Goal: Task Accomplishment & Management: Complete application form

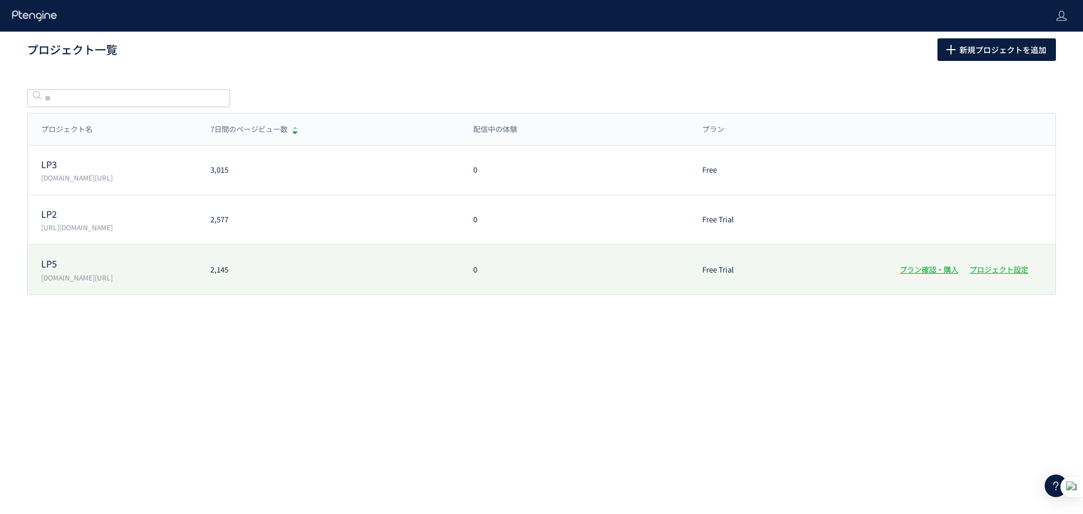
click at [247, 265] on div "2,145" at bounding box center [328, 270] width 263 height 11
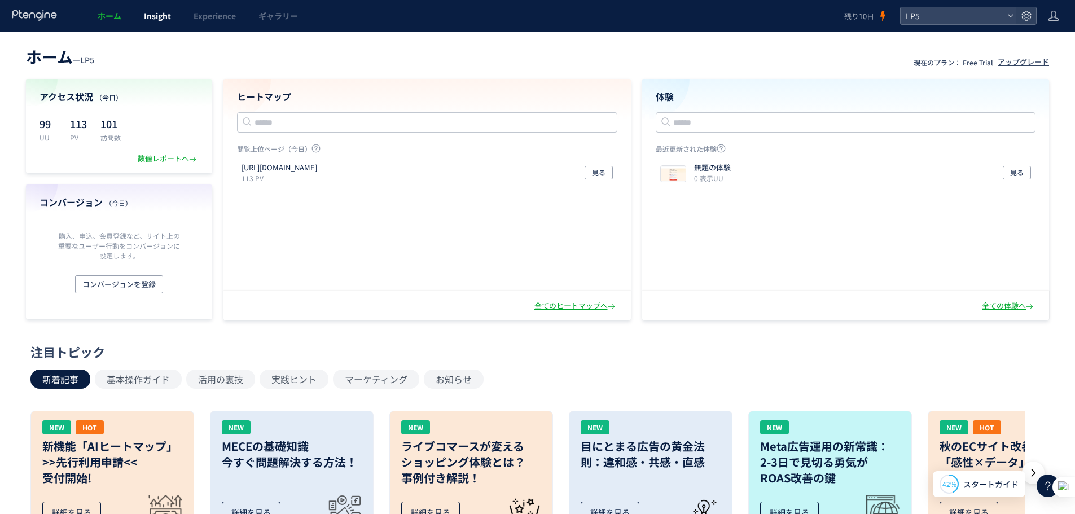
click at [142, 16] on link "Insight" at bounding box center [158, 16] width 50 height 32
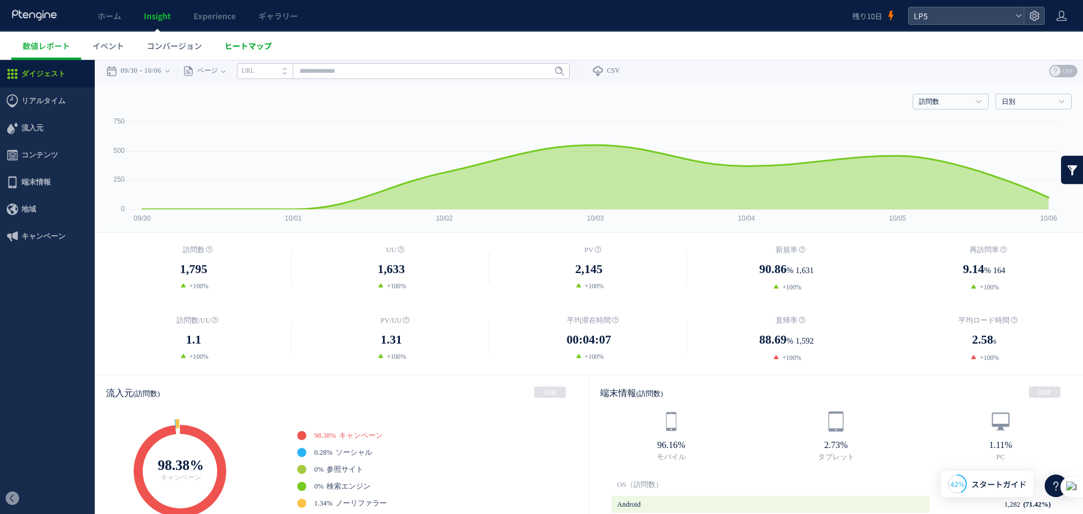
click at [243, 46] on span "ヒートマップ" at bounding box center [248, 45] width 47 height 11
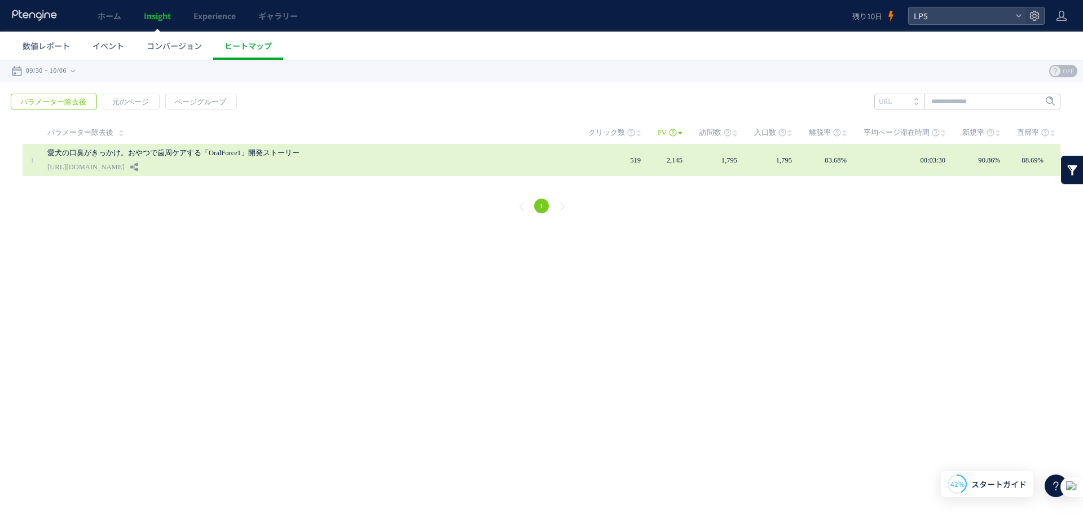
click at [708, 155] on td "1,795" at bounding box center [727, 160] width 55 height 32
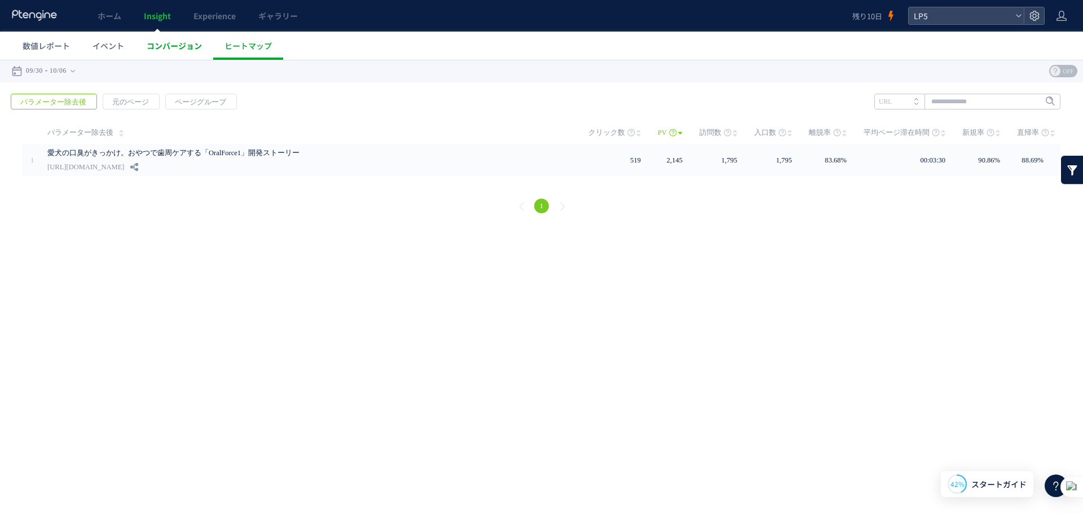
click at [139, 43] on link "コンバージョン" at bounding box center [174, 46] width 78 height 28
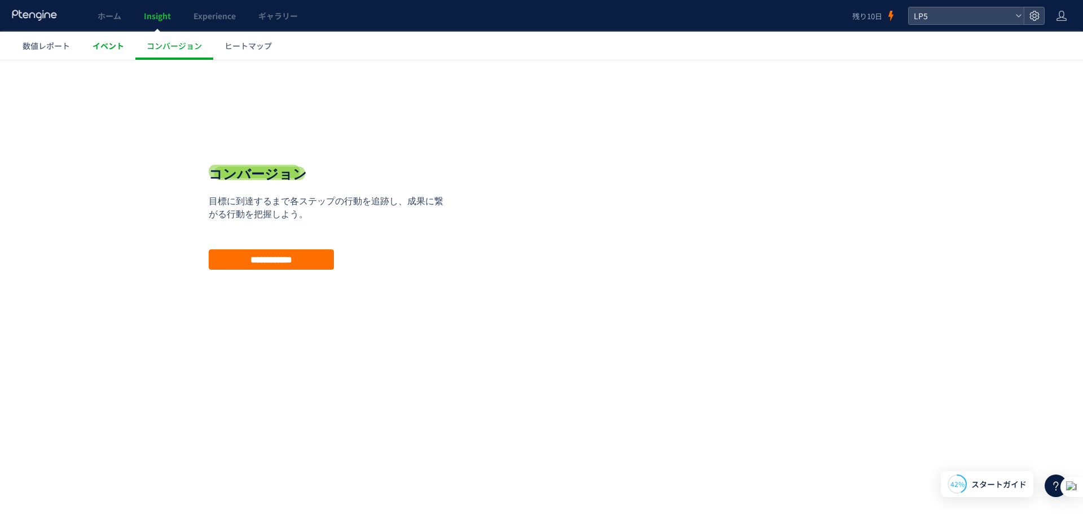
click at [115, 45] on div at bounding box center [541, 257] width 1083 height 514
click at [226, 46] on span "ヒートマップ" at bounding box center [248, 45] width 47 height 11
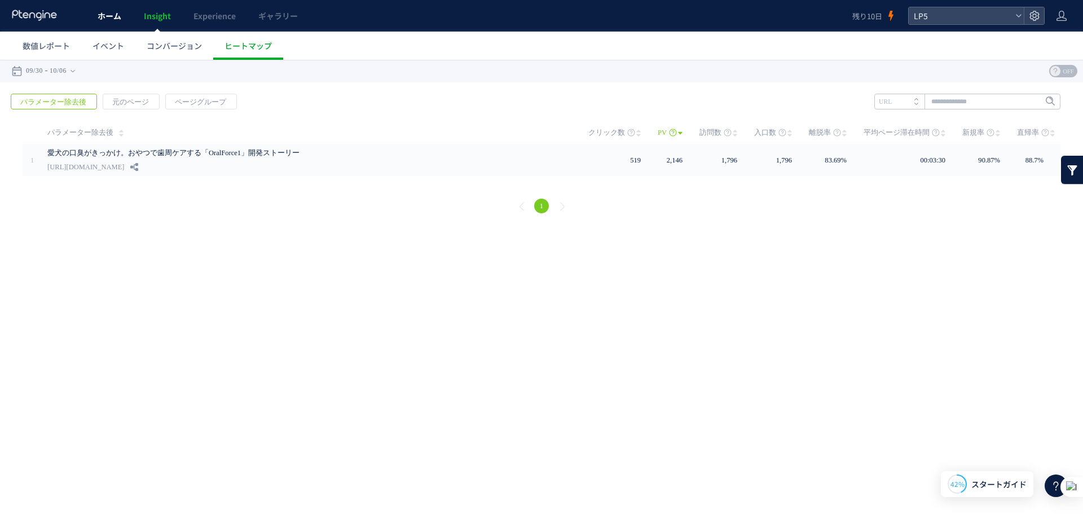
click at [104, 19] on span "ホーム" at bounding box center [110, 15] width 24 height 11
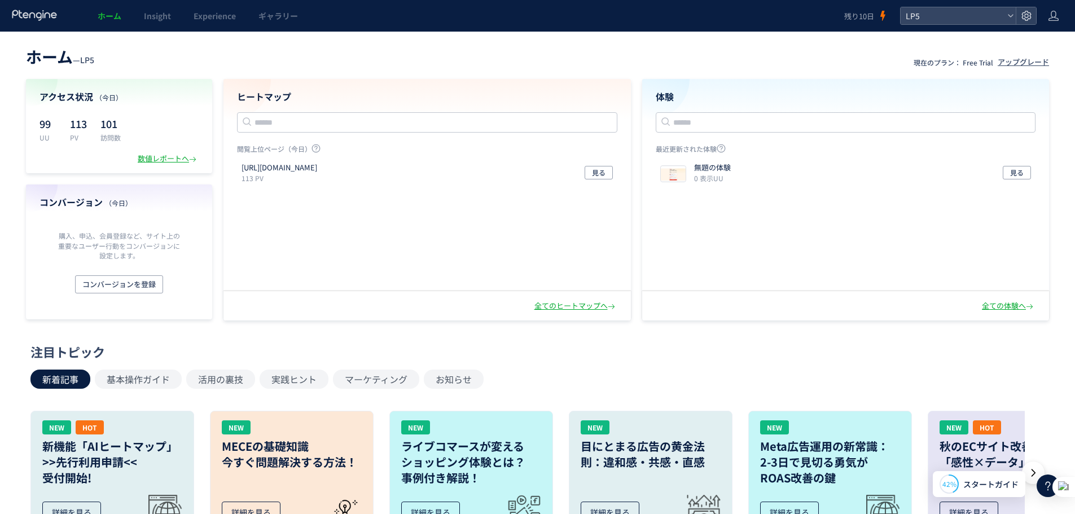
click at [21, 14] on icon at bounding box center [34, 15] width 47 height 11
click at [934, 10] on span "LP5" at bounding box center [952, 15] width 100 height 17
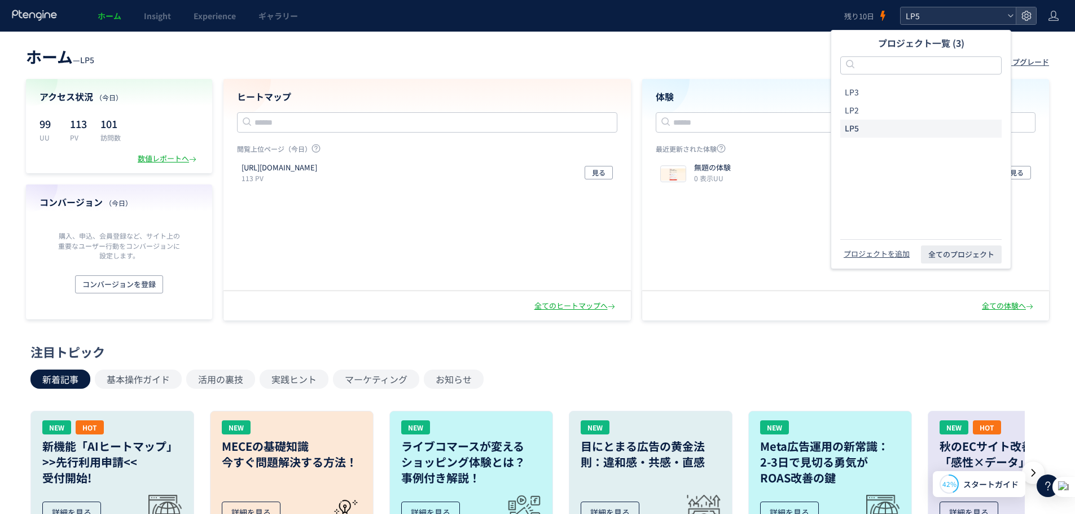
click at [936, 21] on span "LP5" at bounding box center [952, 15] width 100 height 17
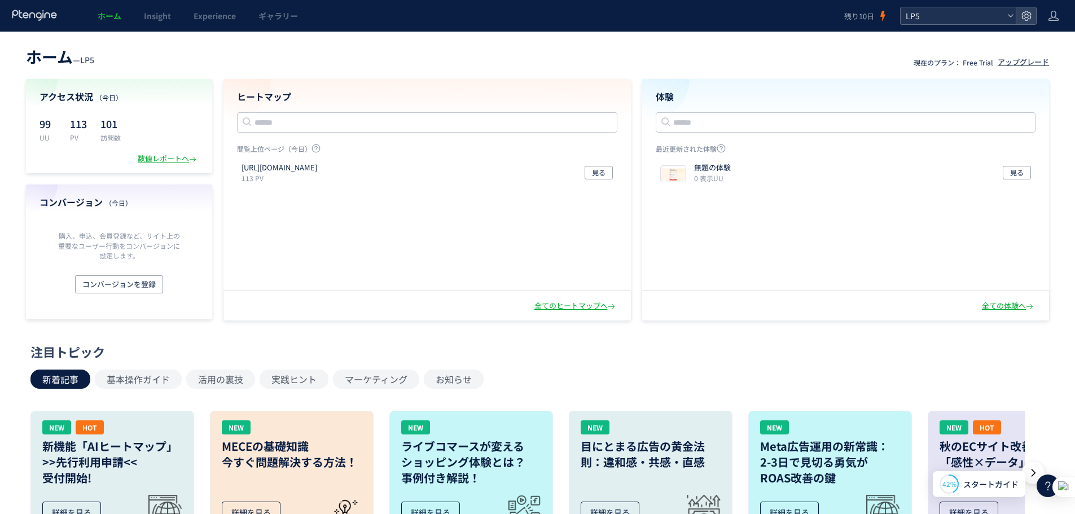
click at [936, 15] on span "LP5" at bounding box center [952, 15] width 100 height 17
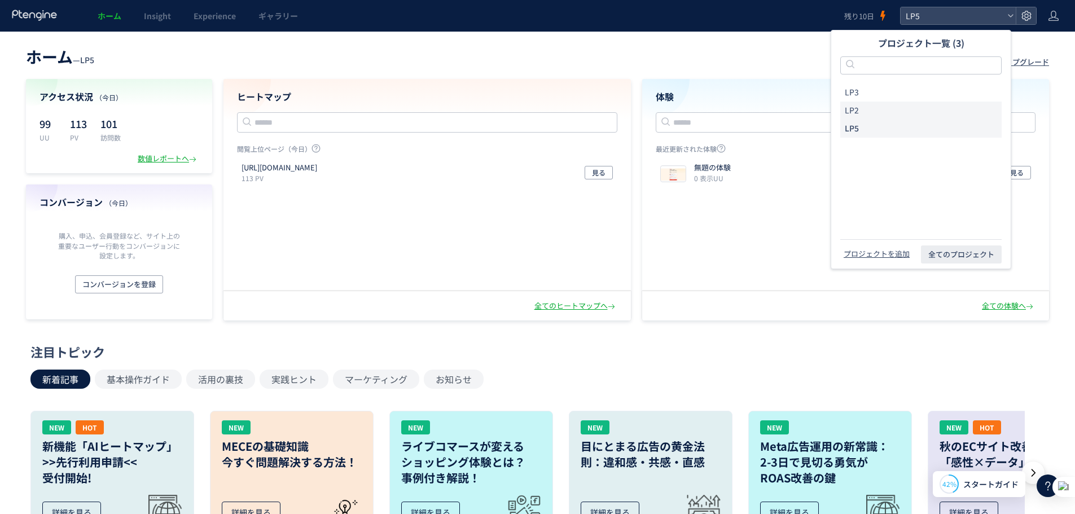
click at [902, 107] on li "LP2" at bounding box center [920, 111] width 161 height 18
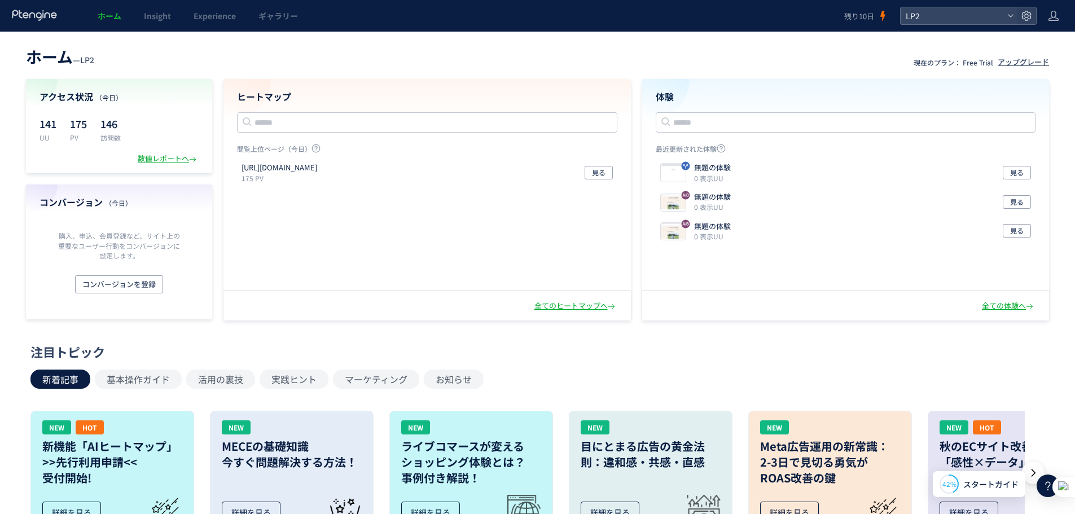
click at [179, 118] on div "141 UU 175 PV 146 訪問数" at bounding box center [118, 129] width 159 height 28
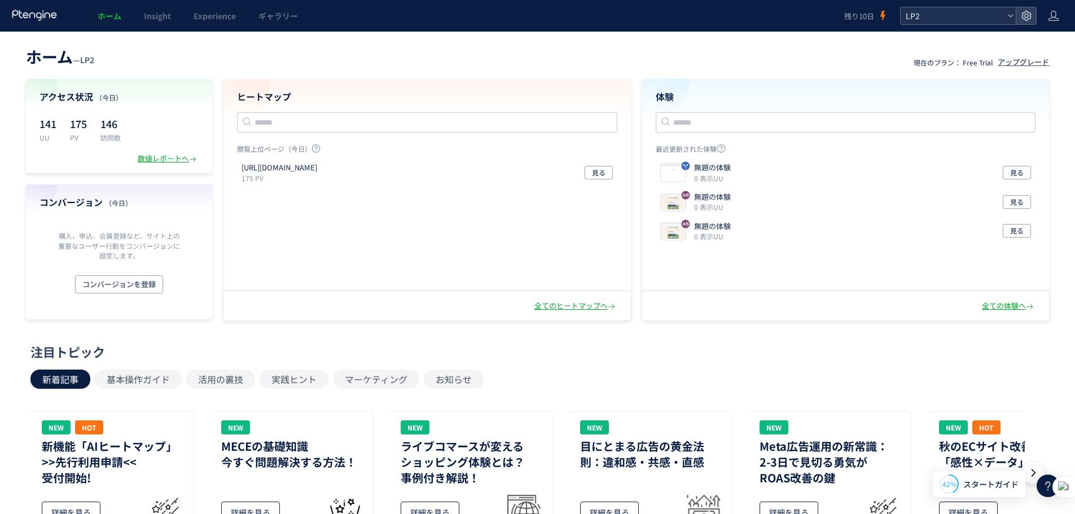
click at [952, 22] on span "LP2" at bounding box center [952, 15] width 100 height 17
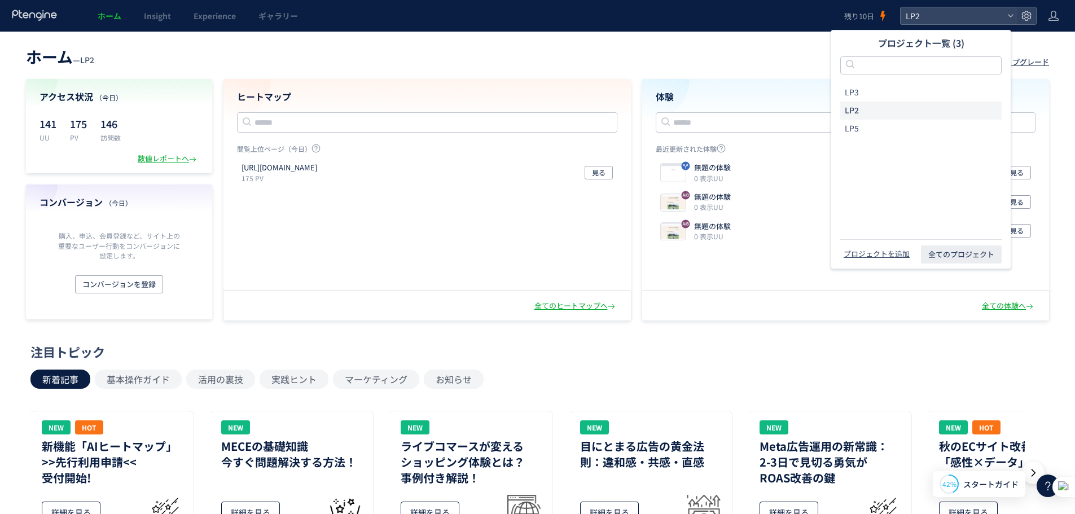
click at [640, 89] on section "アクセス状況 （今日） 141 UU 175 PV 146 訪問数 数値レポートへ コンバージョン （今日） 購入、申込、会員登録など、サイト上の重要なユーザ…" at bounding box center [537, 199] width 1023 height 241
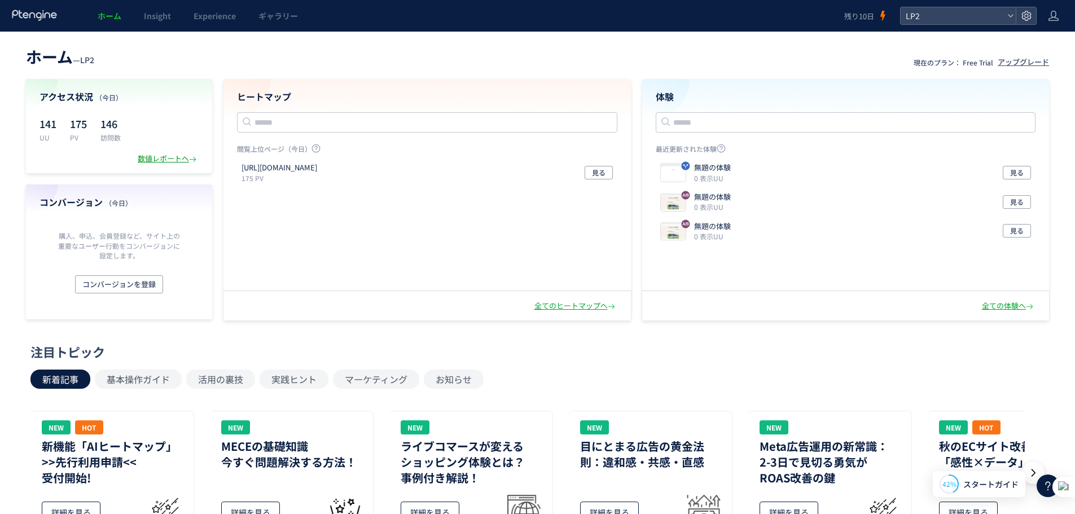
click at [149, 161] on div "数値レポートへ" at bounding box center [168, 158] width 61 height 11
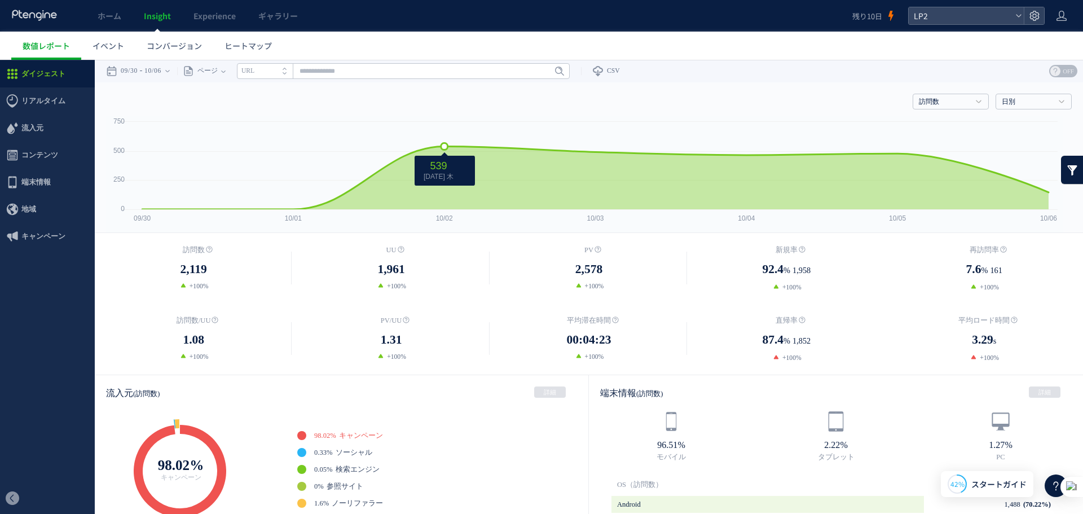
click at [368, 133] on rect at bounding box center [584, 174] width 957 height 116
click at [254, 41] on span "ヒートマップ" at bounding box center [248, 45] width 47 height 11
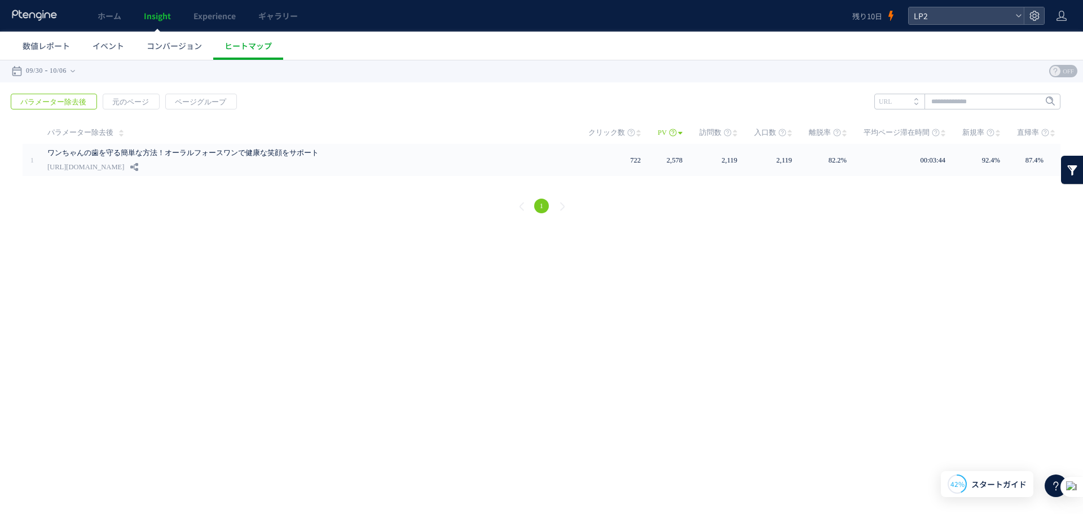
click at [755, 183] on div "戻る パラメーター除去後 元のページ ページグループ 実装" at bounding box center [541, 155] width 1083 height 146
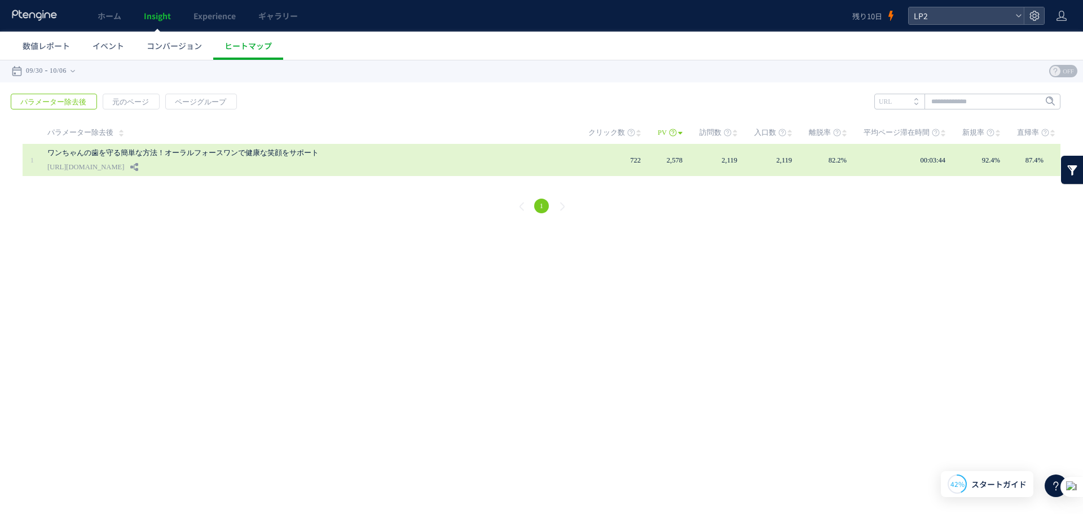
click at [754, 163] on td "2,119" at bounding box center [727, 160] width 55 height 32
click at [192, 148] on link "ワンちゃんの歯を守る簡単な方法！オーラルフォースワンで健康な笑顔をサポート" at bounding box center [306, 153] width 519 height 14
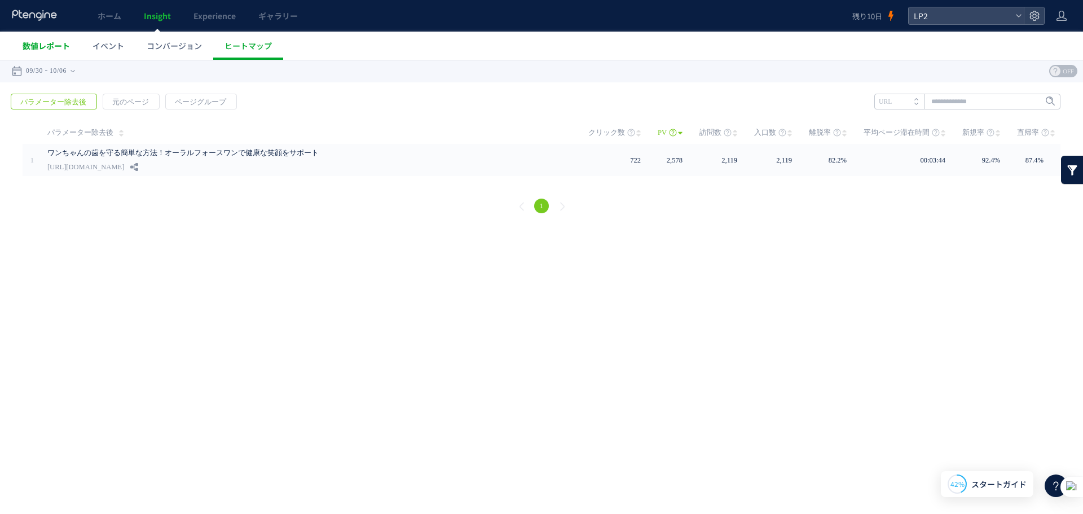
click at [41, 51] on span "数値レポート" at bounding box center [46, 45] width 47 height 11
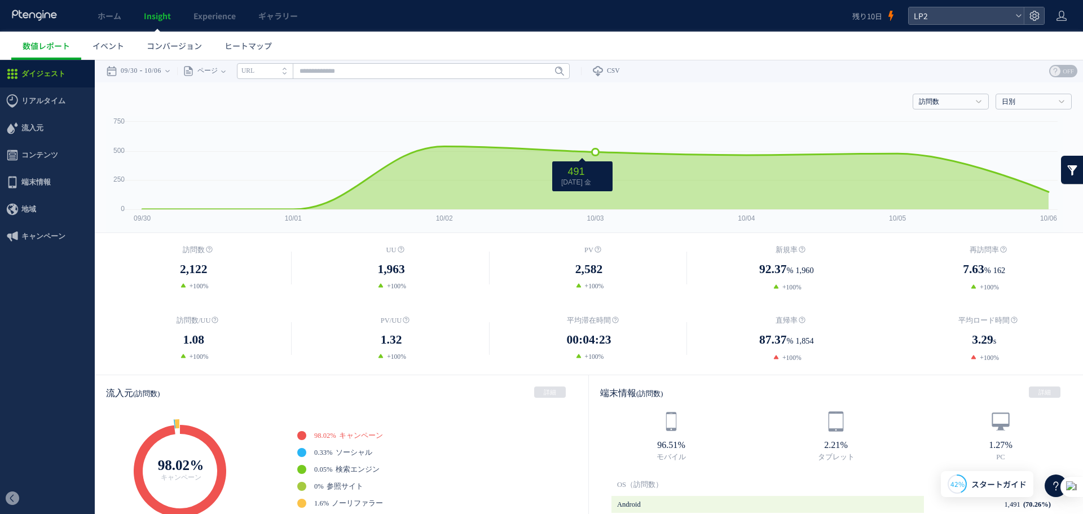
drag, startPoint x: 489, startPoint y: 149, endPoint x: 567, endPoint y: 156, distance: 78.8
click at [567, 156] on icon at bounding box center [596, 178] width 918 height 63
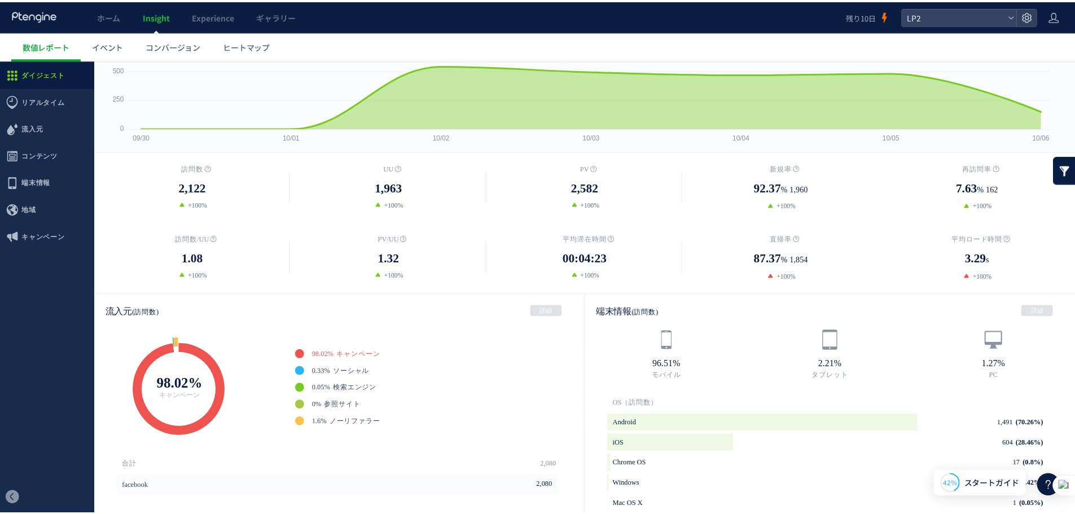
scroll to position [75, 0]
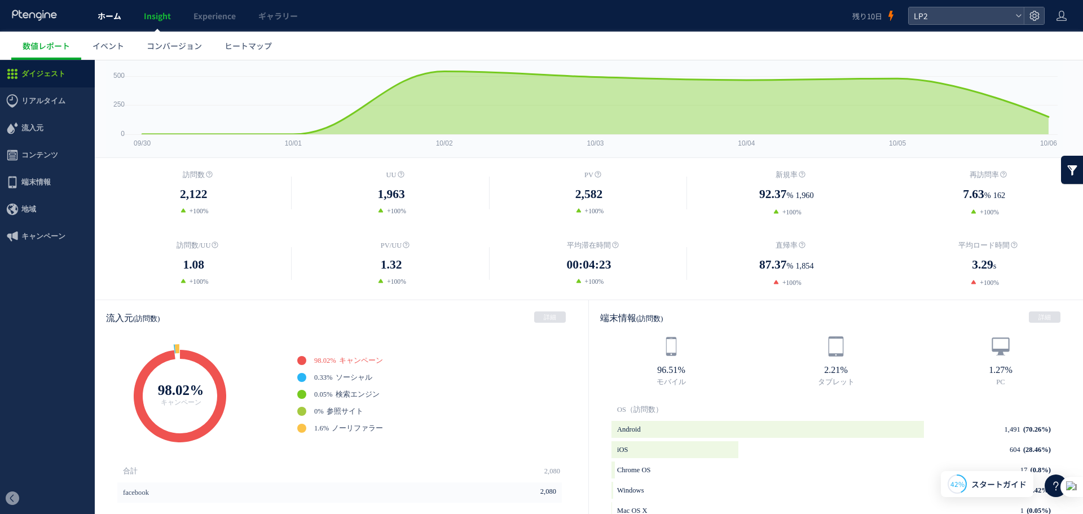
click at [107, 24] on link "ホーム" at bounding box center [109, 16] width 46 height 32
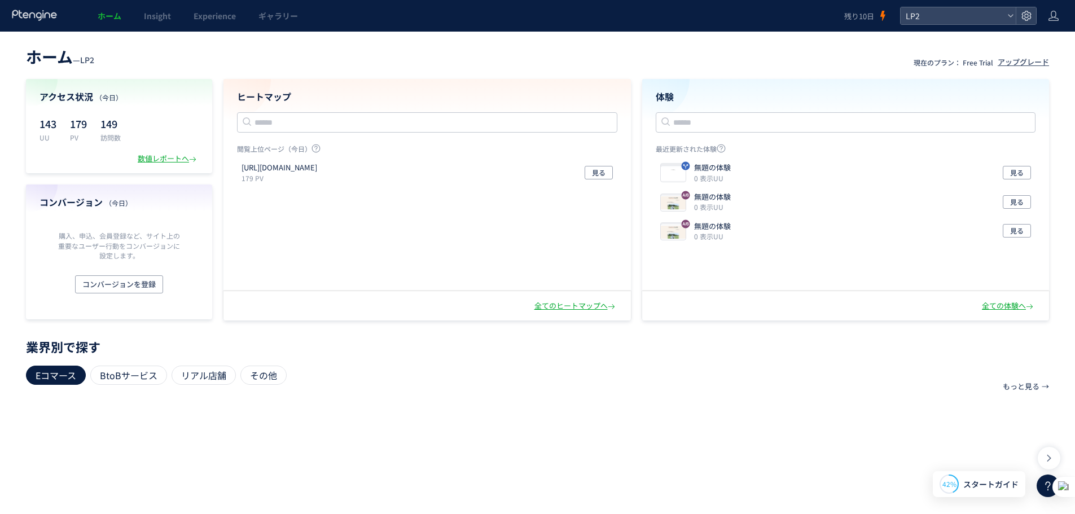
click at [107, 24] on link "ホーム" at bounding box center [109, 16] width 46 height 32
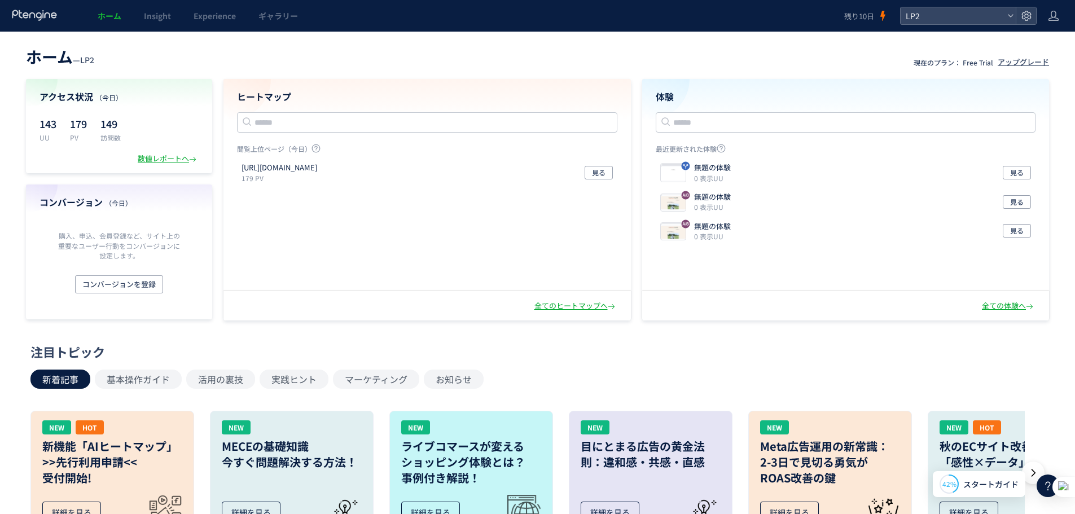
click at [55, 26] on div at bounding box center [34, 16] width 47 height 32
click at [45, 16] on use at bounding box center [34, 15] width 45 height 11
click at [1004, 15] on div "LP2" at bounding box center [957, 15] width 115 height 17
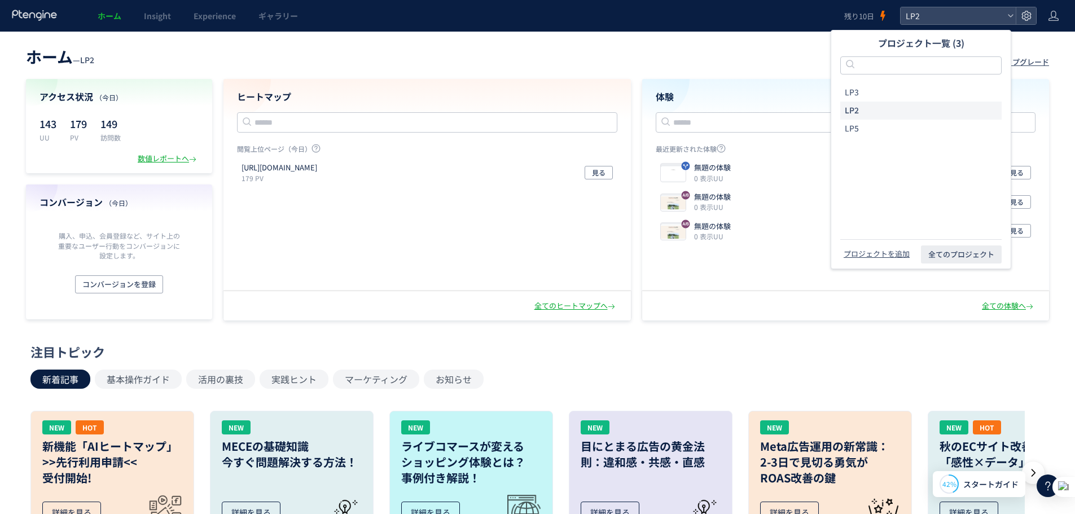
click at [973, 243] on footer "プロジェクトを追加 全てのプロジェクト" at bounding box center [920, 253] width 161 height 29
click at [973, 252] on span "全てのプロジェクト" at bounding box center [961, 254] width 66 height 18
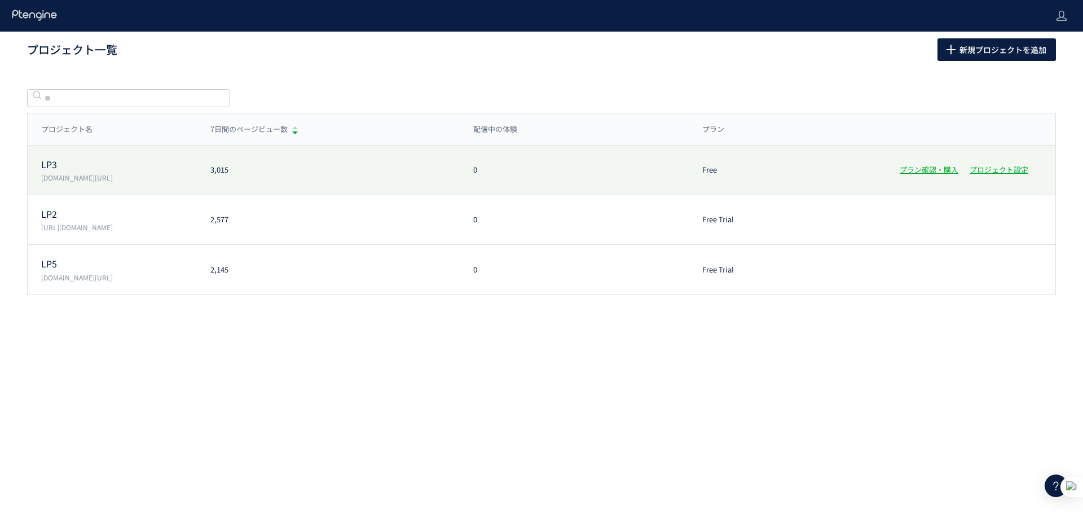
click at [682, 173] on div "0" at bounding box center [575, 170] width 230 height 11
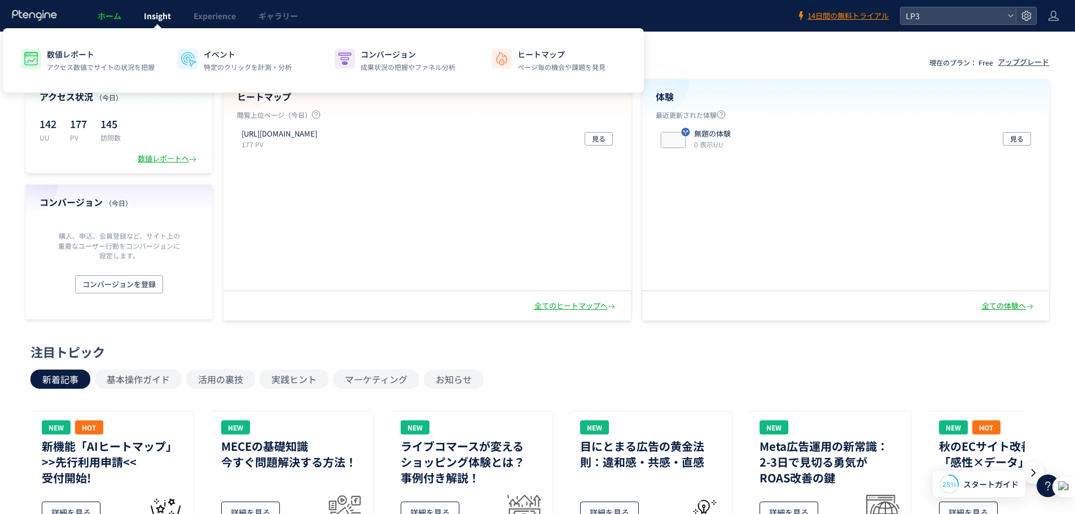
click at [168, 16] on span "Insight" at bounding box center [157, 15] width 27 height 11
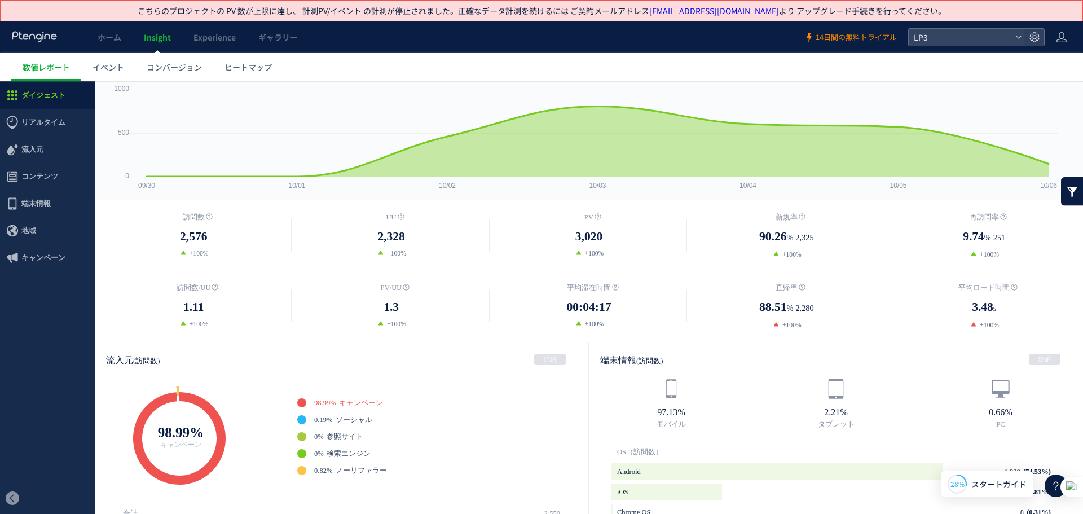
scroll to position [56, 0]
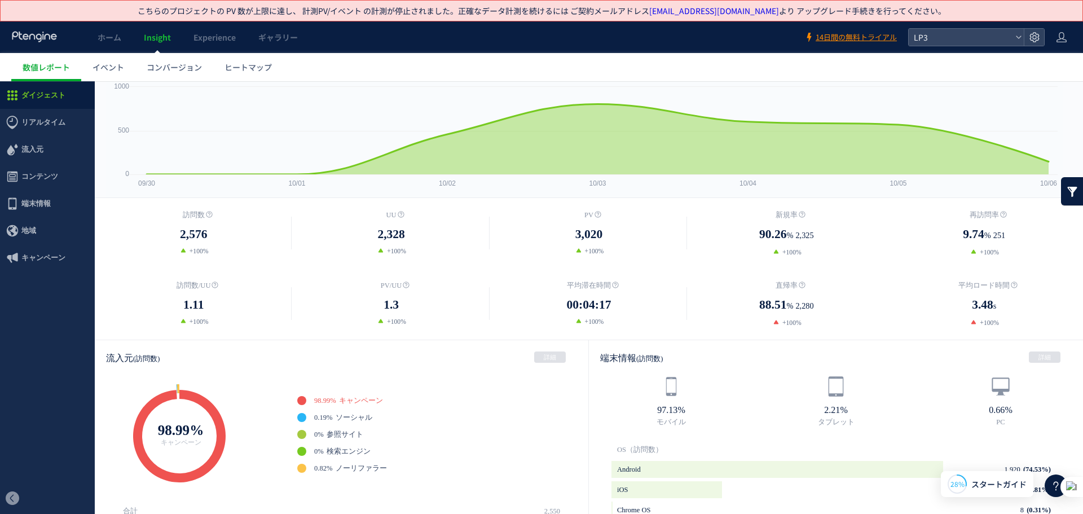
drag, startPoint x: 535, startPoint y: 325, endPoint x: 666, endPoint y: 284, distance: 136.5
click at [666, 284] on dl "平均滞在時間 00:04:17 +100%" at bounding box center [588, 303] width 197 height 47
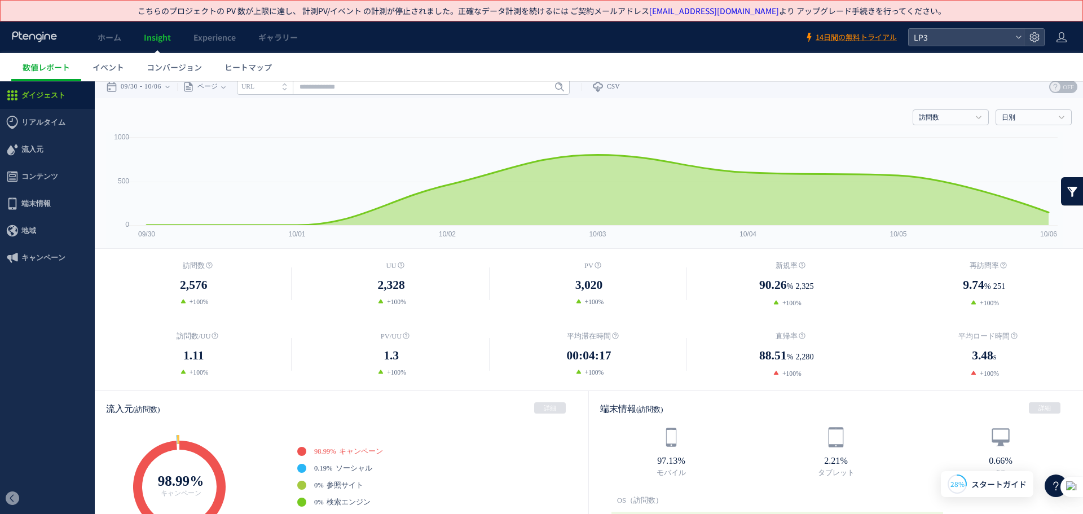
scroll to position [0, 0]
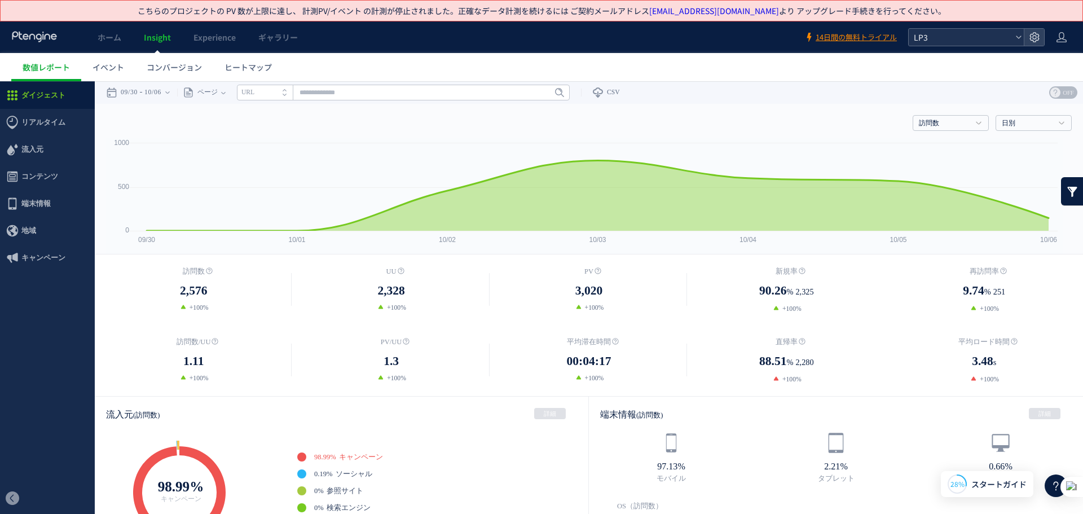
click at [979, 33] on span "LP3" at bounding box center [961, 37] width 100 height 17
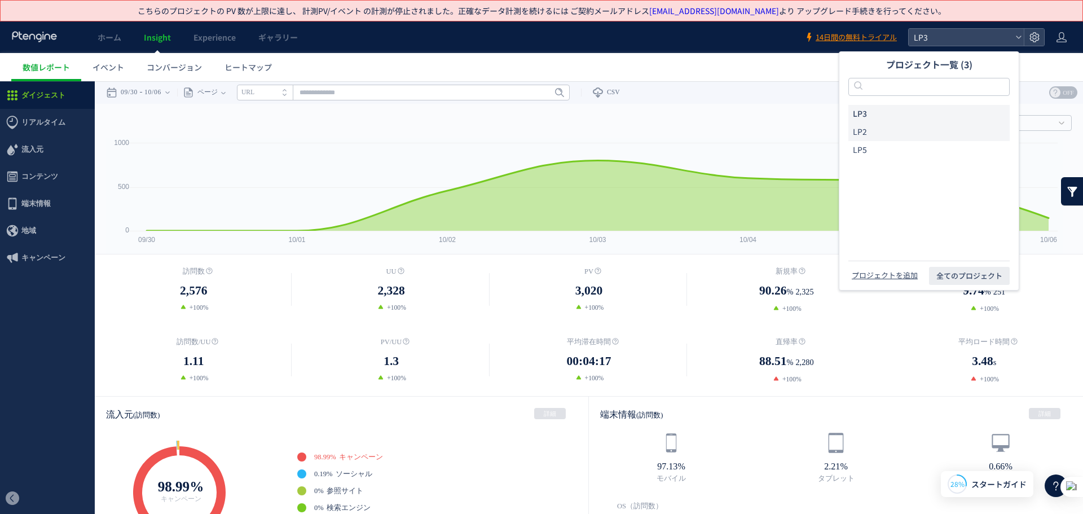
click at [892, 134] on li "LP2" at bounding box center [928, 132] width 161 height 18
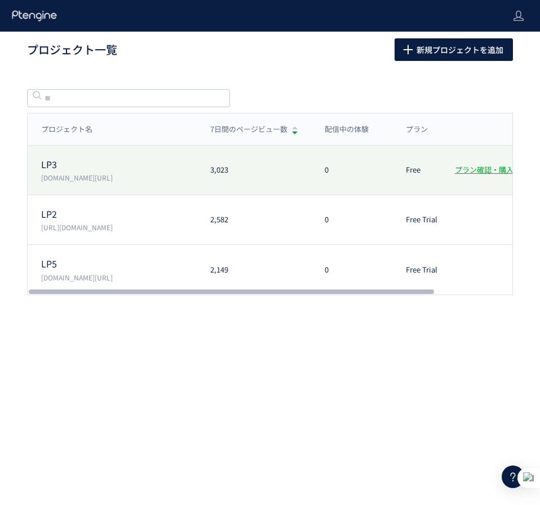
click at [230, 192] on div "LP3 lp.ishitsuku.com/04 3,023 0 Free プラン確認・購入 プロジェクト設定" at bounding box center [319, 171] width 583 height 50
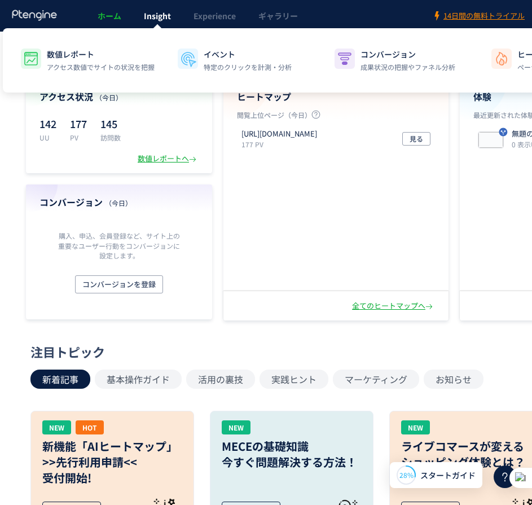
click at [162, 21] on link "Insight" at bounding box center [158, 16] width 50 height 32
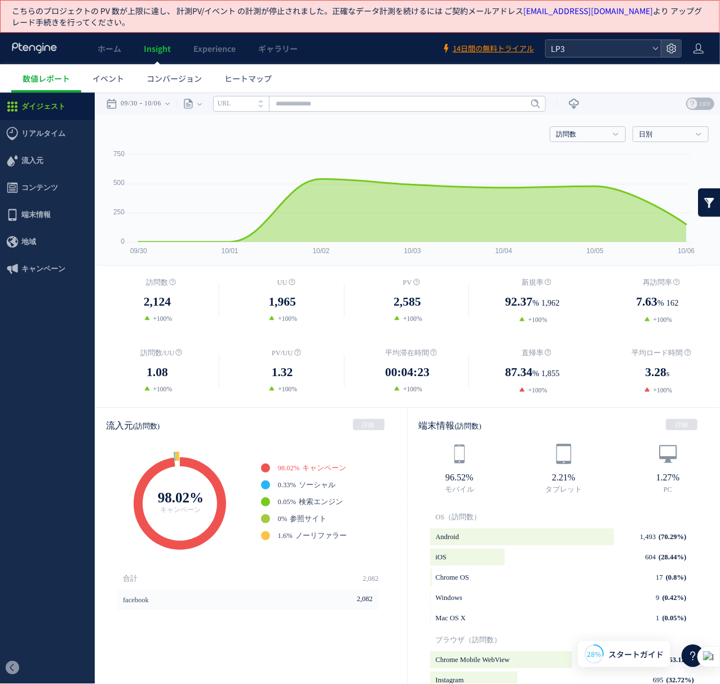
click at [632, 42] on span "LP3" at bounding box center [598, 48] width 100 height 17
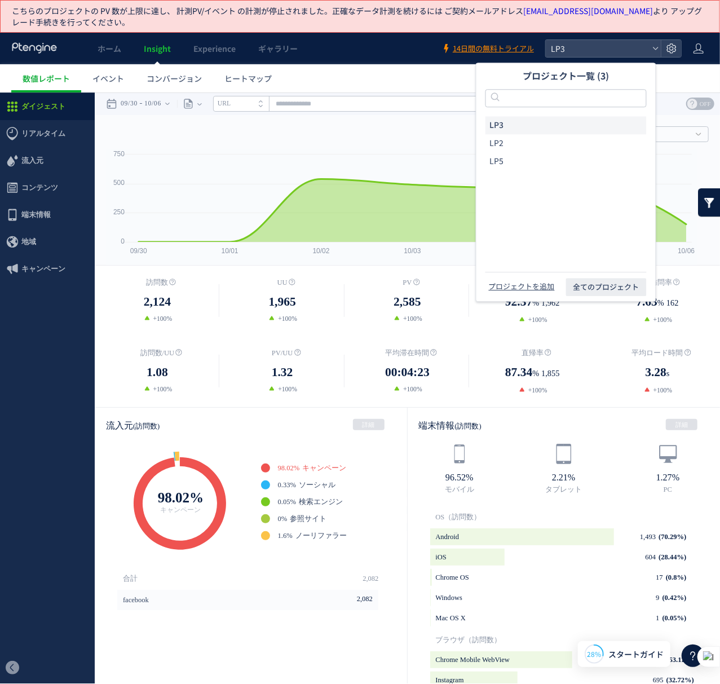
click at [524, 123] on li "LP3" at bounding box center [566, 125] width 161 height 18
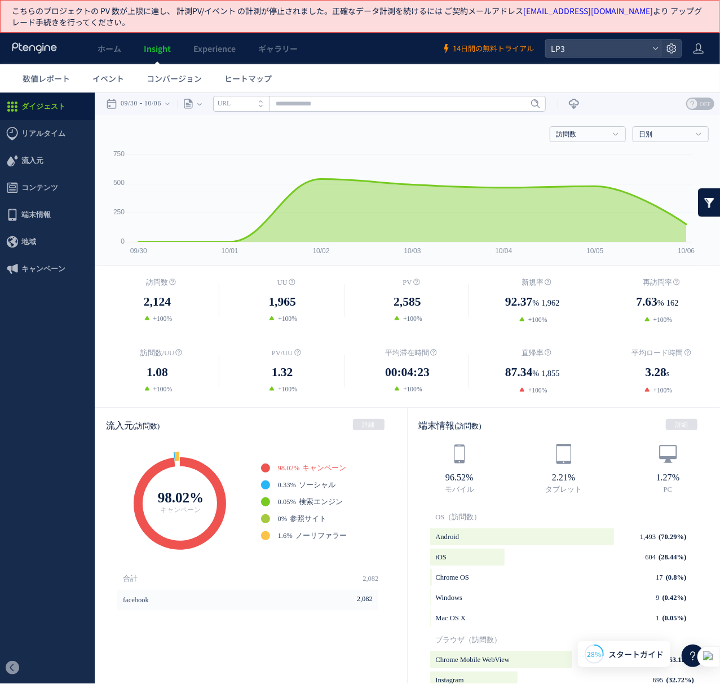
click at [511, 47] on span "14日間の無料トライアル" at bounding box center [493, 48] width 81 height 11
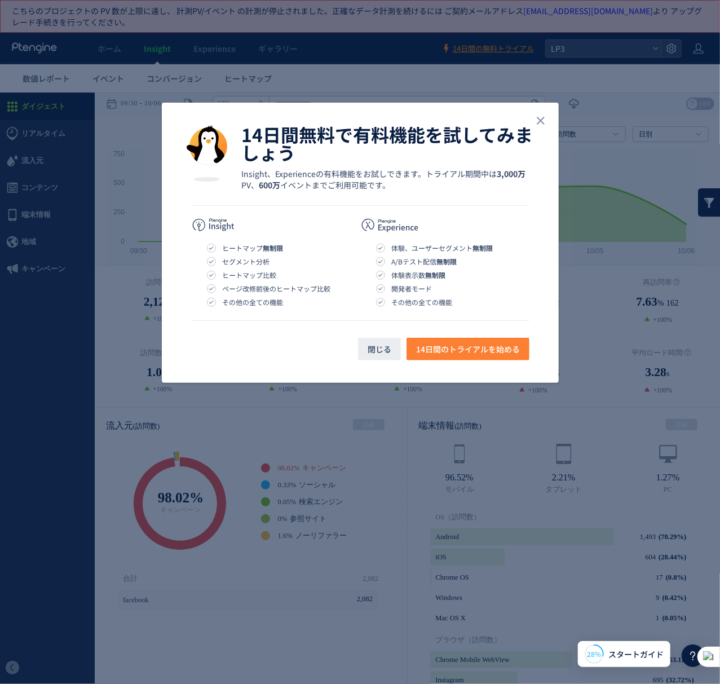
click at [465, 346] on span "14日間のトライアルを始める" at bounding box center [468, 349] width 104 height 23
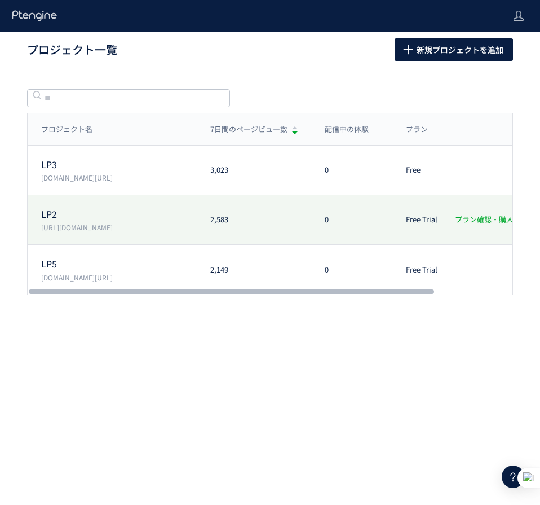
click at [101, 218] on p "LP2" at bounding box center [119, 214] width 156 height 13
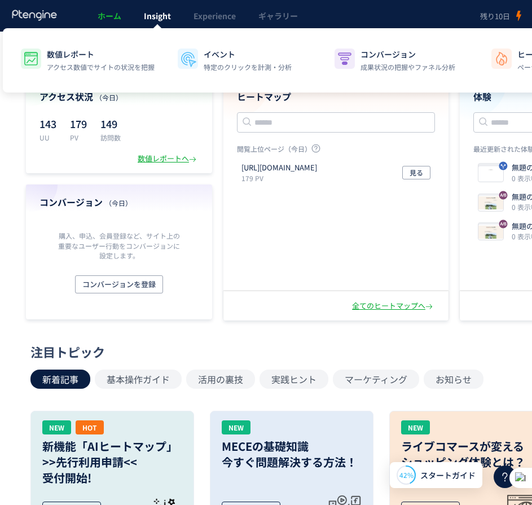
click at [142, 17] on link "Insight" at bounding box center [158, 16] width 50 height 32
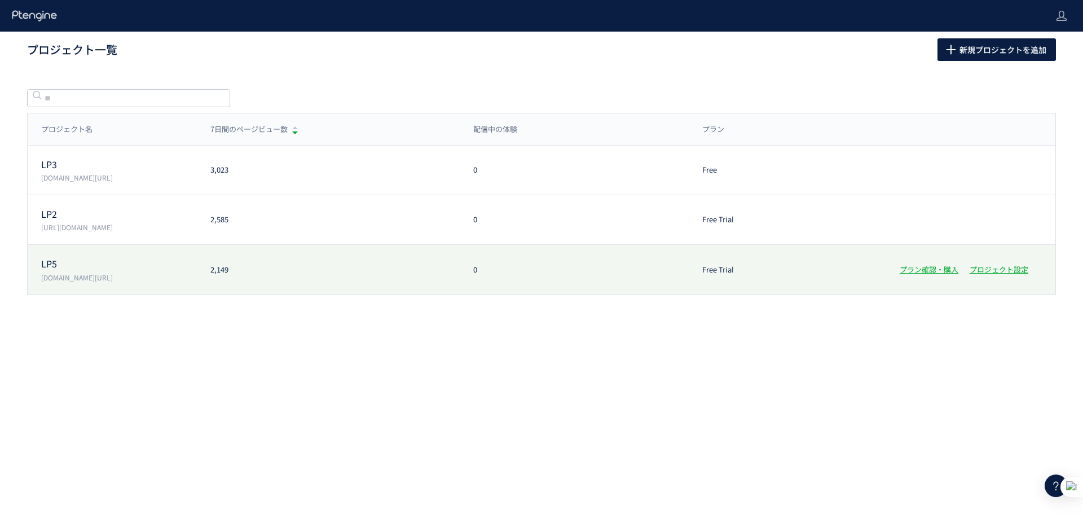
click at [238, 268] on div "2,149" at bounding box center [328, 270] width 263 height 11
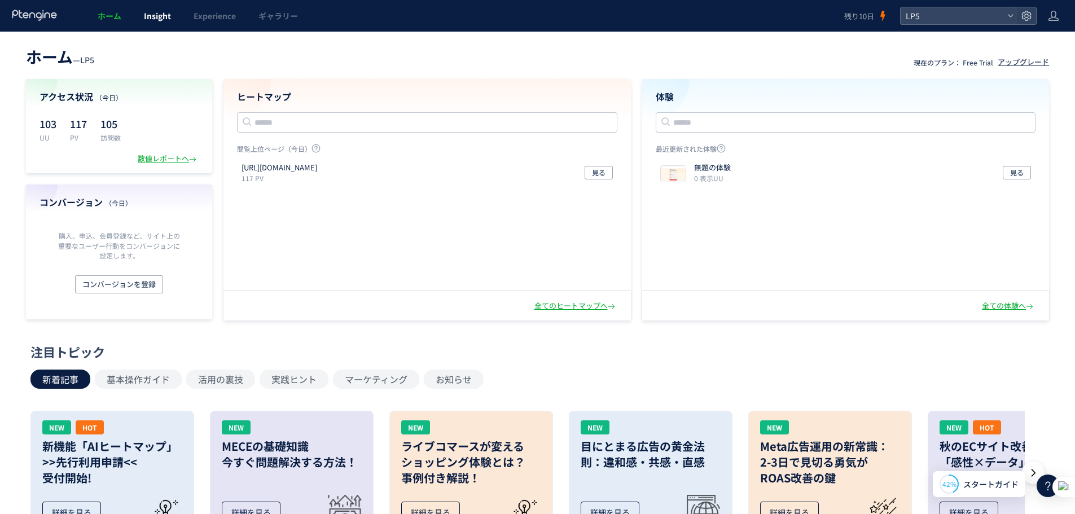
click at [156, 20] on span "Insight" at bounding box center [157, 15] width 27 height 11
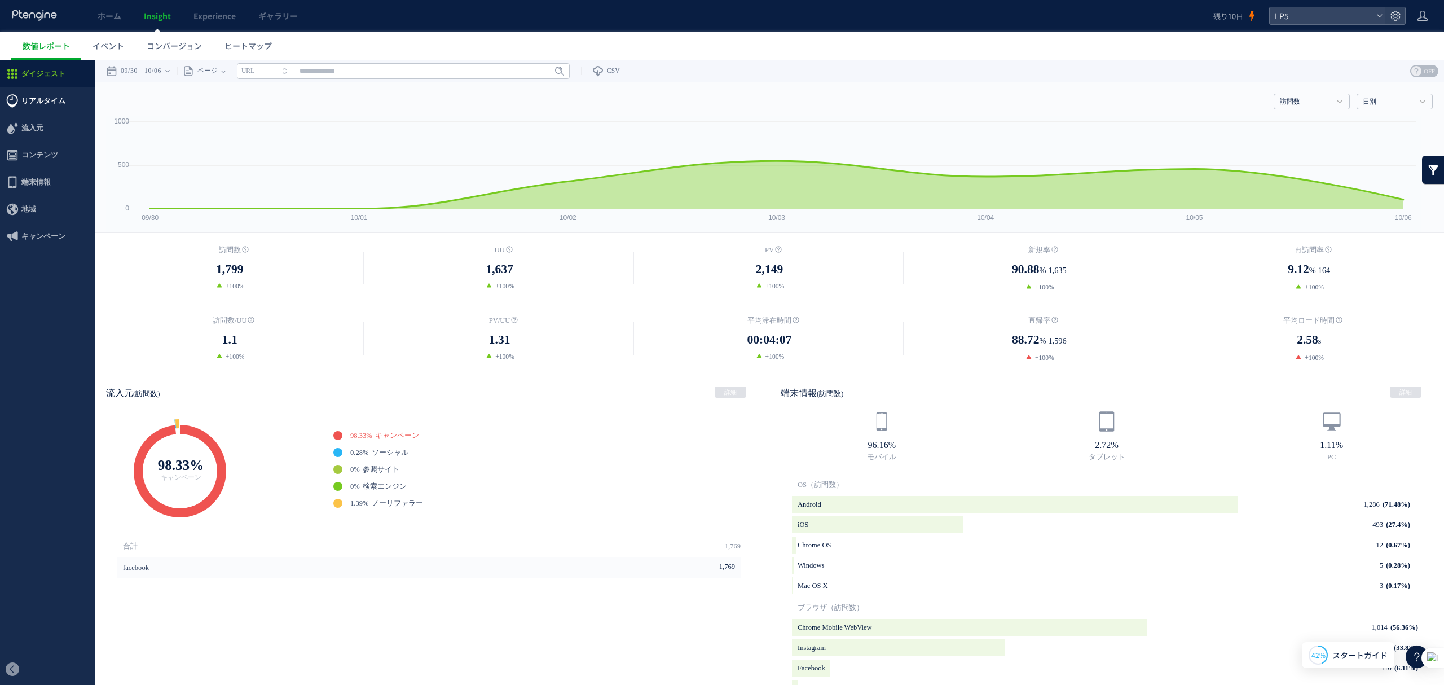
click at [46, 104] on span "リアルタイム" at bounding box center [43, 100] width 44 height 27
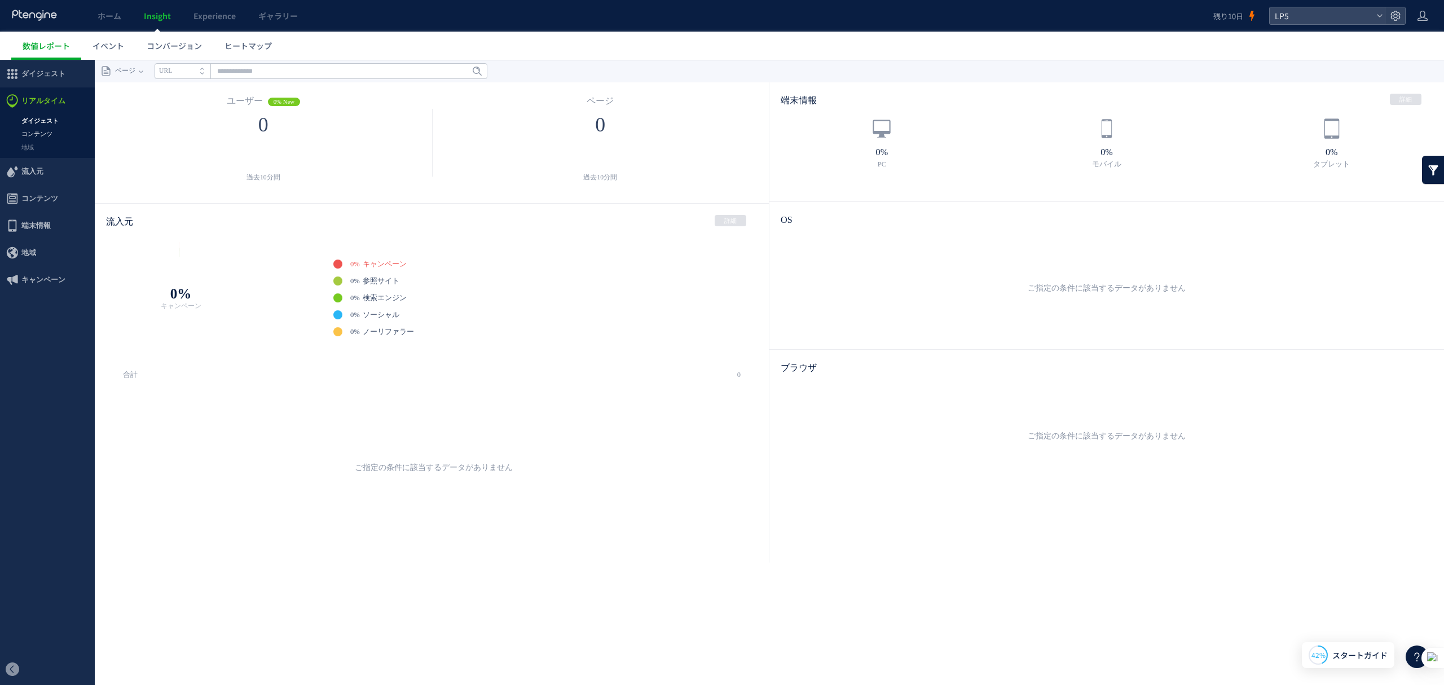
click at [49, 130] on link "コンテンツ" at bounding box center [47, 133] width 95 height 13
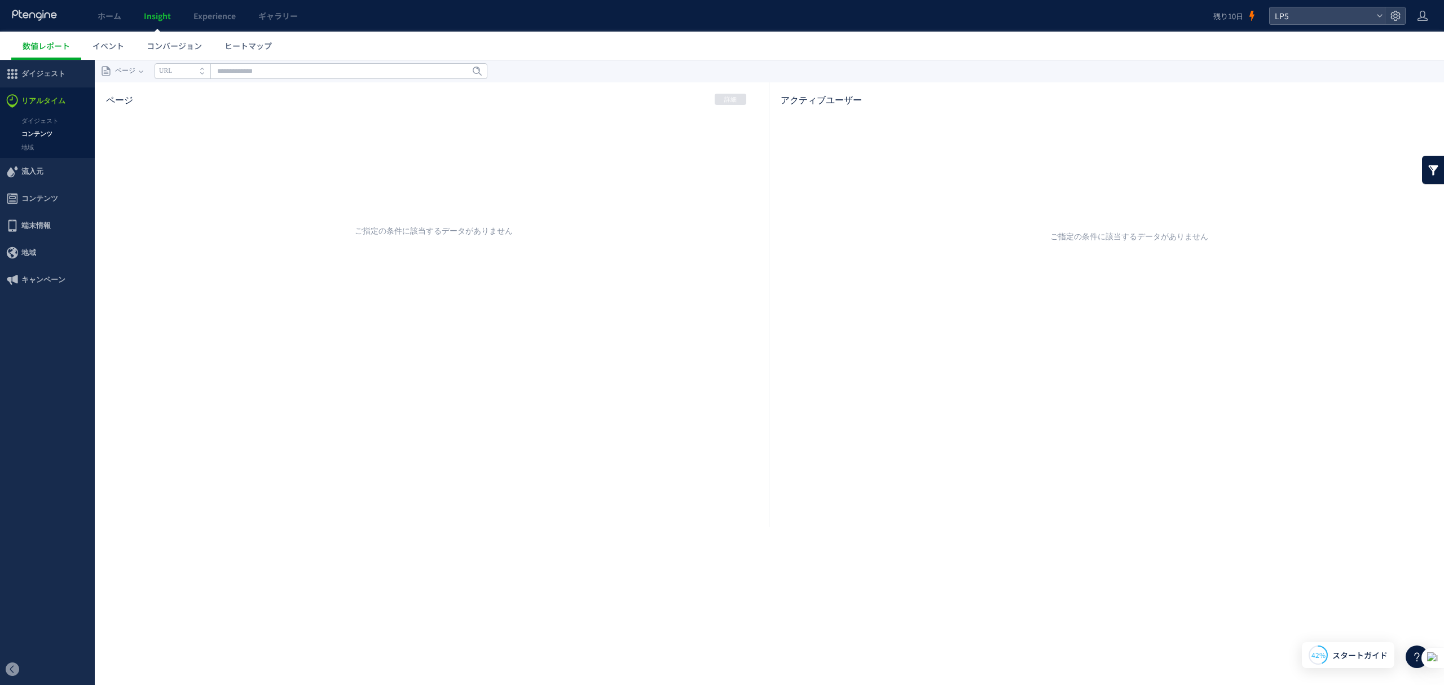
click at [52, 176] on span "流入元" at bounding box center [47, 171] width 95 height 27
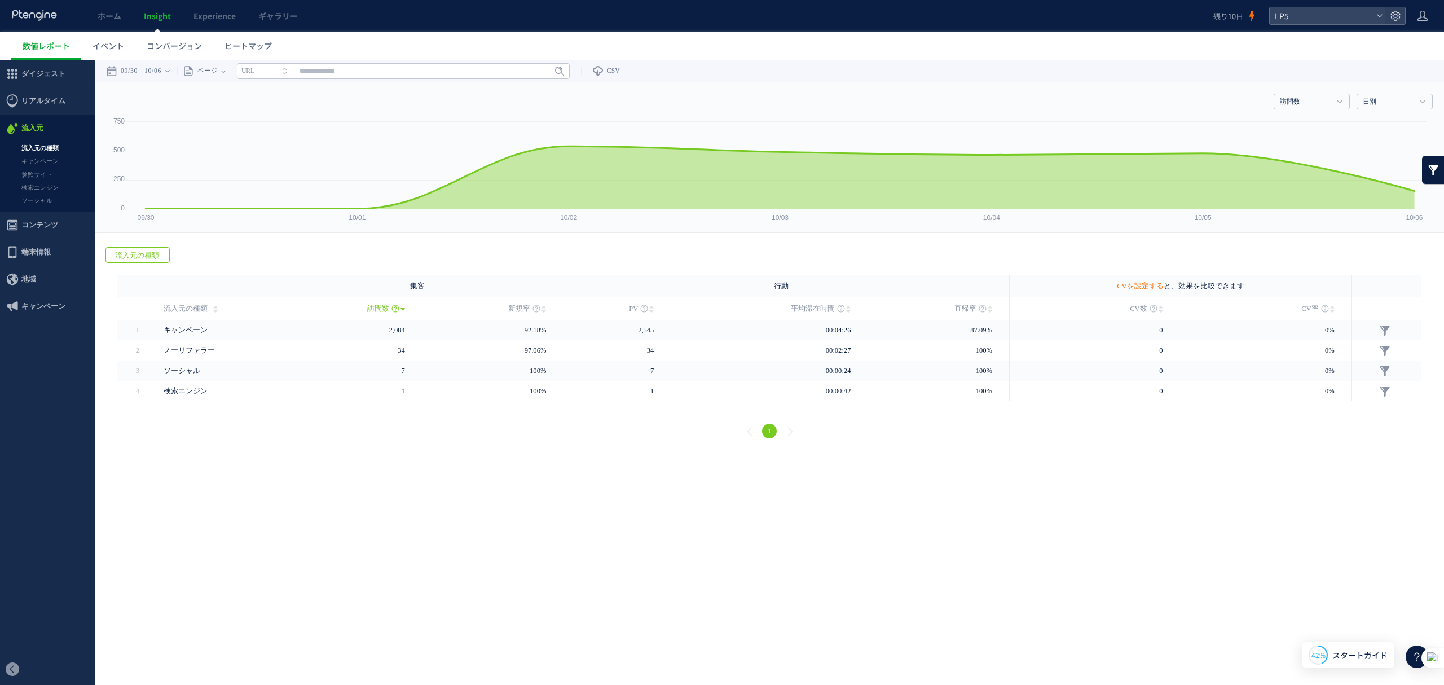
click at [1083, 287] on link "CVを設定する" at bounding box center [1140, 286] width 46 height 8
click at [1083, 283] on link "CVを設定する" at bounding box center [1140, 286] width 46 height 8
click at [1083, 282] on link "CVを設定する" at bounding box center [1140, 286] width 46 height 8
click at [1083, 283] on link "CVを設定する" at bounding box center [1140, 286] width 46 height 8
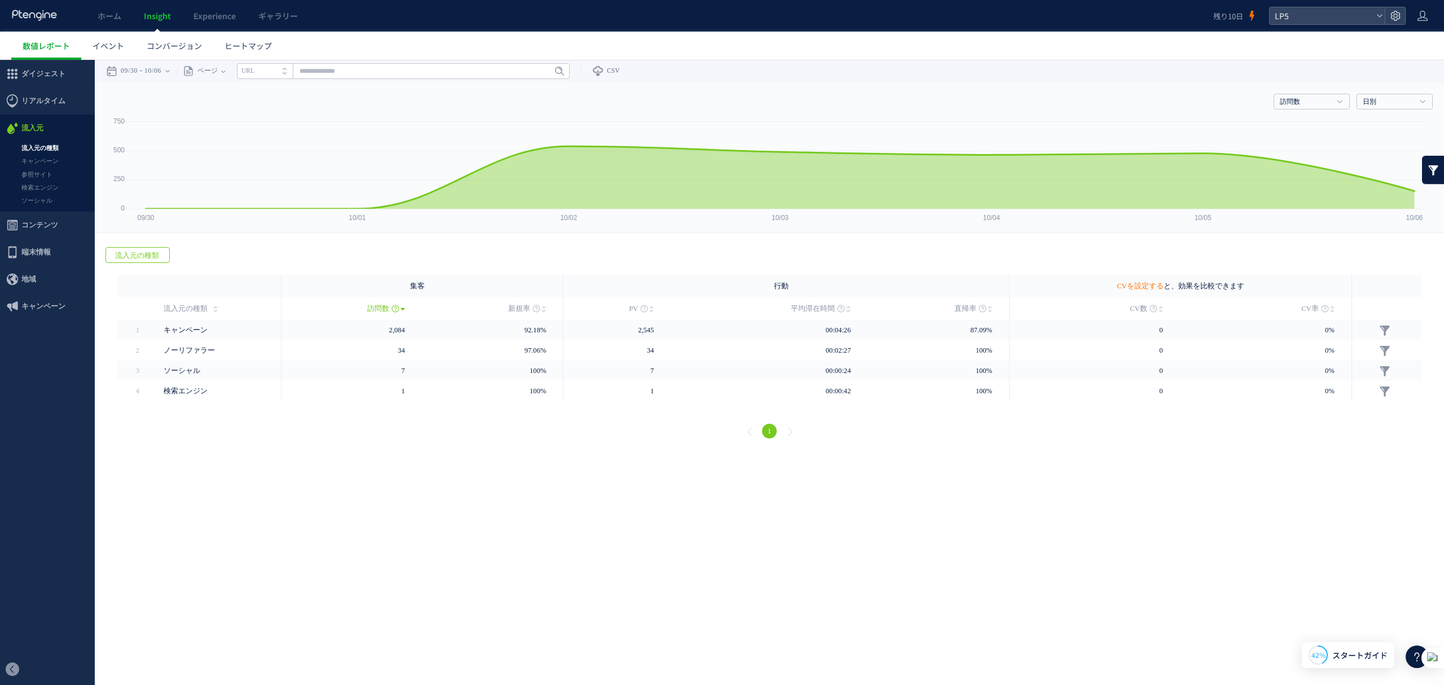
click at [1083, 283] on link "CVを設定する" at bounding box center [1140, 286] width 46 height 8
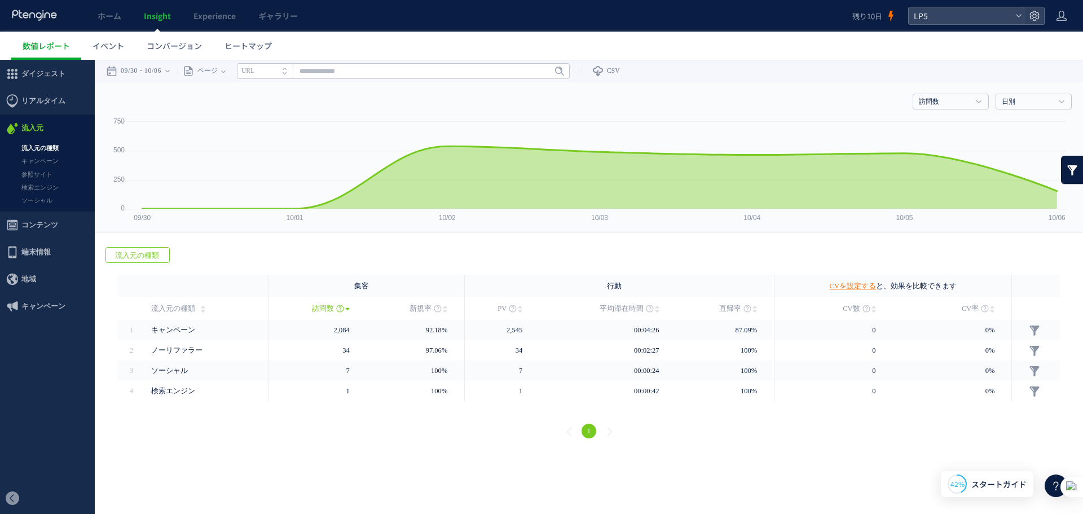
click at [860, 292] on p "CVを設定する と、効果を比較できます" at bounding box center [893, 286] width 127 height 23
click at [860, 289] on link "CVを設定する" at bounding box center [853, 286] width 46 height 8
click at [860, 287] on link "CVを設定する" at bounding box center [853, 286] width 46 height 8
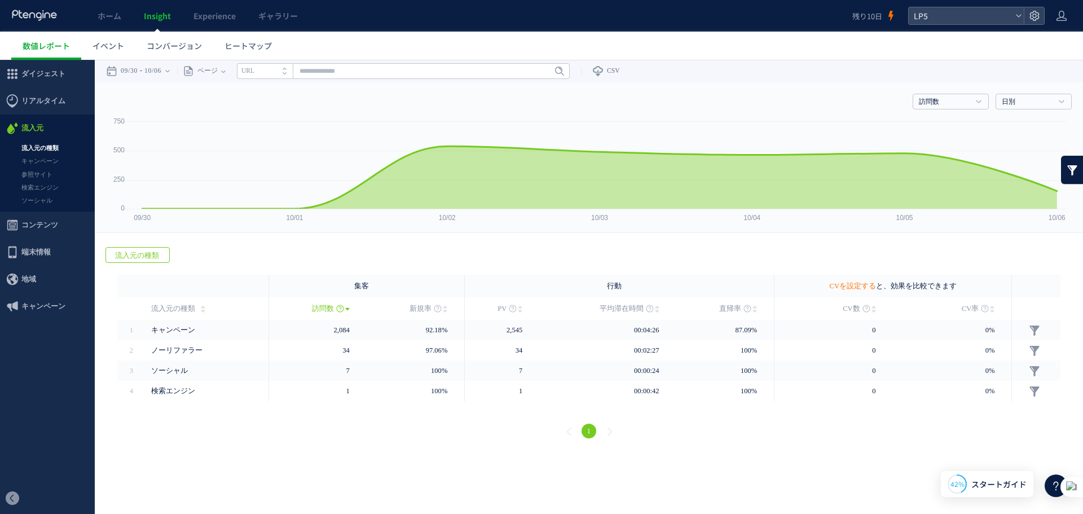
click at [860, 287] on link "CVを設定する" at bounding box center [853, 286] width 46 height 8
drag, startPoint x: 856, startPoint y: 287, endPoint x: 870, endPoint y: 293, distance: 15.4
click at [870, 293] on p "CVを設定する と、効果を比較できます" at bounding box center [893, 286] width 127 height 23
click at [853, 305] on span "CV数" at bounding box center [851, 308] width 17 height 23
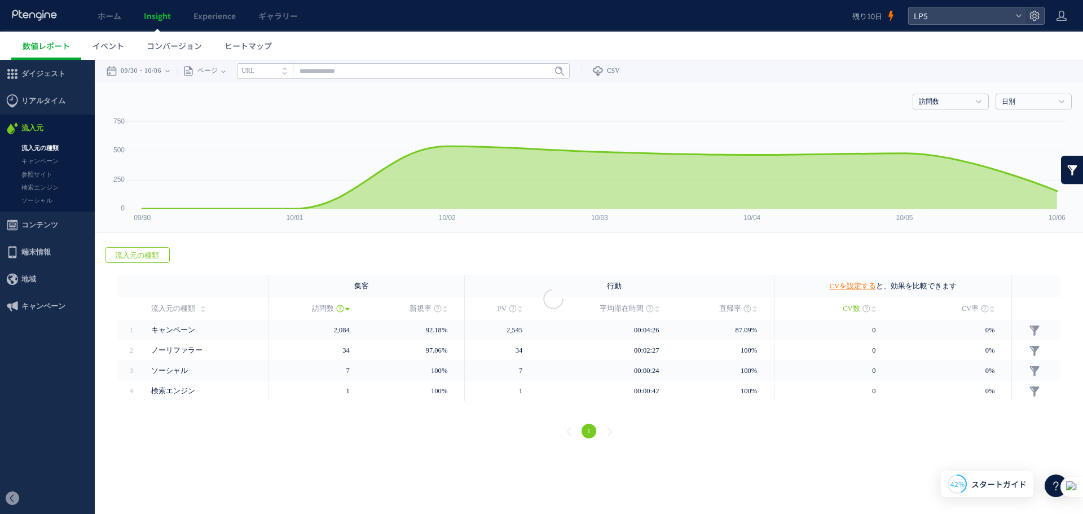
click at [853, 276] on p "CVを設定する と、効果を比較できます" at bounding box center [893, 286] width 127 height 23
click at [850, 283] on link "CVを設定する" at bounding box center [853, 286] width 46 height 8
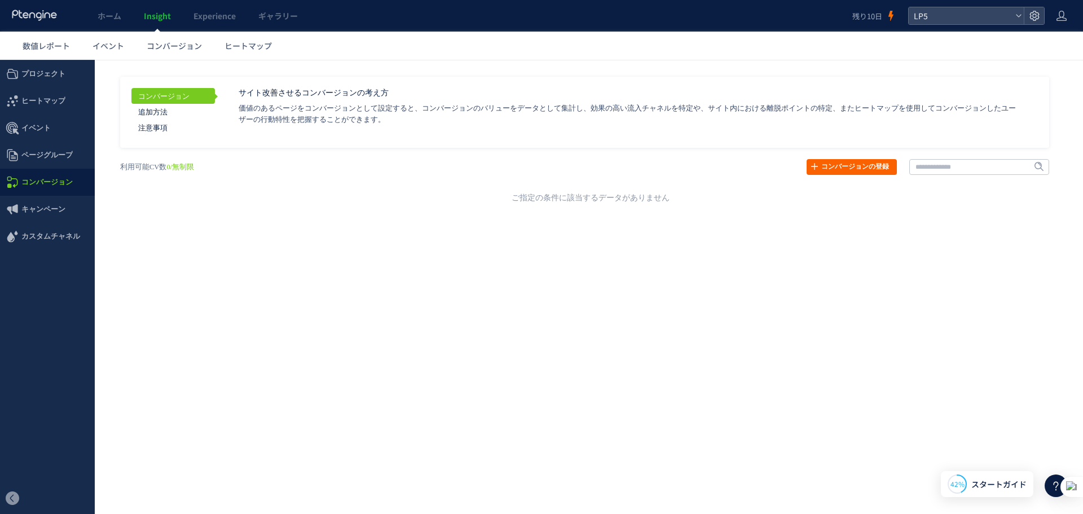
click at [850, 169] on link "コンバージョンの登録" at bounding box center [852, 167] width 90 height 16
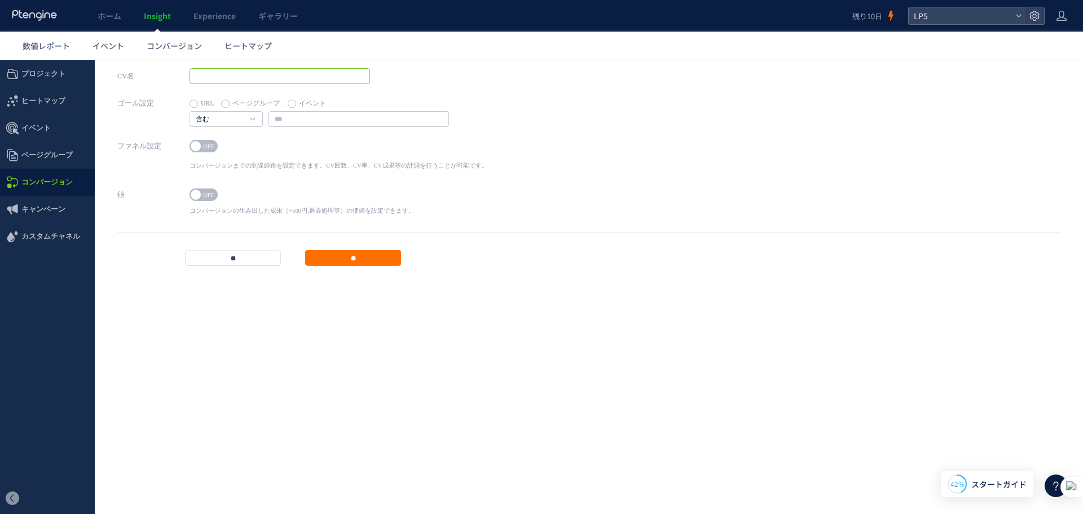
click at [263, 73] on input "text" at bounding box center [280, 76] width 181 height 16
click at [244, 105] on label "ページグループ" at bounding box center [250, 104] width 59 height 16
drag, startPoint x: 188, startPoint y: 107, endPoint x: 213, endPoint y: 105, distance: 24.9
click at [193, 105] on div "ゴール設定 URL ページグループ イベント ページグループがありません ページグループがありません" at bounding box center [588, 116] width 943 height 43
click at [292, 97] on label "イベント" at bounding box center [307, 104] width 38 height 16
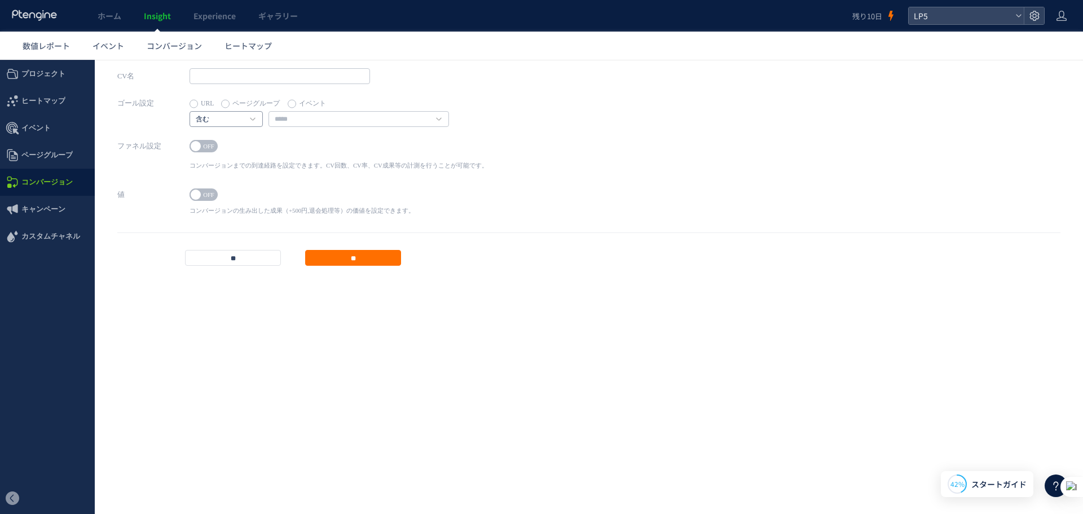
click at [209, 112] on h4 "含む" at bounding box center [226, 119] width 73 height 16
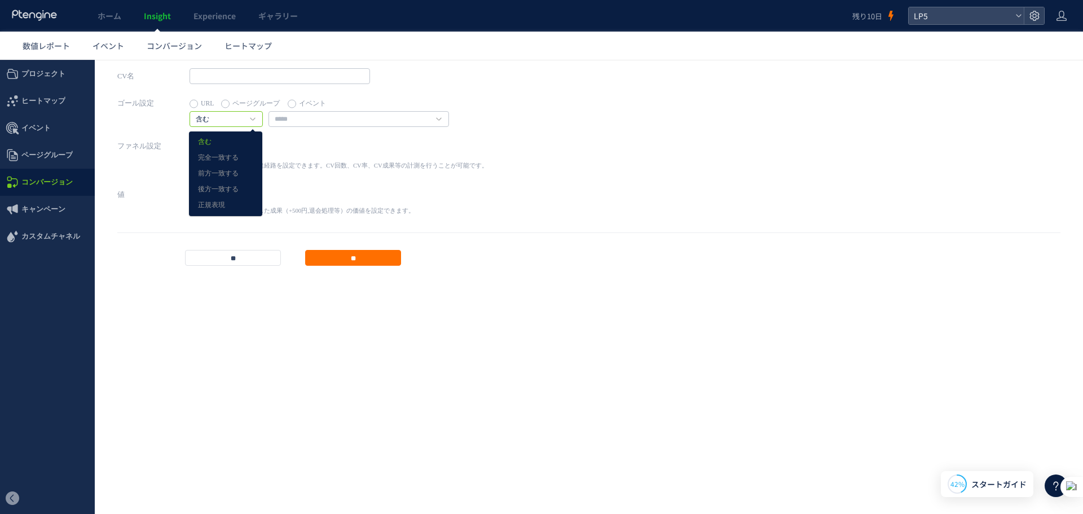
click at [274, 148] on div "ON OFF" at bounding box center [339, 148] width 298 height 16
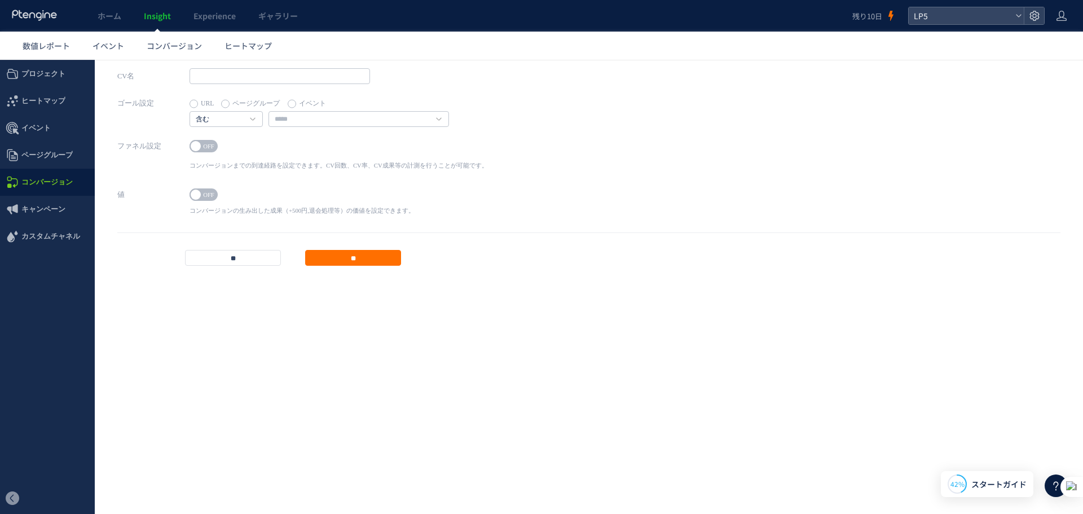
click at [195, 143] on span at bounding box center [196, 146] width 10 height 10
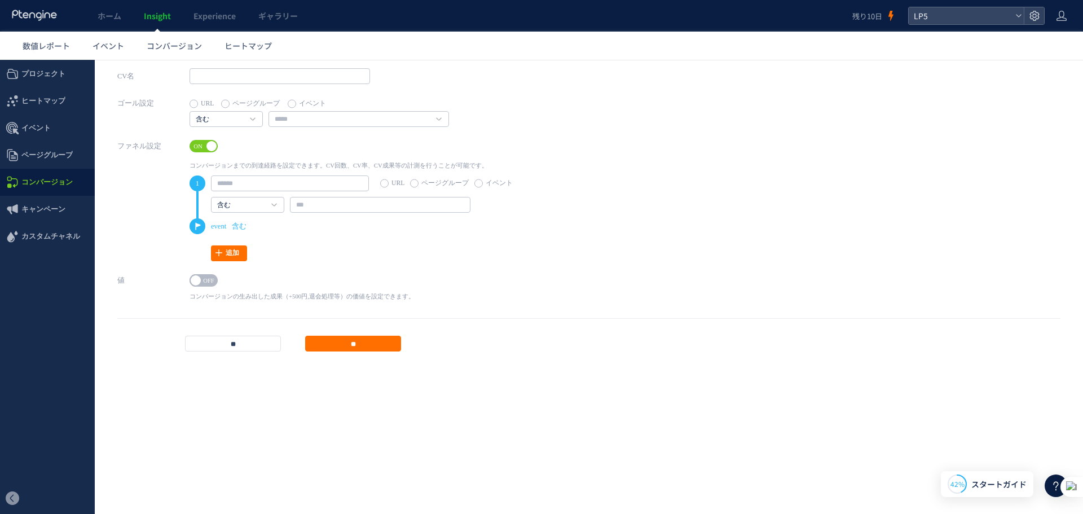
click at [195, 143] on span "ON" at bounding box center [198, 146] width 17 height 12
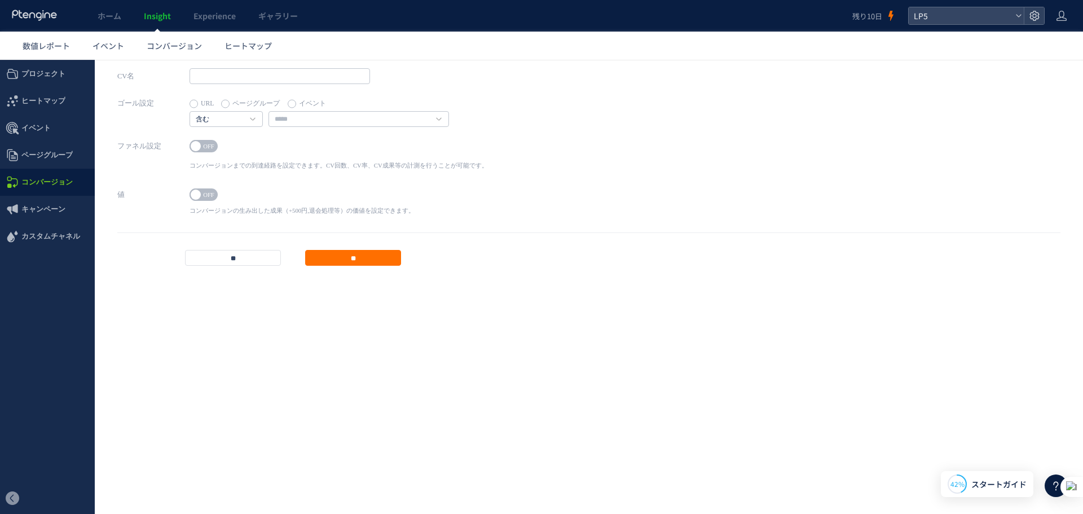
click at [195, 143] on span at bounding box center [196, 146] width 10 height 10
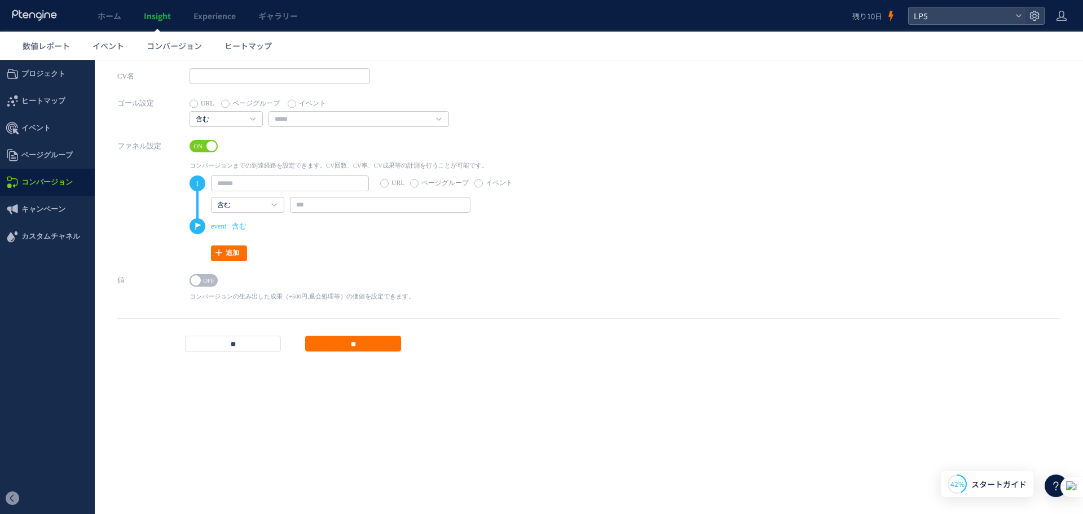
click at [219, 229] on icon "event" at bounding box center [218, 226] width 15 height 16
click at [219, 245] on div "1 URL ページグループ イベント 含む 含む 完全一致する 前方一致する 後方一致する" at bounding box center [359, 218] width 339 height 86
click at [219, 248] on link "追加" at bounding box center [229, 253] width 36 height 16
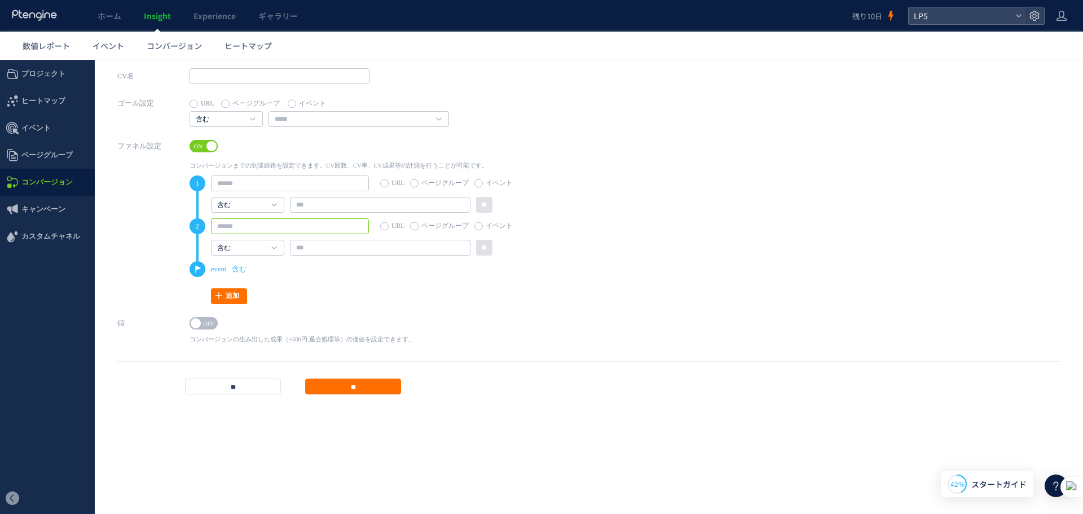
click at [244, 216] on ul "1 URL ページグループ イベント 含む 含む 完全一致する 前方一致する 後方一致する" at bounding box center [359, 226] width 339 height 102
click at [284, 226] on input "text" at bounding box center [290, 226] width 158 height 16
click at [294, 245] on input "text" at bounding box center [380, 248] width 181 height 16
click at [252, 258] on li "2 URL ページグループ イベント 含む 含む 完全一致する 前方一致する 後方一致する 正規表現" at bounding box center [359, 239] width 339 height 43
click at [252, 248] on link "含む" at bounding box center [241, 248] width 49 height 10
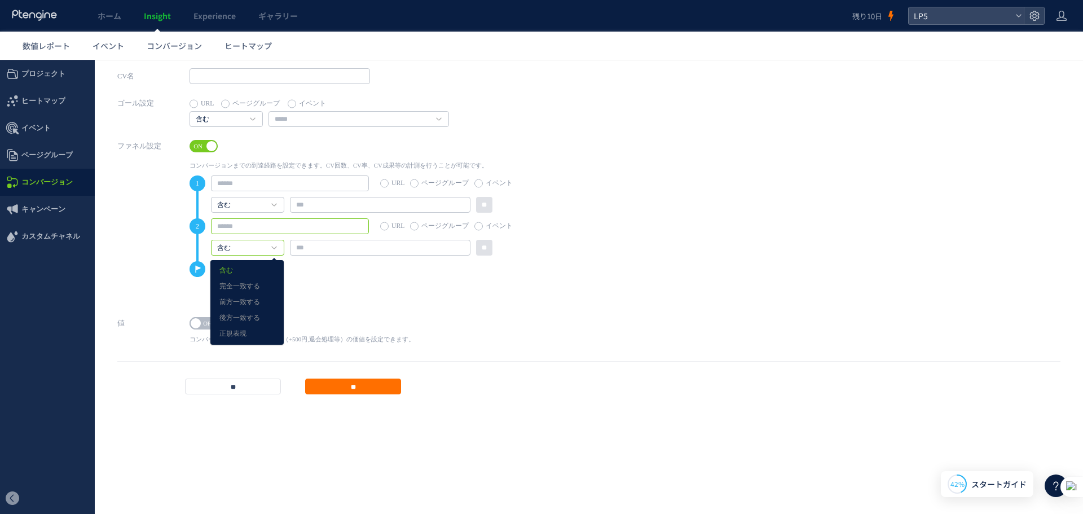
click at [265, 229] on input "text" at bounding box center [290, 226] width 158 height 16
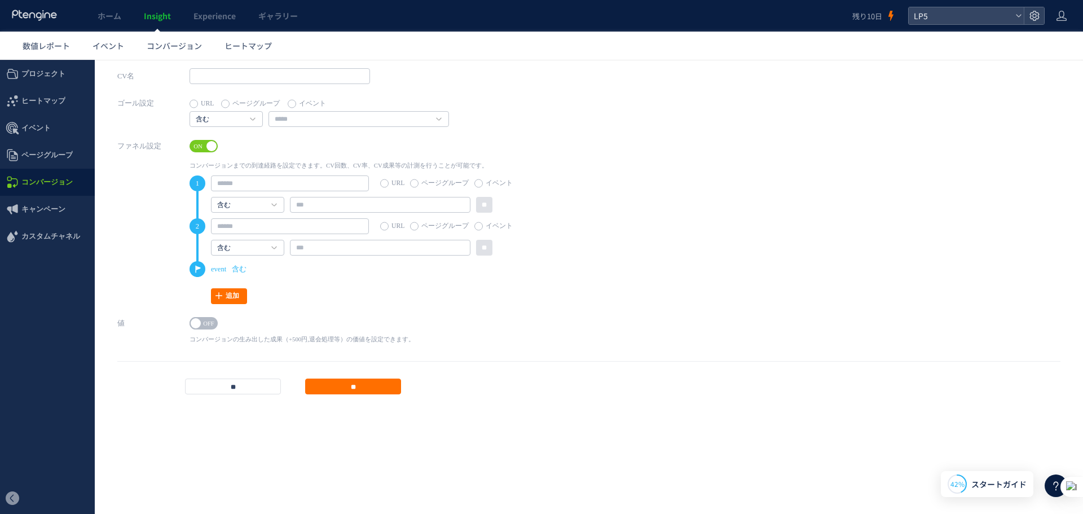
click at [343, 276] on span "event 含む" at bounding box center [366, 269] width 323 height 16
click at [290, 183] on input "text" at bounding box center [290, 183] width 158 height 16
click at [319, 265] on span "event 含む" at bounding box center [366, 269] width 323 height 16
click at [318, 184] on input "text" at bounding box center [290, 183] width 158 height 16
paste input "**********"
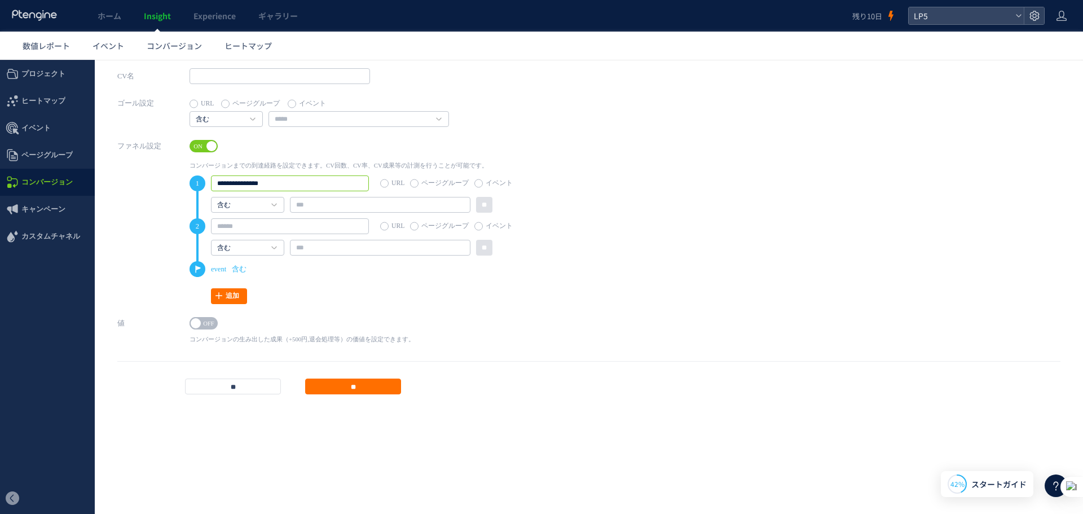
type input "**********"
click at [314, 201] on input "text" at bounding box center [380, 205] width 181 height 16
paste input "**********"
type input "**********"
click at [525, 196] on li "**********" at bounding box center [359, 196] width 339 height 43
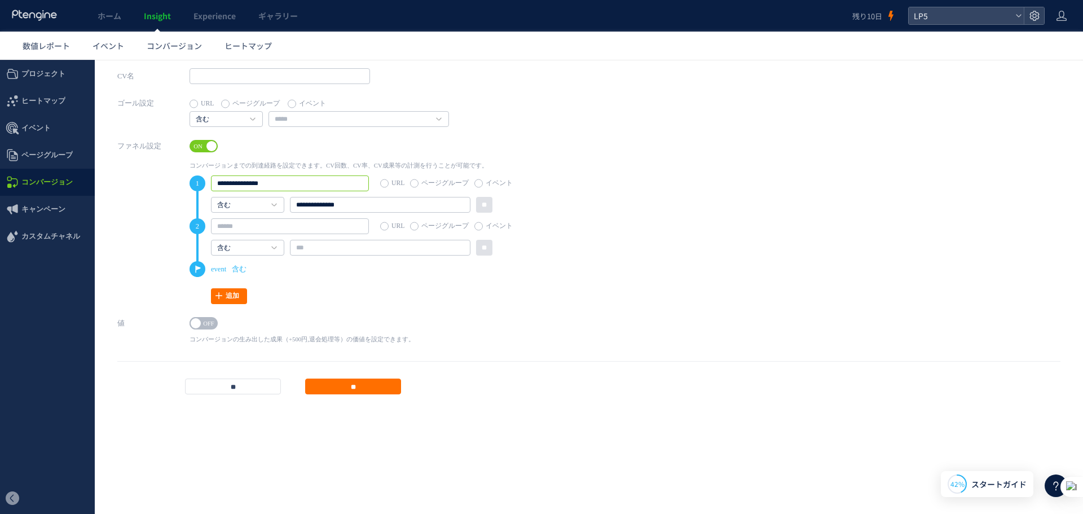
drag, startPoint x: 317, startPoint y: 183, endPoint x: 172, endPoint y: 186, distance: 145.6
click at [172, 186] on div "**********" at bounding box center [588, 226] width 943 height 177
drag, startPoint x: 368, startPoint y: 203, endPoint x: 204, endPoint y: 213, distance: 163.9
click at [204, 213] on li "1 URL ページグループ イベント 含む 含む 完全一致する 前方一致する 後方一致する 正規表現" at bounding box center [359, 196] width 339 height 43
paste input "**"
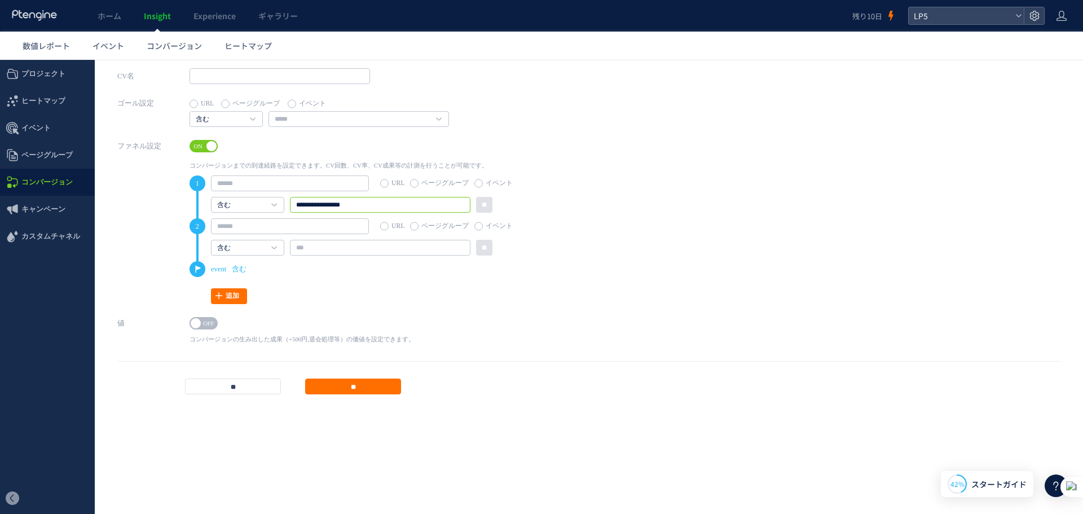
type input "**********"
click at [327, 256] on li "2 URL ページグループ イベント 含む 含む 完全一致する 前方一致する 後方一致する 正規表現" at bounding box center [359, 239] width 339 height 43
click at [330, 250] on input "text" at bounding box center [380, 248] width 181 height 16
paste input "**********"
type input "**********"
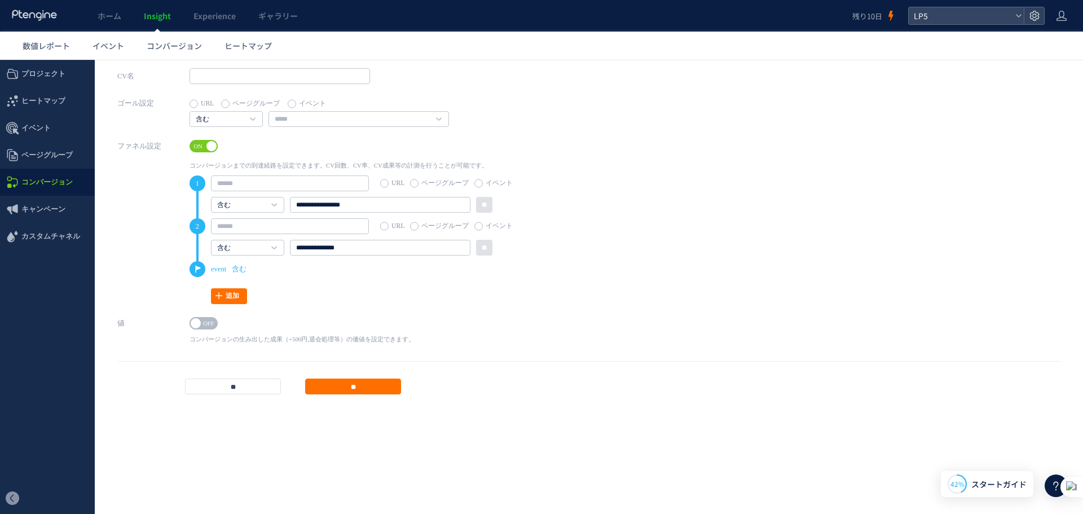
click at [320, 272] on span "event 含む" at bounding box center [366, 269] width 323 height 16
click at [239, 203] on link "含む" at bounding box center [241, 205] width 49 height 10
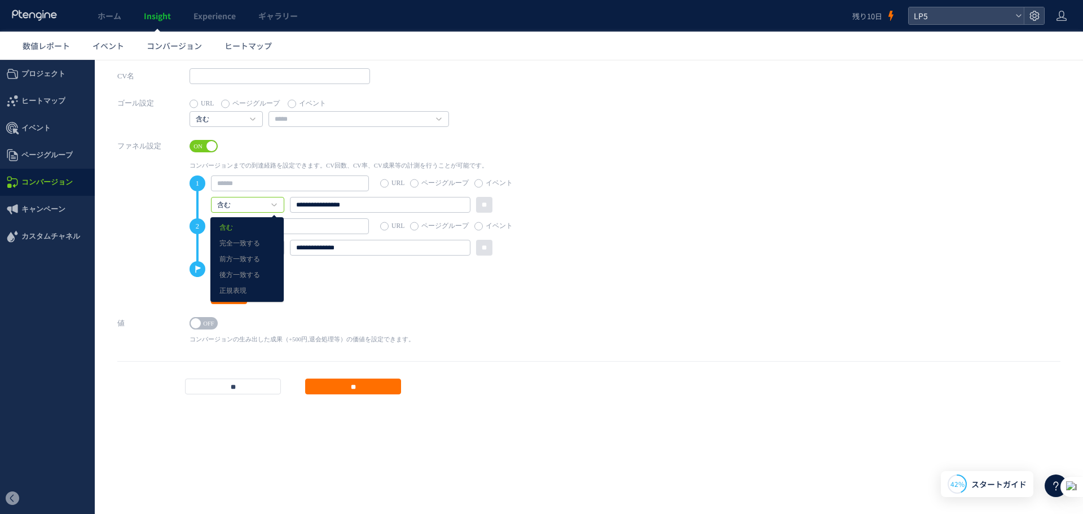
click at [397, 273] on span "event 含む" at bounding box center [366, 269] width 323 height 16
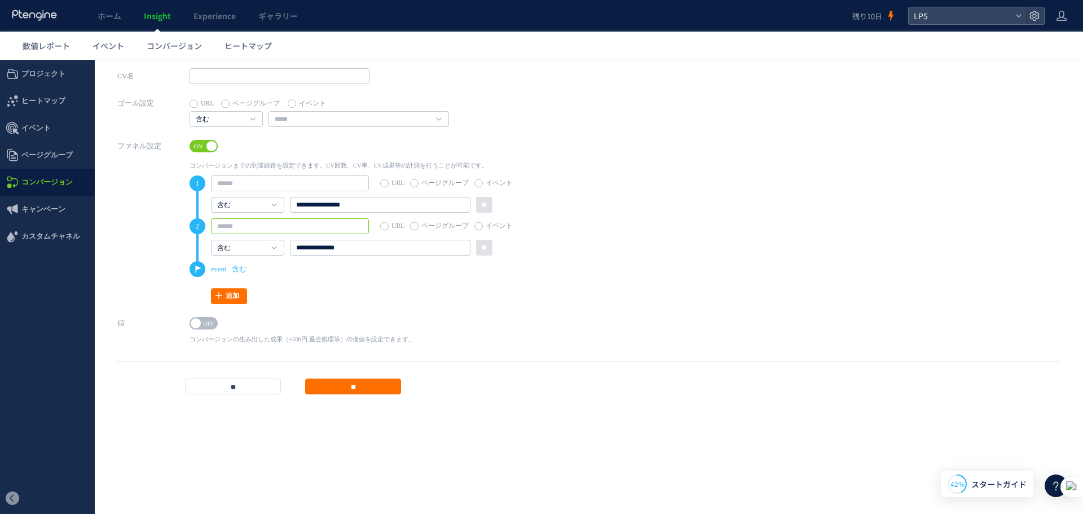
click at [280, 219] on input "text" at bounding box center [290, 226] width 158 height 16
type input "**********"
click at [258, 190] on input "text" at bounding box center [290, 183] width 158 height 16
type input "********"
click at [229, 296] on link "追加" at bounding box center [229, 296] width 36 height 16
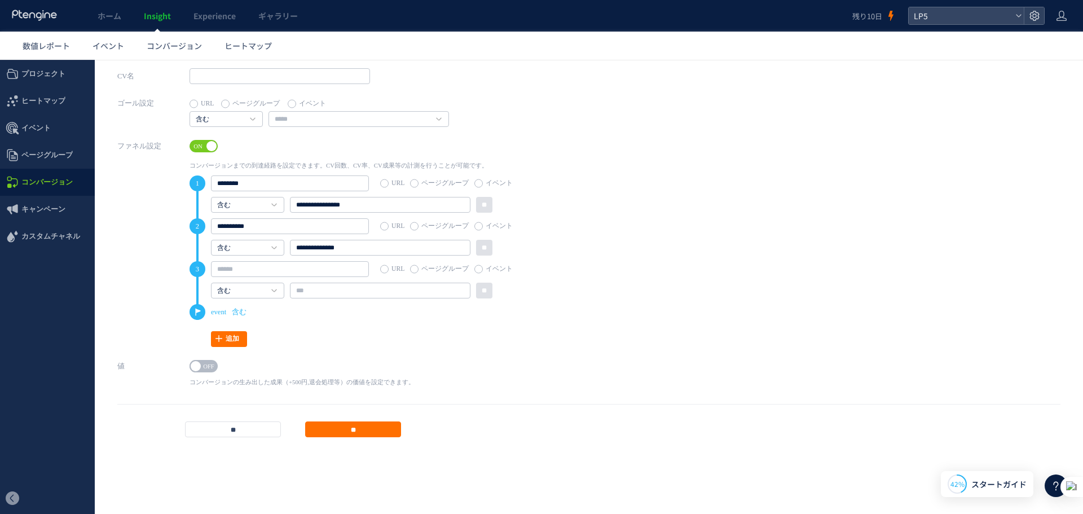
drag, startPoint x: 187, startPoint y: 375, endPoint x: 190, endPoint y: 370, distance: 5.8
click at [190, 370] on div "値 ON OFF コンバージョンの生み出した成果（+500円,退会処理等）の価値を設定できます。 ポジティブ ポジティブ ネガティブ + *" at bounding box center [588, 380] width 943 height 45
click at [201, 367] on span "OFF" at bounding box center [208, 366] width 17 height 12
click at [236, 400] on link "ポジティブ" at bounding box center [220, 401] width 49 height 10
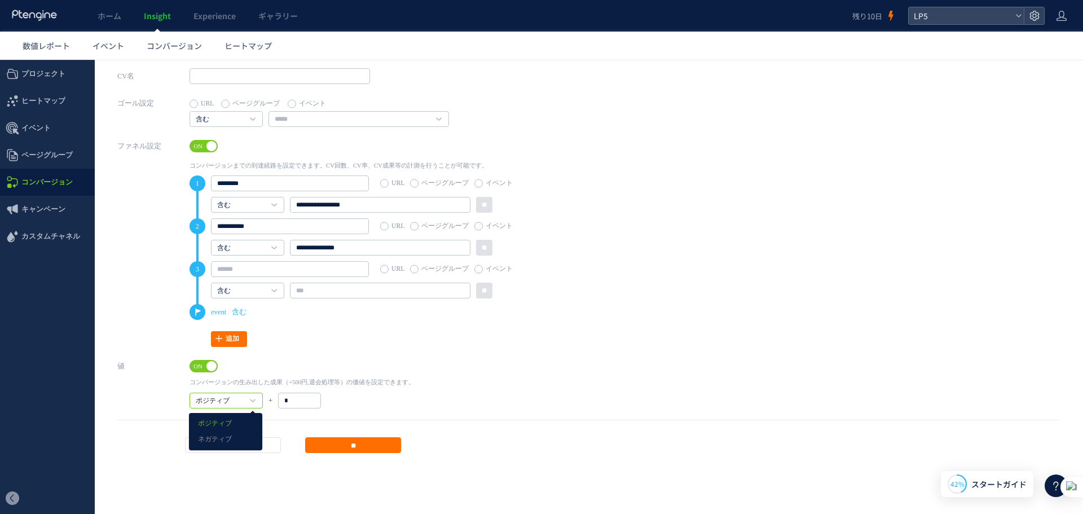
click at [288, 382] on p "コンバージョンの生み出した成果（+500円,退会処理等）の価値を設定できます。" at bounding box center [302, 382] width 225 height 8
drag, startPoint x: 302, startPoint y: 401, endPoint x: 239, endPoint y: 419, distance: 65.6
click at [239, 416] on div "値 ON OFF コンバージョンの生み出した成果（+500円,退会処理等）の価値を設定できます。 ポジティブ ポジティブ ネガティブ + *" at bounding box center [588, 388] width 943 height 61
type input "****"
click at [351, 386] on p "コンバージョンの生み出した成果（+500円,退会処理等）の価値を設定できます。" at bounding box center [302, 382] width 225 height 8
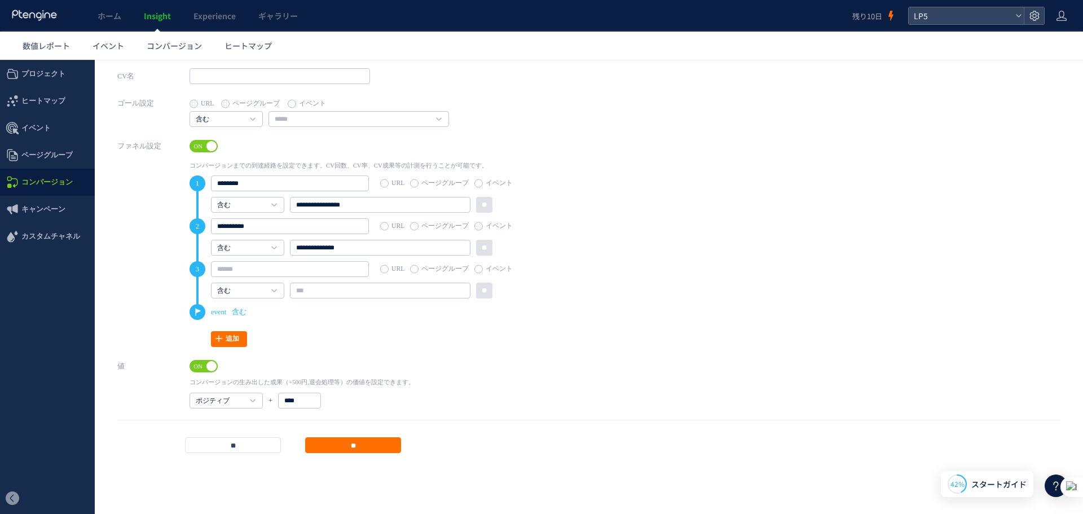
click at [354, 405] on div "ポジティブ ポジティブ ネガティブ + ****" at bounding box center [302, 401] width 225 height 16
click at [356, 364] on div "ON OFF コンバージョンの生み出した成果（+500円,退会処理等）の価値を設定できます。 ポジティブ ポジティブ ネガティブ + ****" at bounding box center [302, 383] width 225 height 50
click at [1053, 487] on icon at bounding box center [1056, 486] width 14 height 14
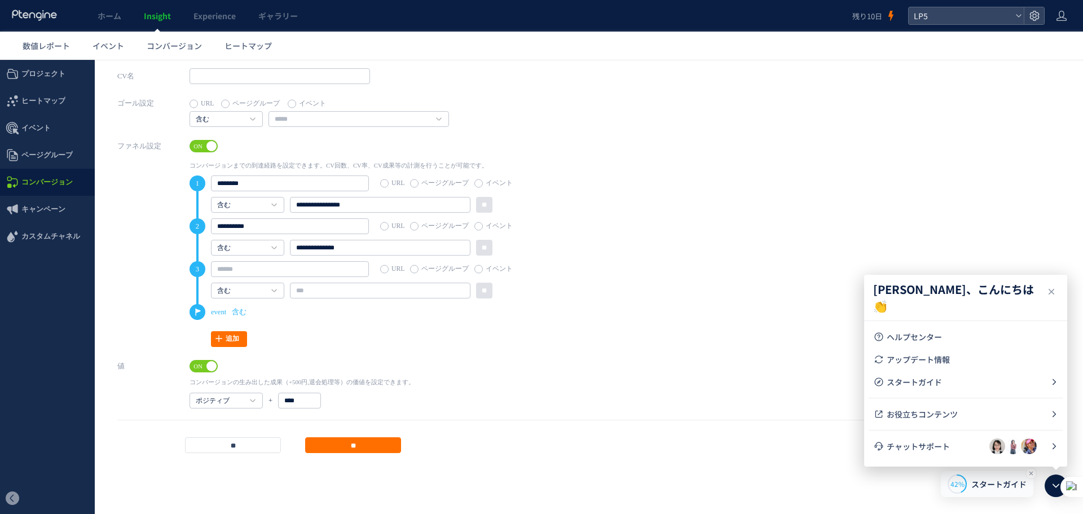
click at [987, 478] on span "スタートガイド" at bounding box center [998, 484] width 55 height 12
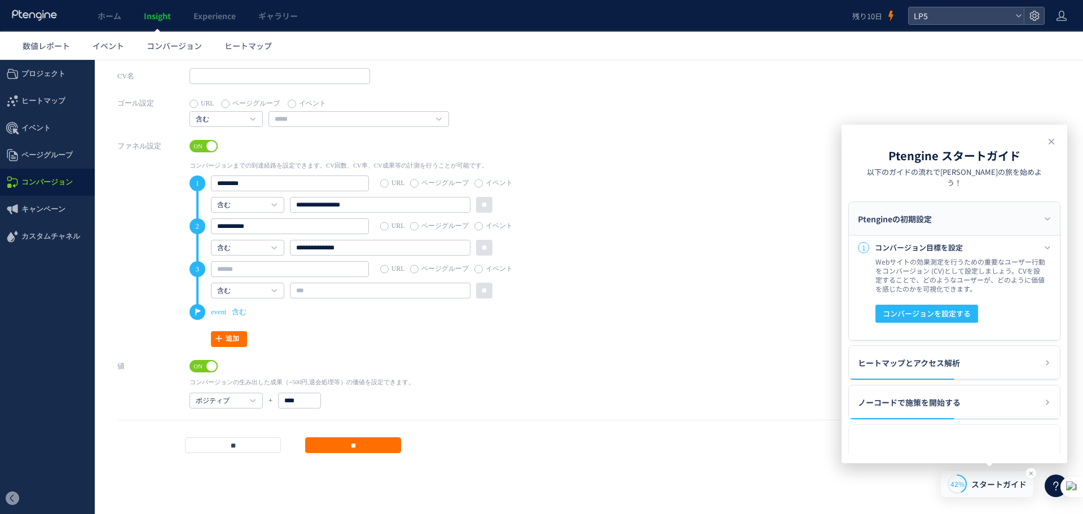
click at [988, 478] on span "スタートガイド" at bounding box center [998, 484] width 55 height 12
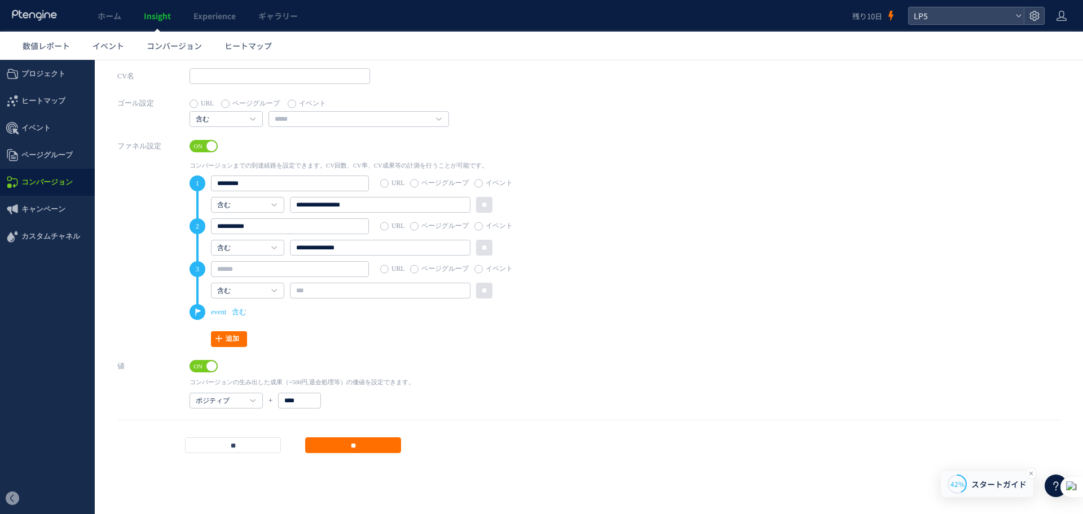
click at [987, 482] on span "スタートガイド" at bounding box center [998, 484] width 55 height 12
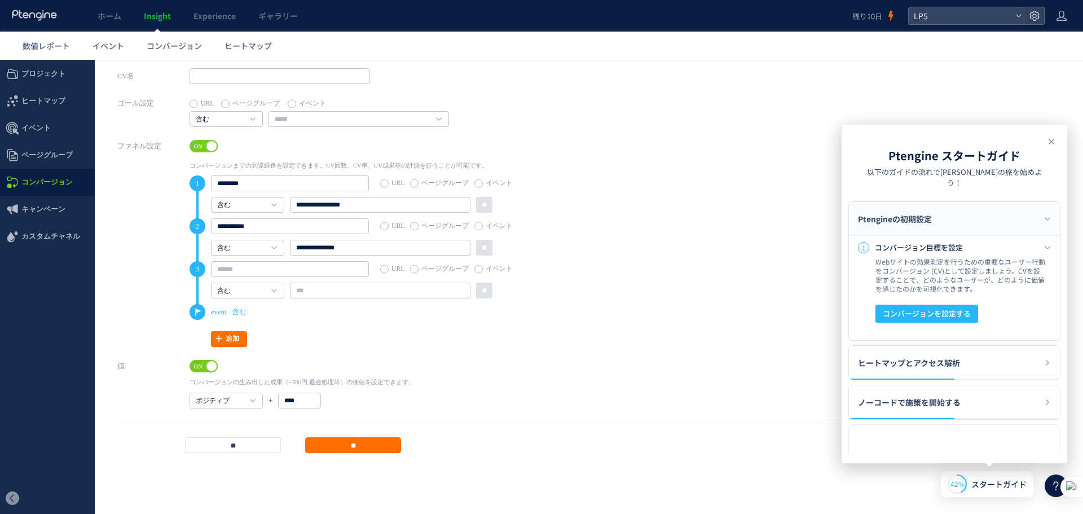
click at [1050, 485] on icon at bounding box center [1056, 486] width 14 height 14
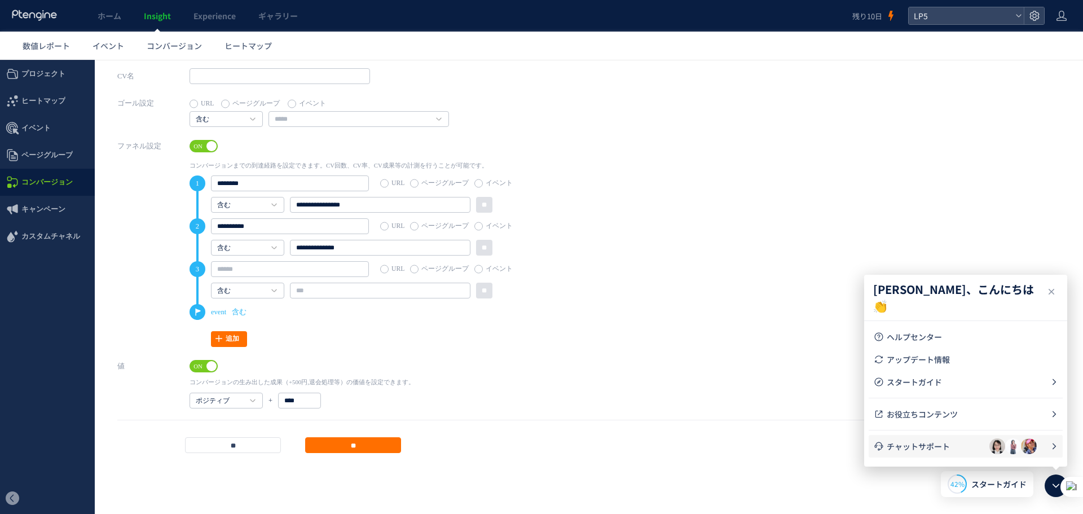
click at [967, 447] on span "チャットサポート" at bounding box center [938, 446] width 103 height 11
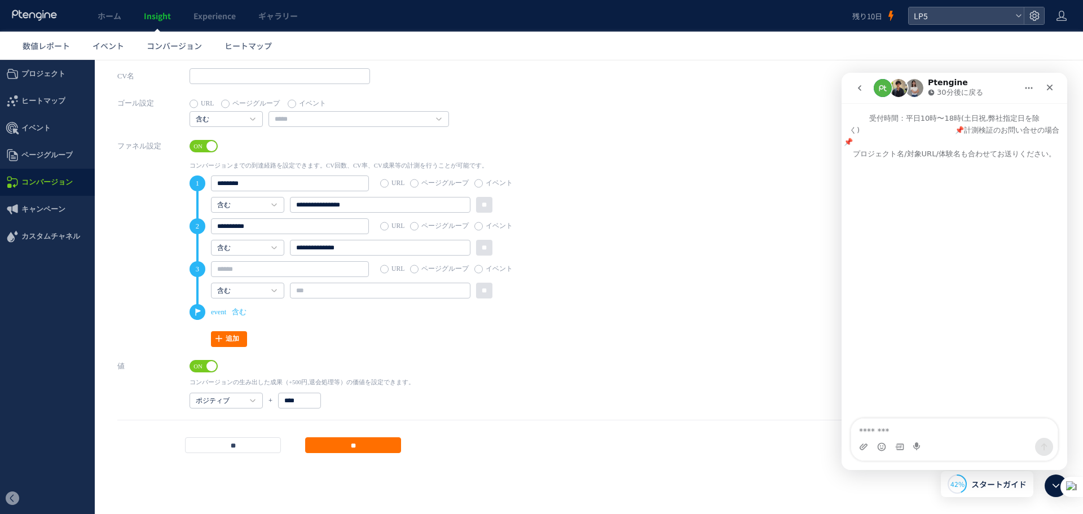
click at [896, 83] on img "Intercom Messenger" at bounding box center [899, 88] width 18 height 18
click at [914, 85] on img "Intercom Messenger" at bounding box center [914, 88] width 18 height 18
click at [1021, 87] on button "ホーム" at bounding box center [1028, 87] width 21 height 21
click at [983, 111] on div "ウィンドウを展開する" at bounding box center [1007, 117] width 79 height 12
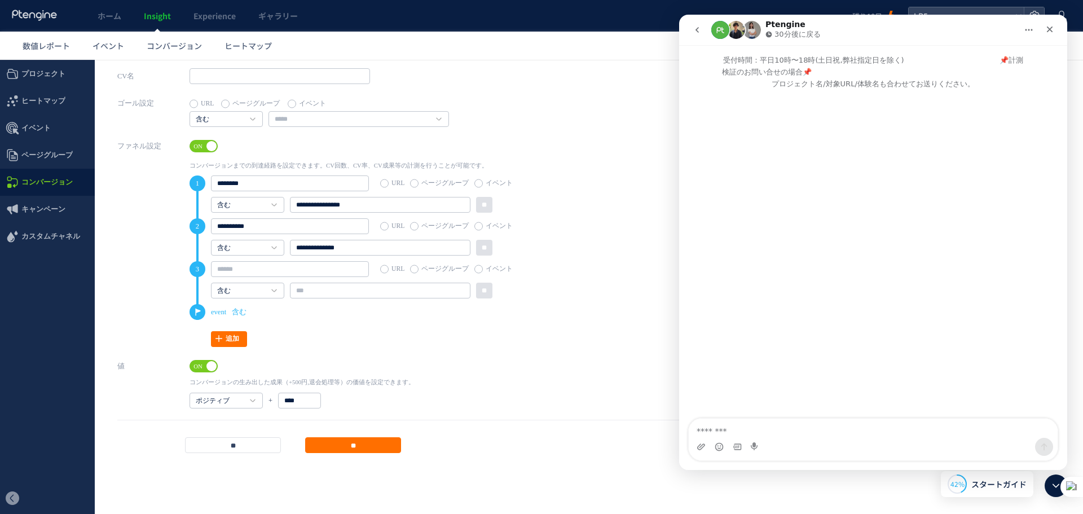
click at [746, 39] on div "Intercom Messenger" at bounding box center [736, 30] width 50 height 20
click at [734, 32] on img "Intercom Messenger" at bounding box center [736, 30] width 18 height 18
click at [786, 29] on p "30分後に戻る" at bounding box center [798, 34] width 46 height 11
click at [780, 36] on p "30分後に戻る" at bounding box center [798, 34] width 46 height 11
click at [260, 80] on input "text" at bounding box center [280, 76] width 181 height 16
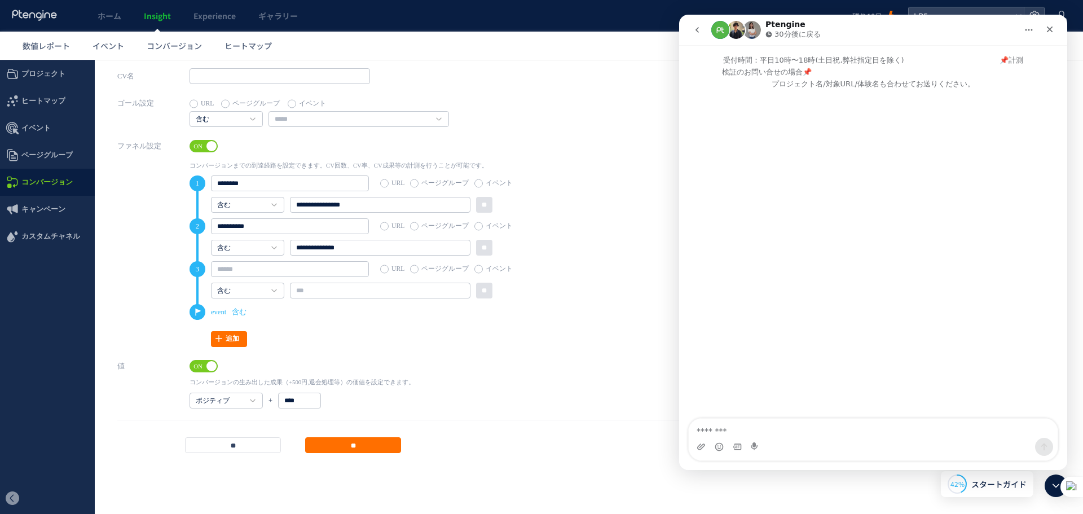
click at [204, 364] on span "ON" at bounding box center [198, 366] width 17 height 12
drag, startPoint x: 256, startPoint y: 190, endPoint x: 101, endPoint y: 199, distance: 155.4
click at [131, 199] on div "ファネル設定 ON OFF コンバージョンまでの到達経路を設定できます。CV回数、CV率、CV成果等の計測を行うことが可能です。 1 ******** URL…" at bounding box center [588, 248] width 943 height 220
paste input "text"
type input "******"
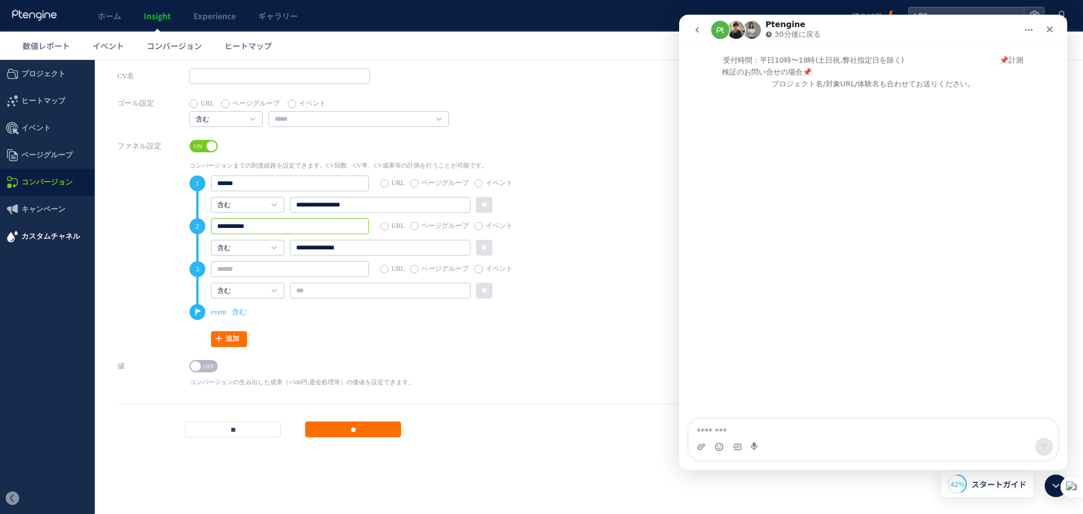
drag, startPoint x: 270, startPoint y: 227, endPoint x: 91, endPoint y: 236, distance: 179.1
click at [102, 231] on div "戻る デフォルト設定では本日のデータを表示しています。 カレンダーでご覧になりたい期間を指定することができます。 09/30 10/06 今日 昨日 先週 先…" at bounding box center [589, 161] width 988 height 203
paste input "text"
type input "**********"
click at [143, 252] on div "ファネル設定 ON OFF コンバージョンまでの到達経路を設定できます。CV回数、CV率、CV成果等の計測を行うことが可能です。 1 ****** URL ペ…" at bounding box center [588, 248] width 943 height 220
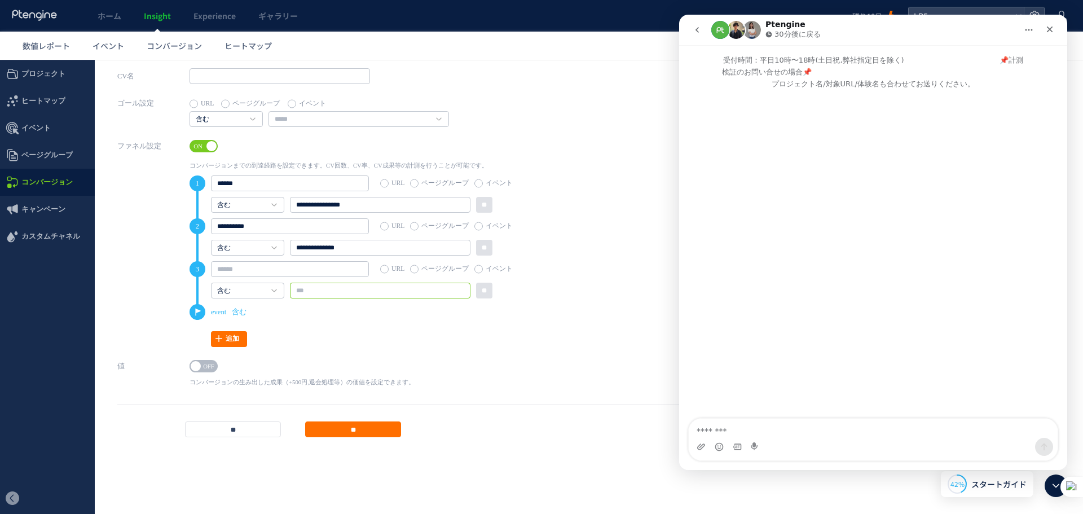
click at [405, 293] on input "text" at bounding box center [380, 291] width 181 height 16
paste input "********"
type input "********"
drag, startPoint x: 350, startPoint y: 289, endPoint x: 205, endPoint y: 301, distance: 145.4
click at [218, 298] on div "含む 含む 完全一致する 前方一致する 後方一致する 正規表現 ******** **" at bounding box center [370, 291] width 318 height 16
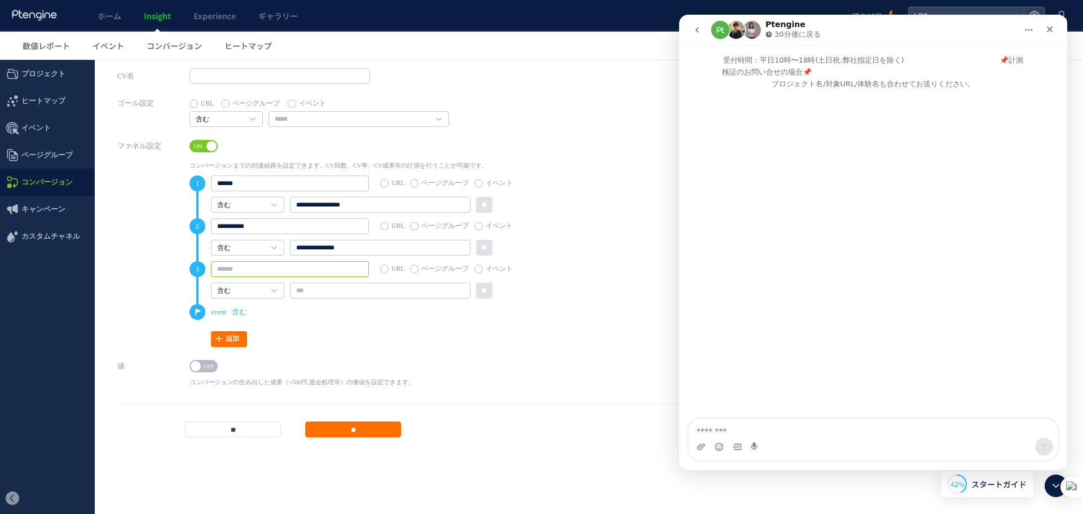
click at [227, 268] on input "text" at bounding box center [290, 269] width 158 height 16
paste input "********"
type input "********"
click at [375, 328] on div "1 ****** URL ページグループ イベント 含む 含む 完全一致する 前方一致する 後方一致する" at bounding box center [359, 261] width 339 height 172
click at [445, 272] on label "ページグループ" at bounding box center [439, 269] width 59 height 16
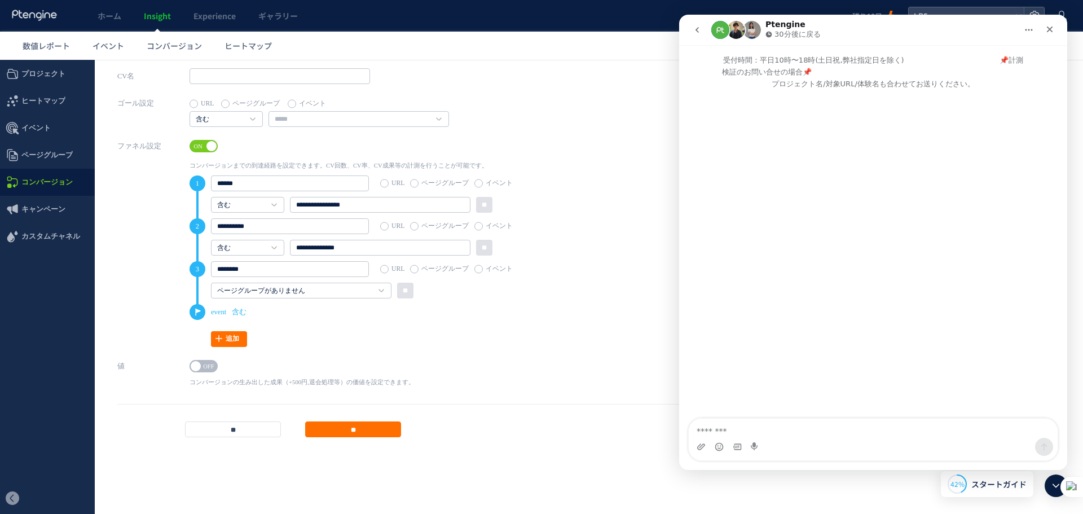
click at [486, 272] on label "イベント" at bounding box center [493, 269] width 38 height 16
click at [591, 78] on div "CV名" at bounding box center [588, 81] width 943 height 27
click at [1053, 38] on div "クローズ" at bounding box center [1050, 29] width 20 height 20
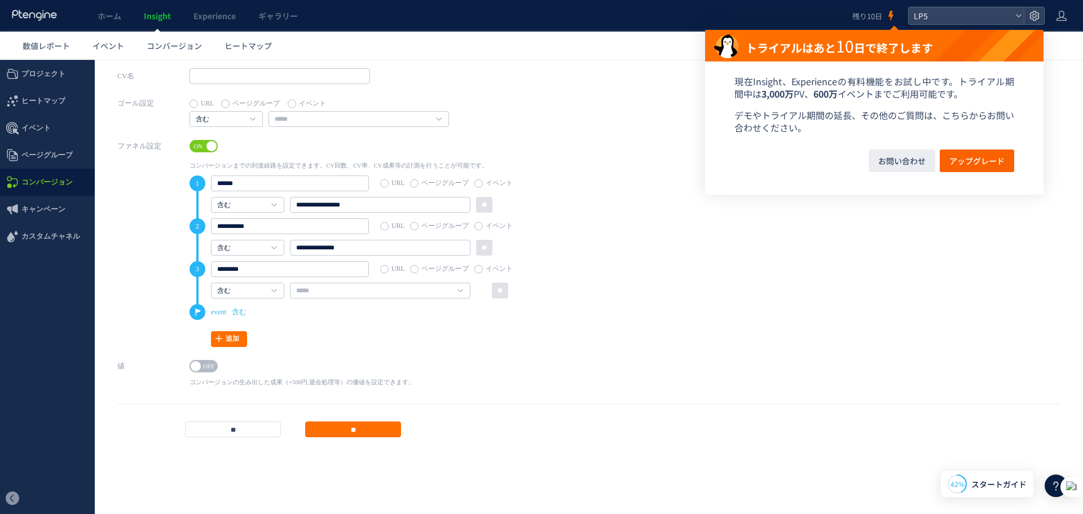
click at [861, 22] on link "残り10日" at bounding box center [874, 16] width 45 height 32
click at [922, 14] on span "LP5" at bounding box center [961, 15] width 100 height 17
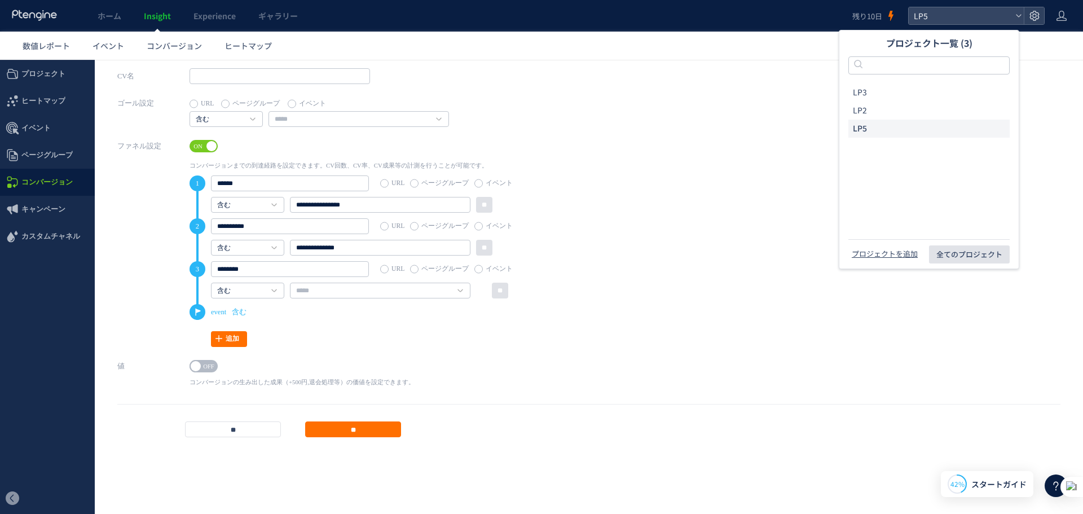
click at [938, 254] on span "全てのプロジェクト" at bounding box center [969, 254] width 66 height 18
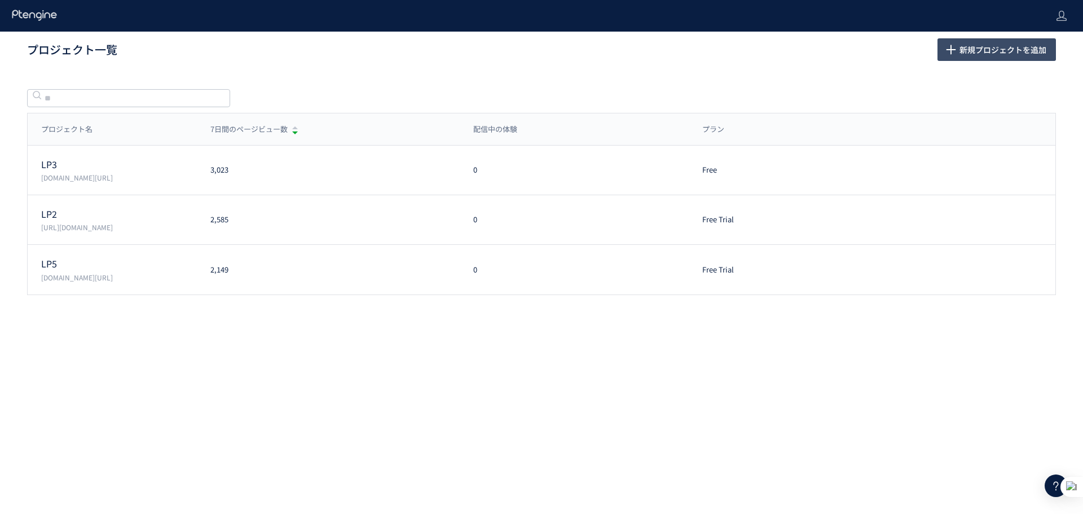
click at [971, 59] on span "新規プロジェクトを追加" at bounding box center [1003, 49] width 87 height 23
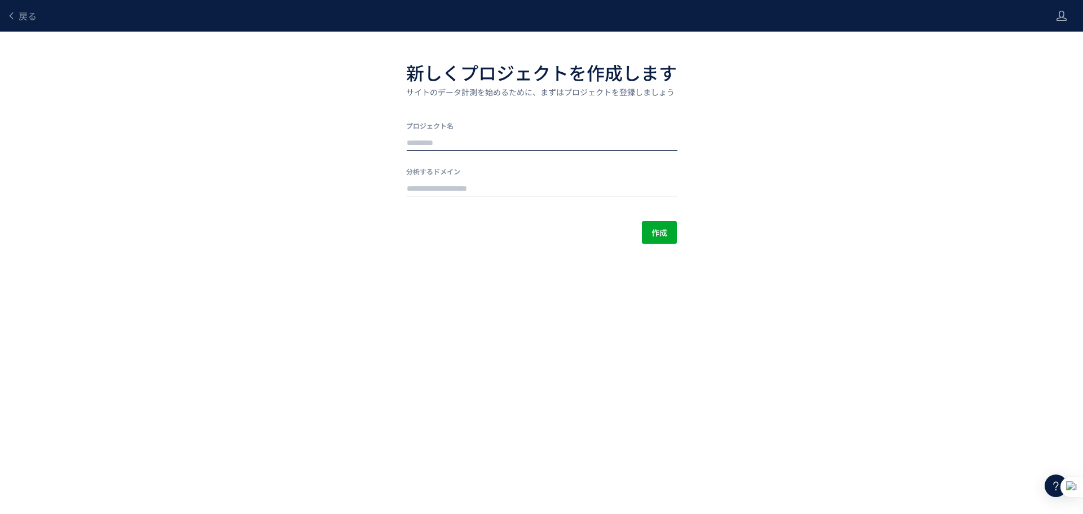
click at [537, 137] on input "text" at bounding box center [542, 143] width 271 height 16
click at [576, 146] on input "text" at bounding box center [542, 143] width 271 height 16
type input "***"
drag, startPoint x: 566, startPoint y: 201, endPoint x: 35, endPoint y: 251, distance: 533.8
click at [552, 196] on div "新しくプロジェクトを作成します サイトのデータ計測を始めるために、まずはプロジェクトを登録しましょう プロジェクト名 *** 分析するドメイン 作成" at bounding box center [541, 151] width 271 height 185
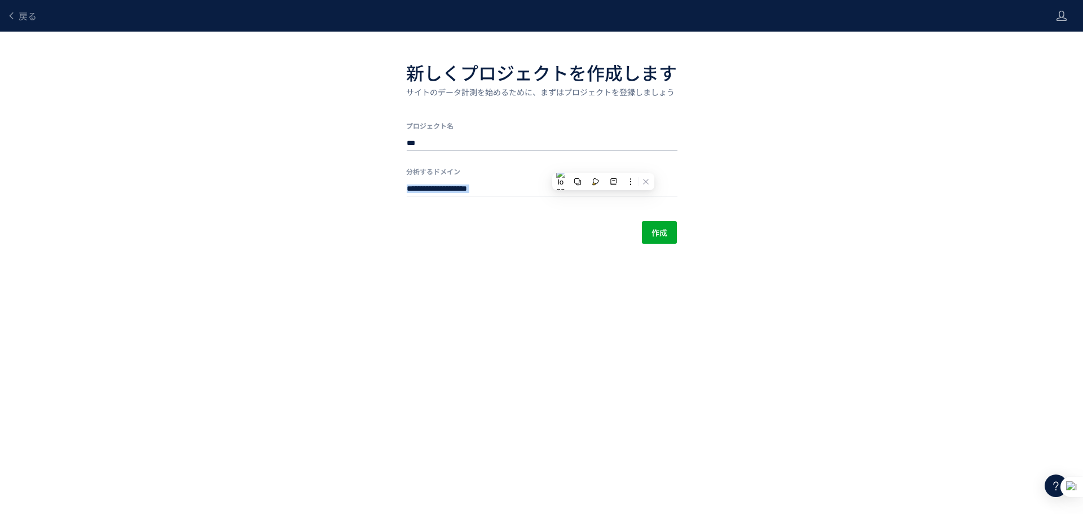
click at [385, 292] on body "戻る 新しくプロジェクトを作成します サイトのデータ計測を始めるために、まずはプロジェクトを登録しましょう プロジェクト名 *** 分析するドメイン 作成 製…" at bounding box center [541, 257] width 1083 height 514
click at [512, 191] on input "text" at bounding box center [542, 189] width 271 height 16
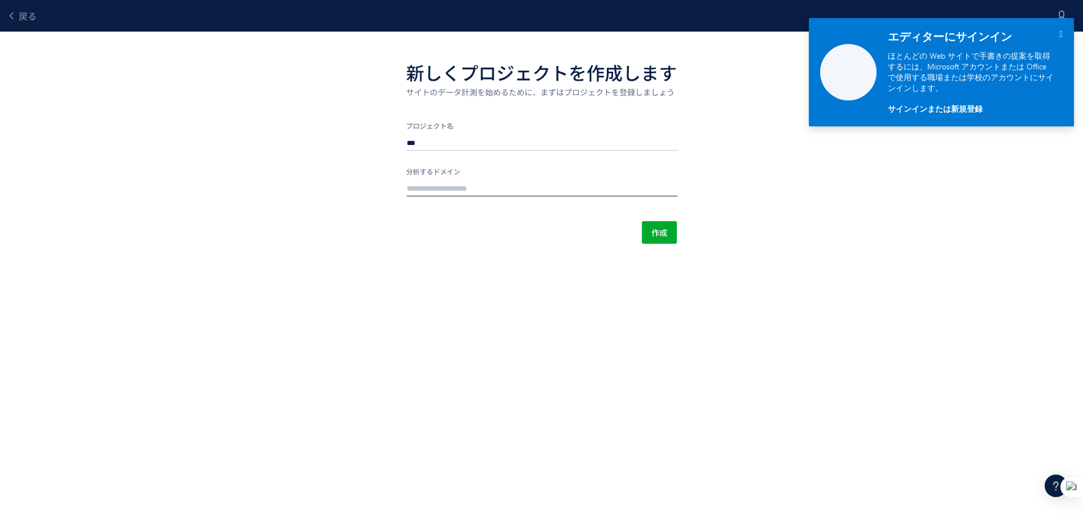
click at [565, 183] on input "text" at bounding box center [542, 189] width 271 height 16
click at [549, 206] on div "新しくプロジェクトを作成します サイトのデータ計測を始めるために、まずはプロジェクトを登録しましょう プロジェクト名 *** 分析するドメイン 作成" at bounding box center [541, 151] width 271 height 185
click at [547, 197] on div at bounding box center [541, 187] width 271 height 23
click at [547, 192] on input "text" at bounding box center [542, 189] width 271 height 16
click at [547, 181] on input "text" at bounding box center [542, 189] width 271 height 16
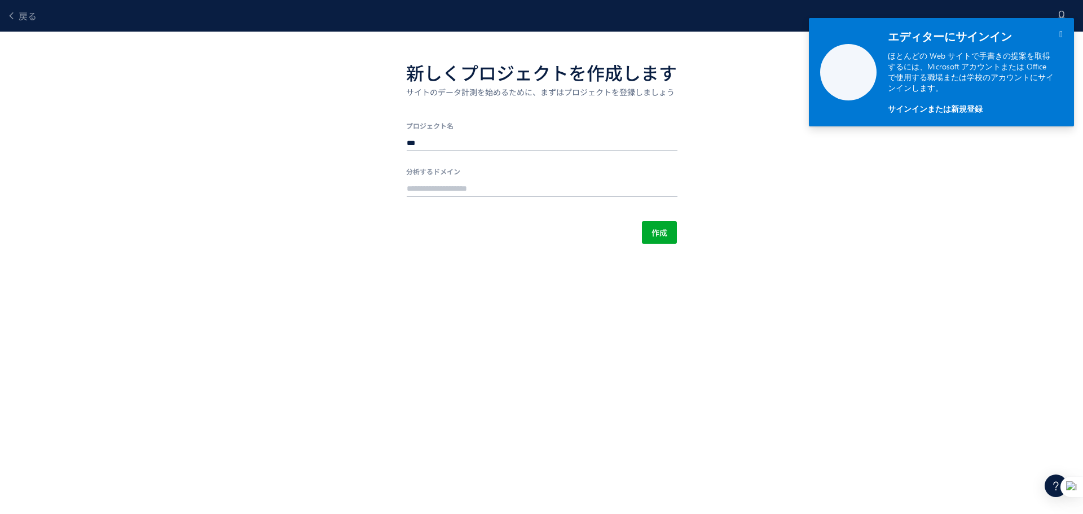
click at [537, 178] on div at bounding box center [541, 187] width 271 height 23
click at [534, 184] on input "text" at bounding box center [542, 189] width 271 height 16
paste input "**********"
type input "**********"
drag, startPoint x: 597, startPoint y: 186, endPoint x: 193, endPoint y: 216, distance: 405.6
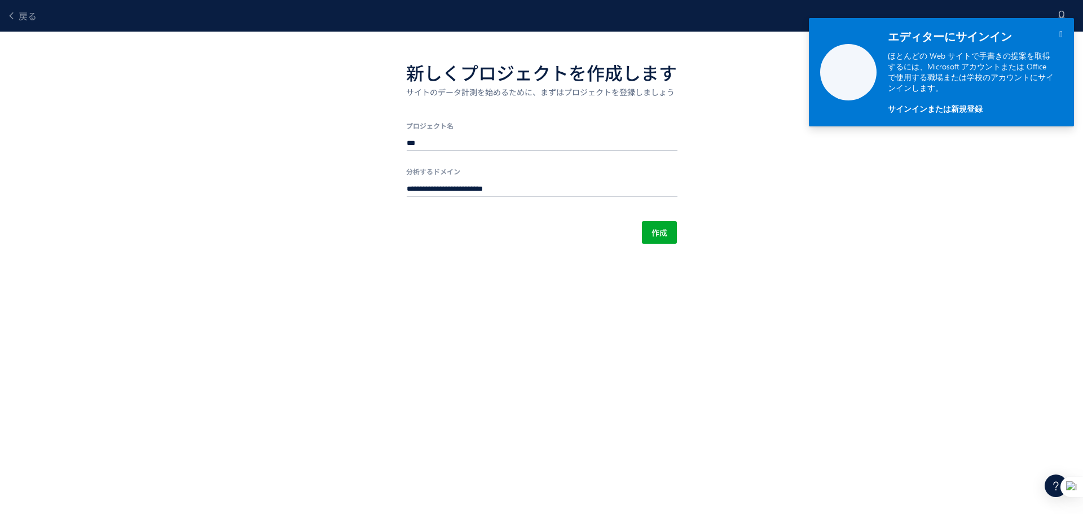
click at [195, 216] on div "**********" at bounding box center [541, 122] width 1083 height 244
click at [473, 203] on div "新しくプロジェクトを作成します サイトのデータ計測を始めるために、まずはプロジェクトを登録しましょう プロジェクト名 *** 分析するドメイン 作成" at bounding box center [541, 151] width 271 height 185
click at [480, 194] on div at bounding box center [541, 187] width 271 height 23
click at [480, 188] on input "text" at bounding box center [542, 189] width 271 height 16
paste input "**********"
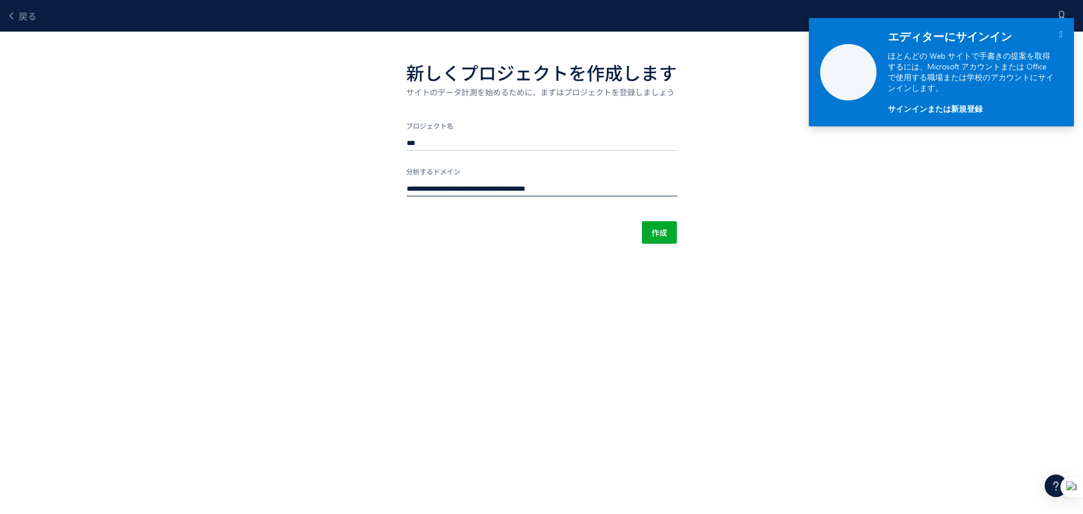
type input "**********"
click at [521, 209] on div "**********" at bounding box center [541, 151] width 271 height 185
click at [647, 227] on div "作成" at bounding box center [541, 232] width 271 height 23
click at [647, 229] on button "作成" at bounding box center [659, 232] width 35 height 23
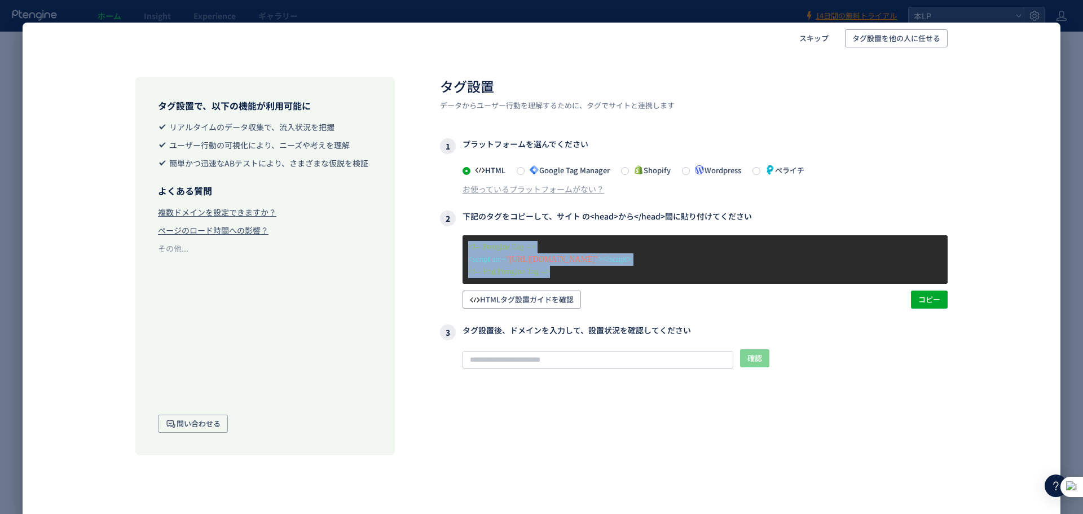
drag, startPoint x: 564, startPoint y: 275, endPoint x: 447, endPoint y: 245, distance: 120.5
click at [447, 245] on div "<!-- Ptengine Tag --> <script src= "https://js.ptengine.jp/35p3wb61.js" ></scri…" at bounding box center [694, 271] width 508 height 73
copy div "<!-- Ptengine Tag --> <script src= "https://js.ptengine.jp/35p3wb61.js" ></scri…"
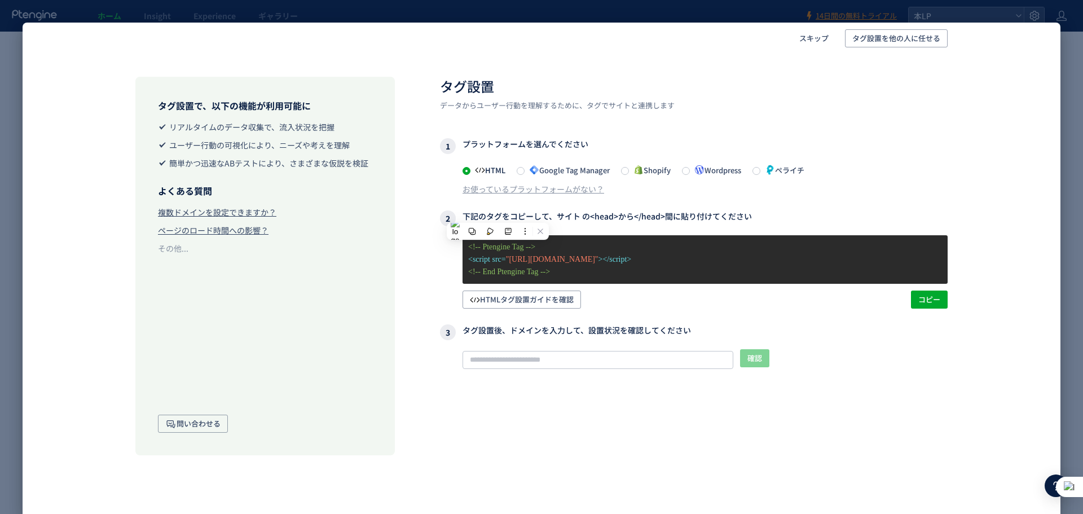
click at [662, 297] on div "HTMLタグ設置ガイドを確認 コピー" at bounding box center [705, 300] width 485 height 18
click at [610, 363] on input "text" at bounding box center [598, 360] width 271 height 18
click at [521, 169] on span at bounding box center [521, 171] width 8 height 8
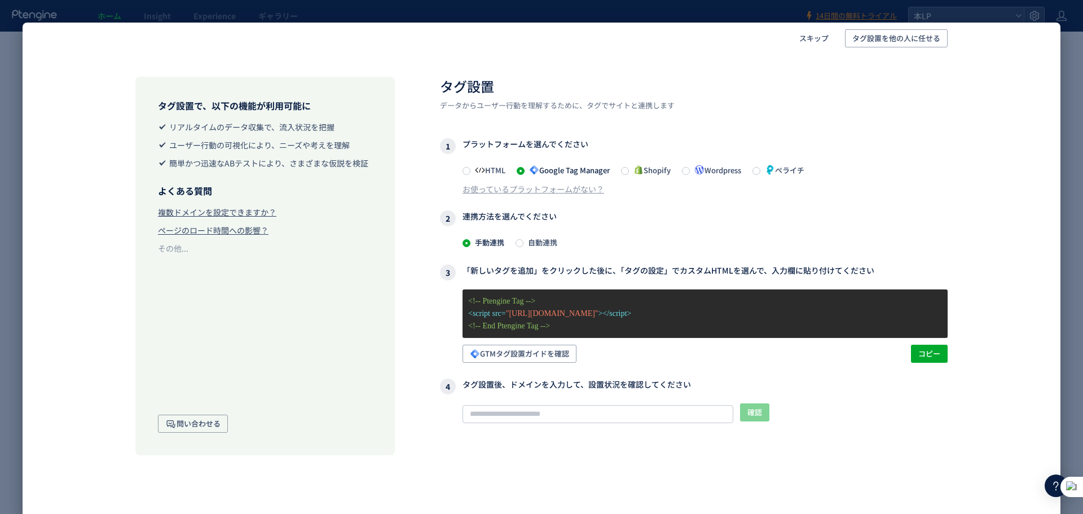
click at [531, 244] on span "自動連携" at bounding box center [541, 242] width 34 height 11
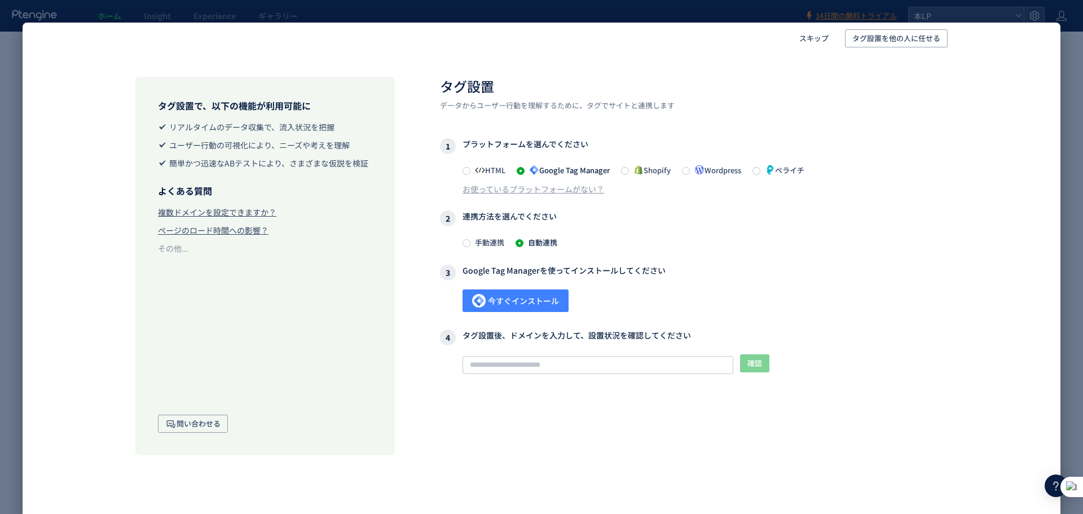
click at [531, 294] on span "今すぐインストール" at bounding box center [515, 300] width 87 height 23
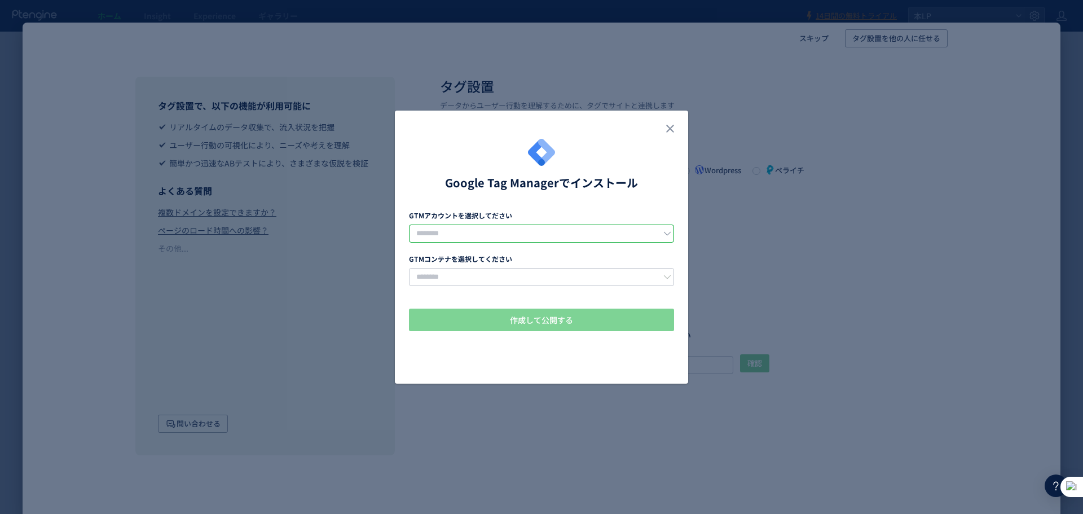
click at [557, 239] on input "dialog" at bounding box center [541, 234] width 265 height 18
click at [557, 222] on div "Google Tag Managerでインストール GTMアカウントを選択してださい GTMコンテナを選択してください 作成して公開する" at bounding box center [541, 253] width 265 height 228
click at [553, 238] on input "dialog" at bounding box center [541, 234] width 265 height 18
click at [533, 267] on li "OralForce1" at bounding box center [542, 262] width 265 height 19
type input "**********"
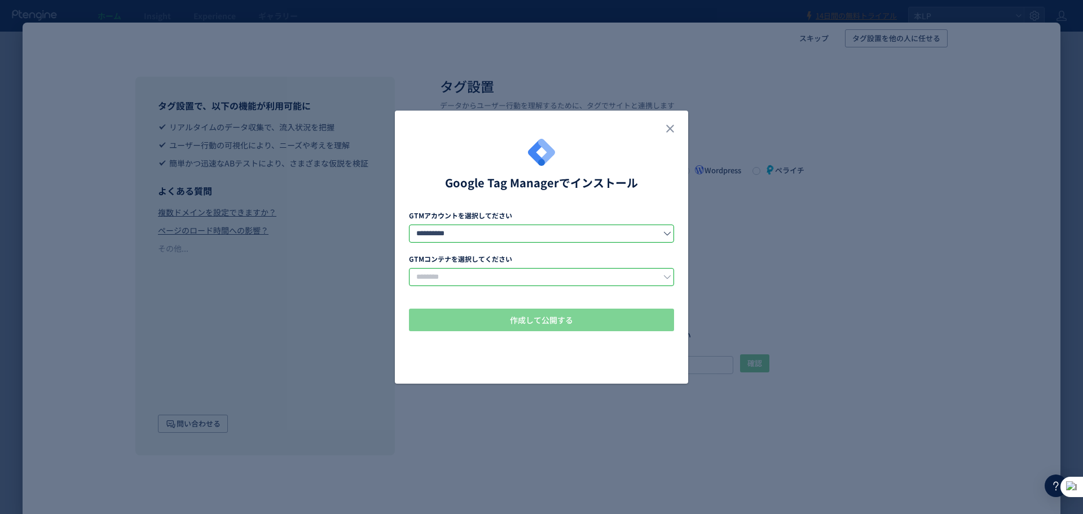
click at [530, 268] on input "dialog" at bounding box center [541, 277] width 265 height 18
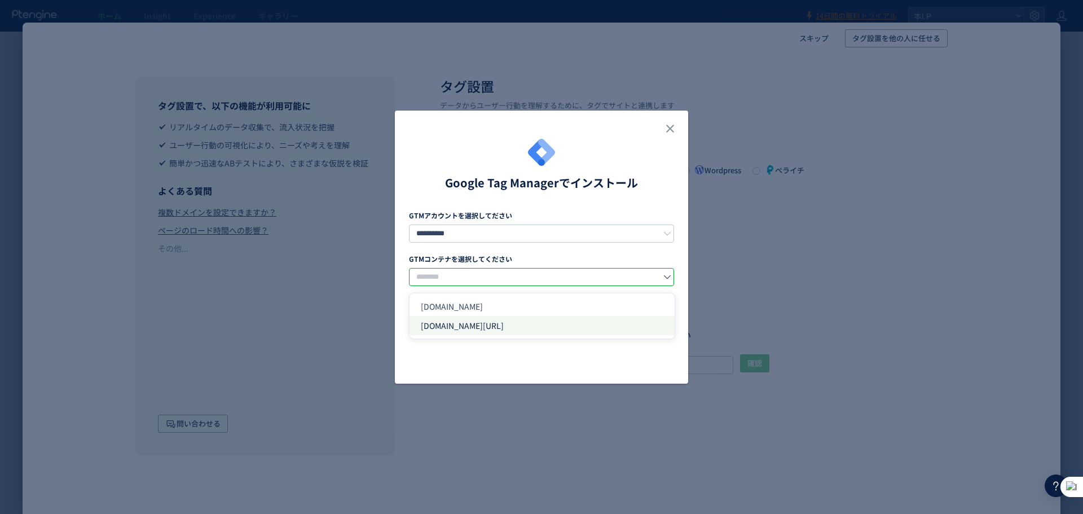
click at [499, 332] on li "d-pets.ishitsuku.com/LP" at bounding box center [542, 325] width 265 height 19
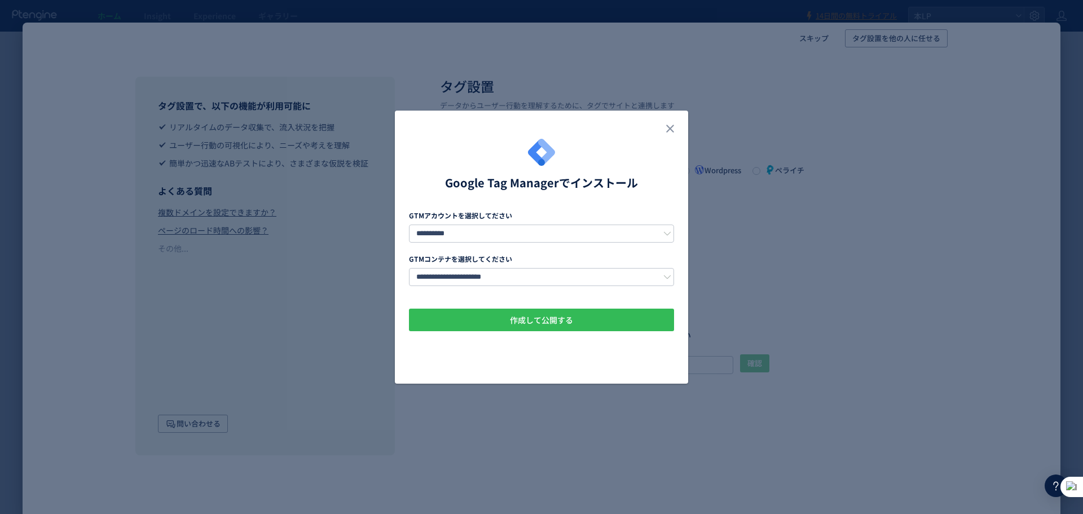
click at [500, 324] on button "作成して公開する" at bounding box center [541, 320] width 265 height 23
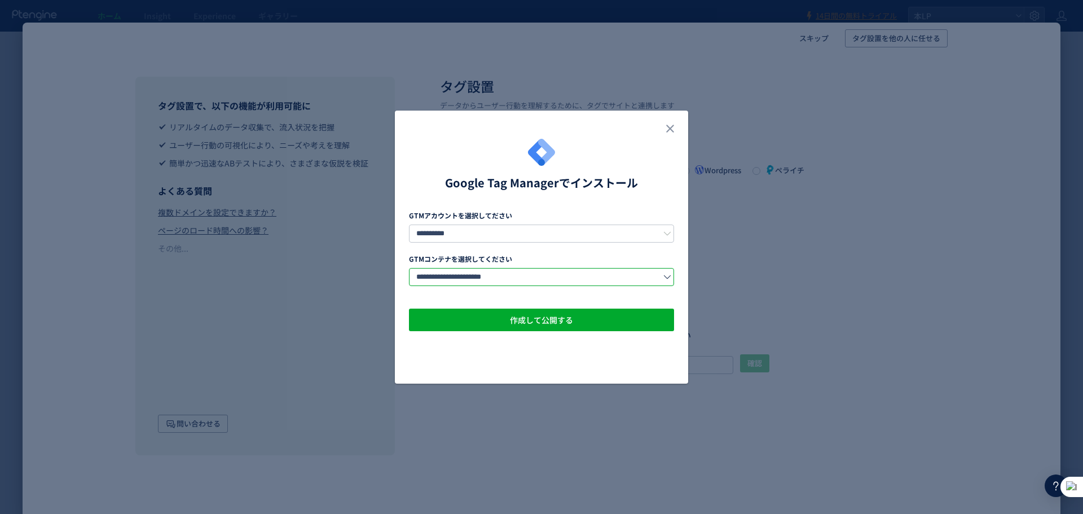
click at [451, 277] on input "**********" at bounding box center [541, 277] width 265 height 18
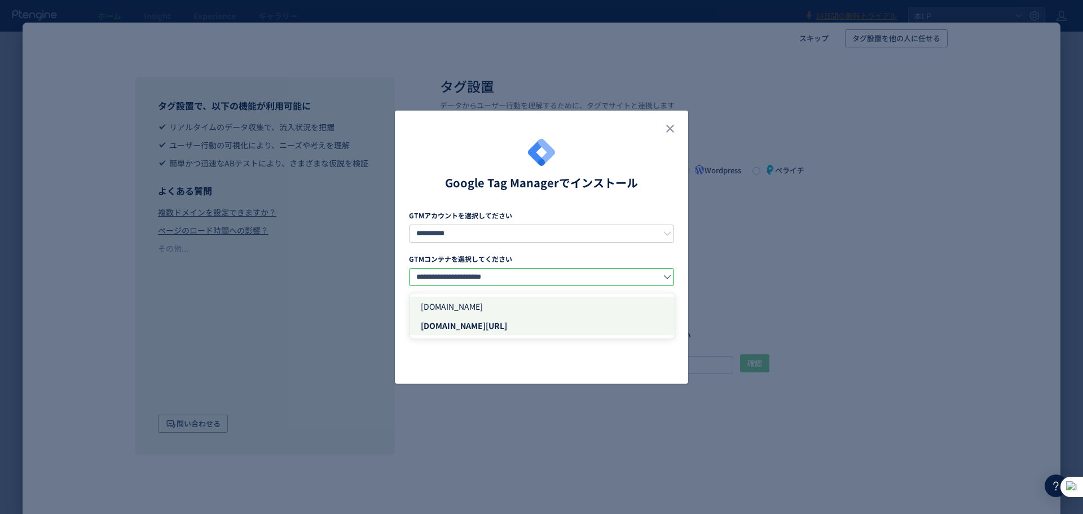
click at [452, 303] on span "d-pets.ishitsuku.com" at bounding box center [452, 306] width 62 height 11
type input "**********"
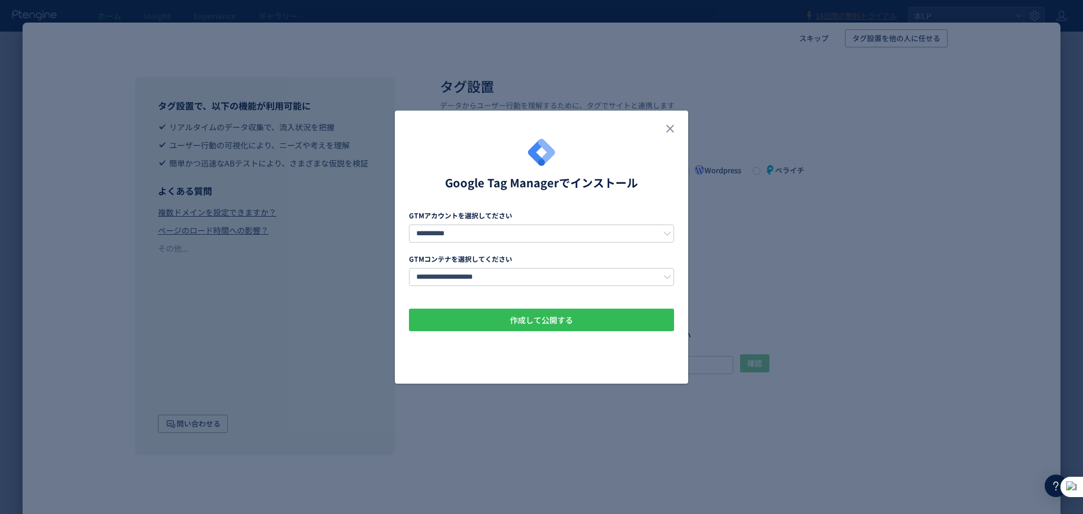
click at [452, 313] on button "作成して公開する" at bounding box center [541, 320] width 265 height 23
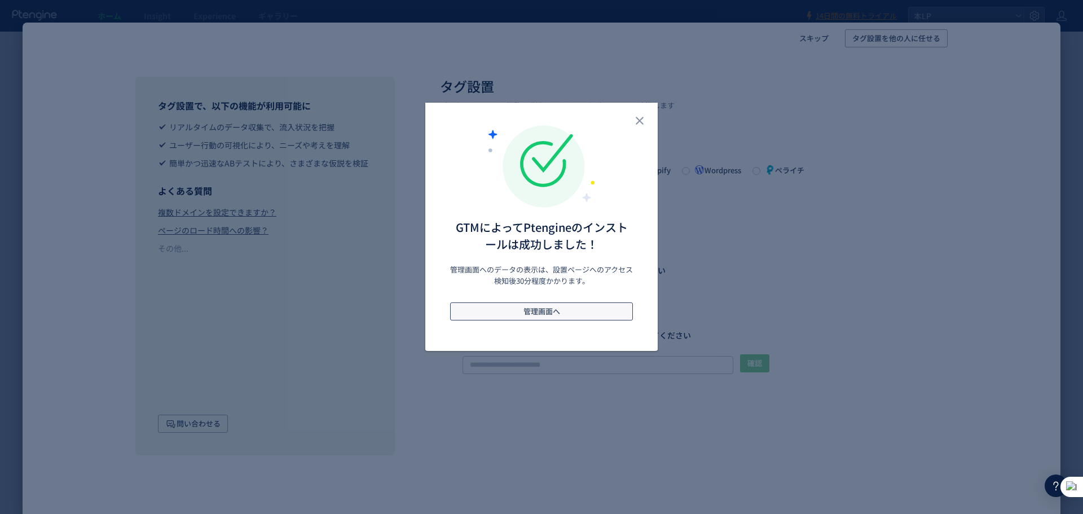
click at [494, 317] on button "管理画面へ" at bounding box center [541, 311] width 183 height 18
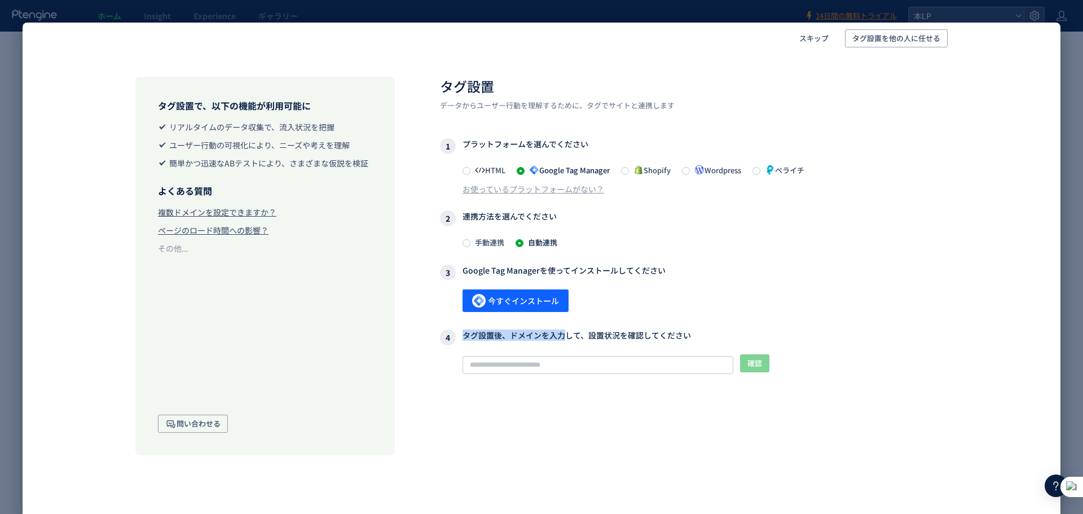
drag, startPoint x: 466, startPoint y: 341, endPoint x: 565, endPoint y: 336, distance: 99.4
click at [559, 336] on h3 "4 タグ設置後、ドメインを入力して、設置状況を確認してください" at bounding box center [694, 337] width 508 height 16
click at [718, 336] on h3 "4 タグ設置後、ドメインを入力して、設置状況を確認してください" at bounding box center [694, 337] width 508 height 16
drag, startPoint x: 645, startPoint y: 337, endPoint x: 488, endPoint y: 342, distance: 156.9
click at [488, 342] on h3 "4 タグ設置後、ドメインを入力して、設置状況を確認してください" at bounding box center [694, 337] width 508 height 16
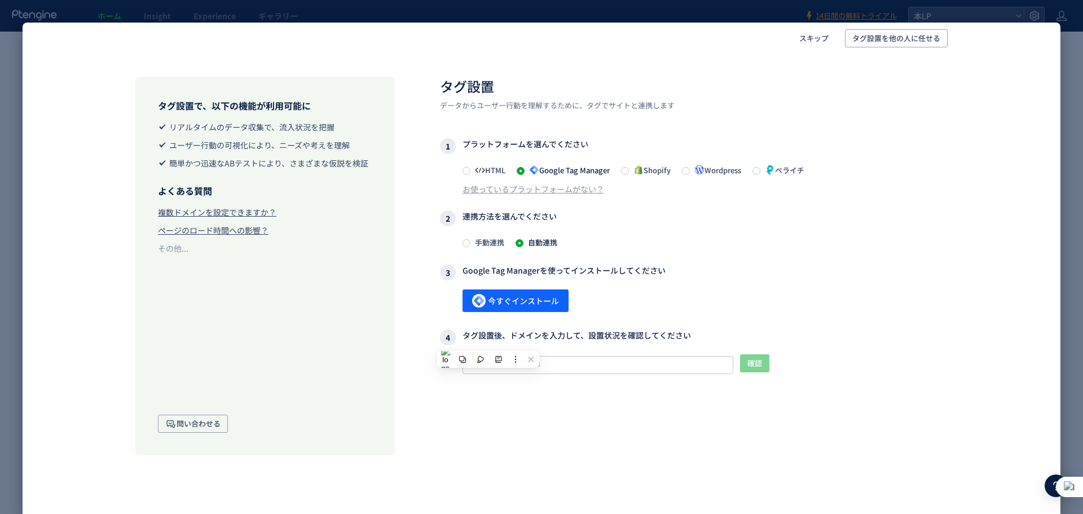
click at [601, 384] on div "タグが確認できません このサイトでタグが確認できませんので、 記事 に記載されたタグ設定を従って設定してください。また、弊社まで お問い合わせ ください。" at bounding box center [705, 413] width 485 height 64
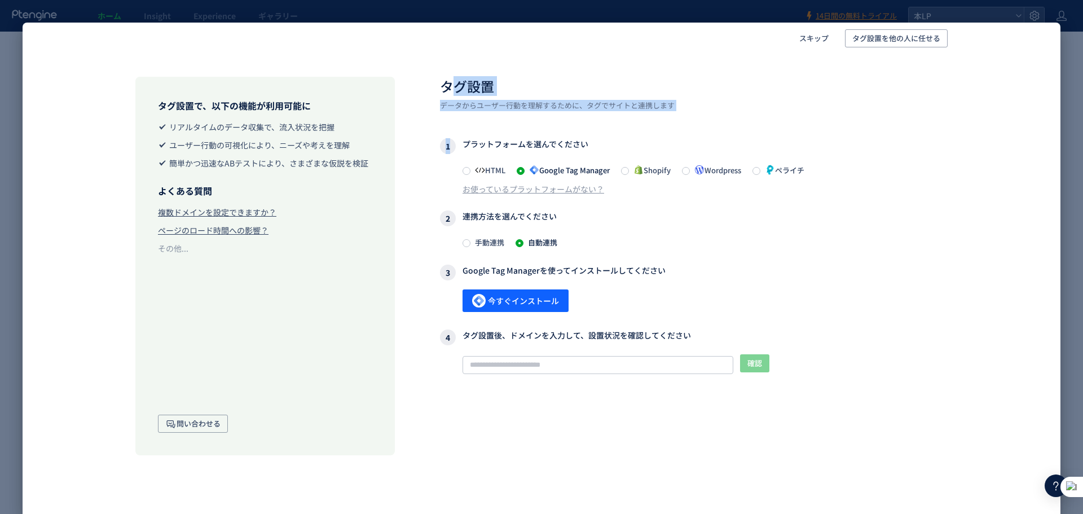
drag, startPoint x: 459, startPoint y: 89, endPoint x: 768, endPoint y: 140, distance: 312.8
click at [768, 140] on div "タグ設置 データからユーザー行動を理解するために、タグでサイトと連携します 1 プラットフォームを選んでください HTML Google Tag Manage…" at bounding box center [694, 269] width 508 height 384
drag, startPoint x: 729, startPoint y: 264, endPoint x: 692, endPoint y: 274, distance: 39.0
click at [727, 269] on h3 "3 Google Tag Managerを使ってインストールしてください" at bounding box center [694, 273] width 508 height 16
drag, startPoint x: 575, startPoint y: 280, endPoint x: 789, endPoint y: 273, distance: 213.9
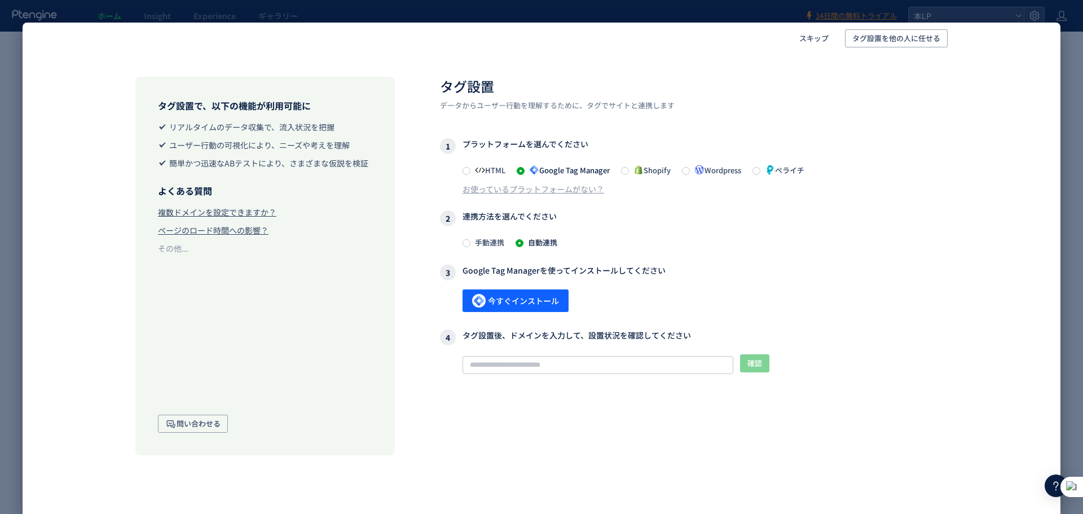
click at [789, 273] on h3 "3 Google Tag Managerを使ってインストールしてください" at bounding box center [694, 273] width 508 height 16
click at [791, 278] on h3 "3 Google Tag Managerを使ってインストールしてください" at bounding box center [694, 273] width 508 height 16
drag, startPoint x: 441, startPoint y: 266, endPoint x: 700, endPoint y: 284, distance: 259.6
click at [713, 277] on div "タグ設置で、以下の機能が利用可能に リアルタイムのデータ収集で、流入状況を把握 ユーザー行動の可視化により、ニーズや考えを理解 簡単かつ迅速なABテストにより…" at bounding box center [541, 257] width 925 height 407
click at [680, 289] on button at bounding box center [687, 294] width 15 height 15
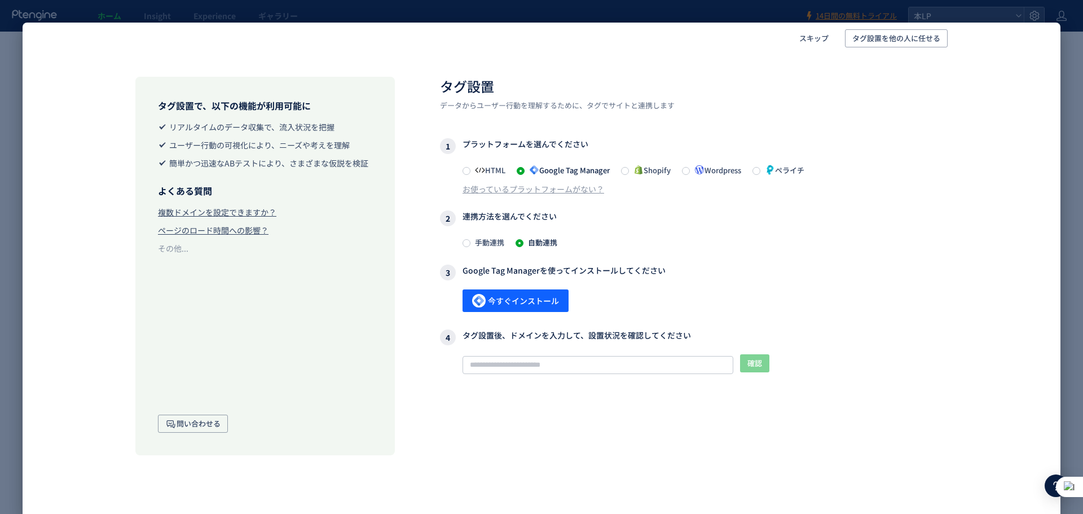
click at [610, 275] on h3 "3 Google Tag Managerを使ってインストールしてください" at bounding box center [694, 273] width 508 height 16
drag, startPoint x: 450, startPoint y: 270, endPoint x: 691, endPoint y: 286, distance: 240.9
click at [700, 274] on h3 "3 Google Tag Managerを使ってインストールしてください" at bounding box center [694, 273] width 508 height 16
click at [614, 310] on div "今すぐインストール" at bounding box center [705, 301] width 485 height 24
click at [538, 357] on input "text" at bounding box center [598, 365] width 271 height 18
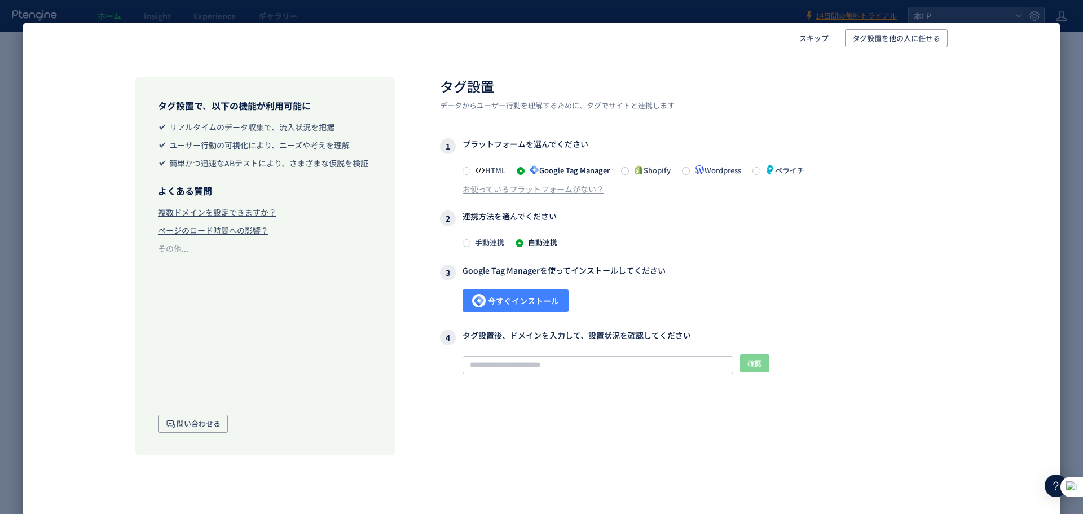
click at [520, 306] on span "今すぐインストール" at bounding box center [515, 300] width 87 height 23
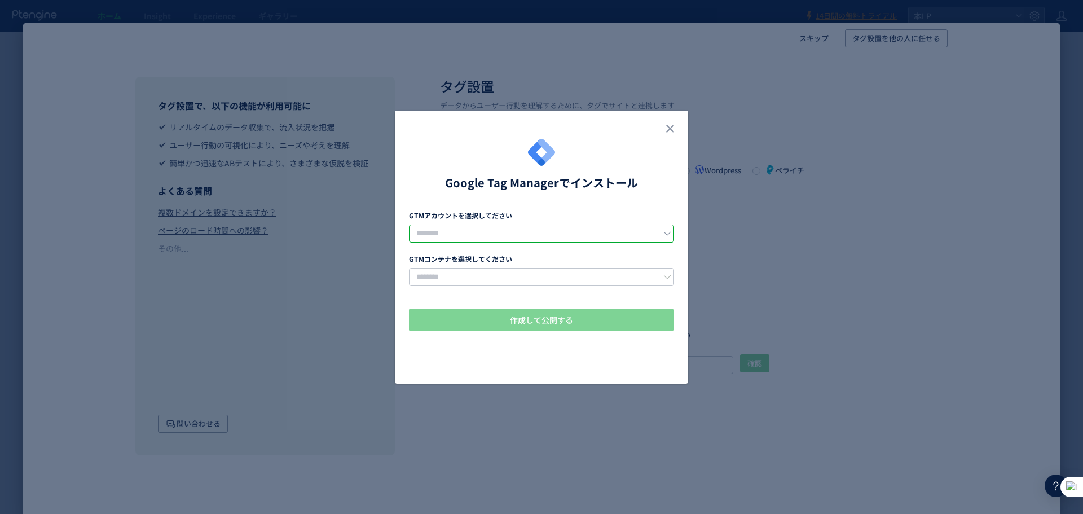
click at [599, 238] on input "dialog" at bounding box center [541, 234] width 265 height 18
click at [549, 253] on div "OralForce1" at bounding box center [542, 263] width 265 height 26
click at [537, 262] on li "OralForce1" at bounding box center [542, 262] width 265 height 19
type input "**********"
click at [533, 276] on input "dialog" at bounding box center [541, 277] width 265 height 18
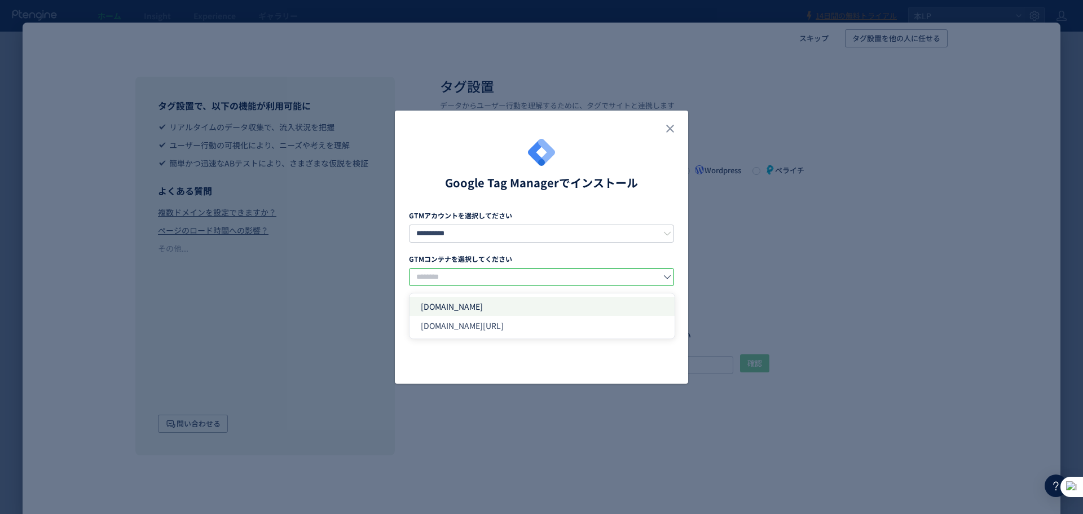
click at [522, 309] on li "d-pets.ishitsuku.com" at bounding box center [542, 306] width 265 height 19
type input "**********"
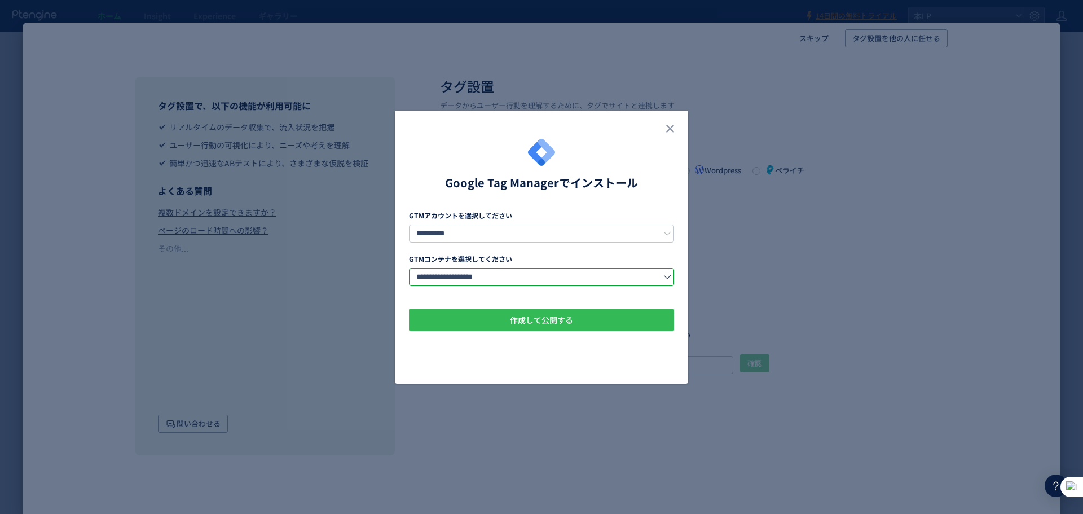
click at [522, 322] on span "作成して公開する" at bounding box center [541, 320] width 63 height 23
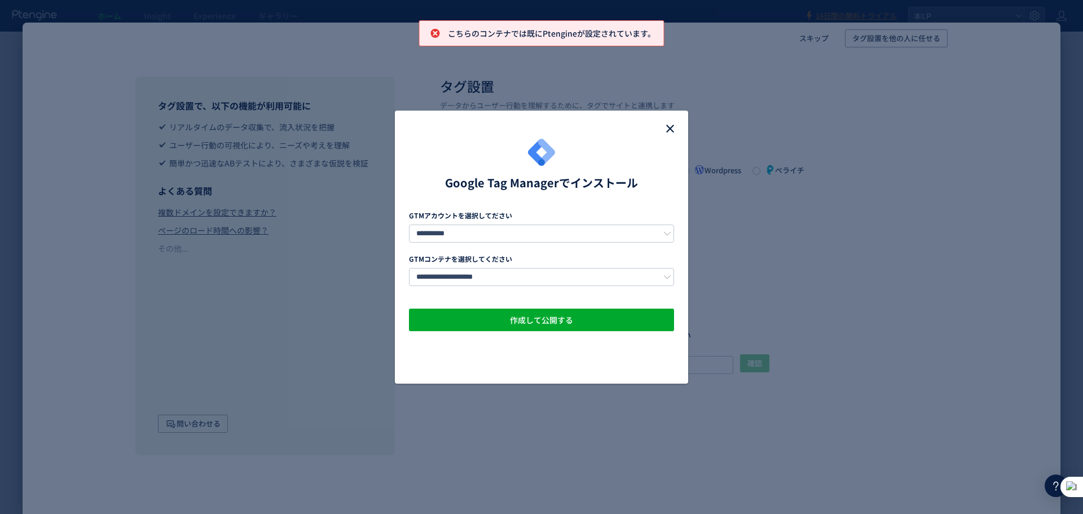
click at [675, 133] on icon "close" at bounding box center [670, 129] width 14 height 14
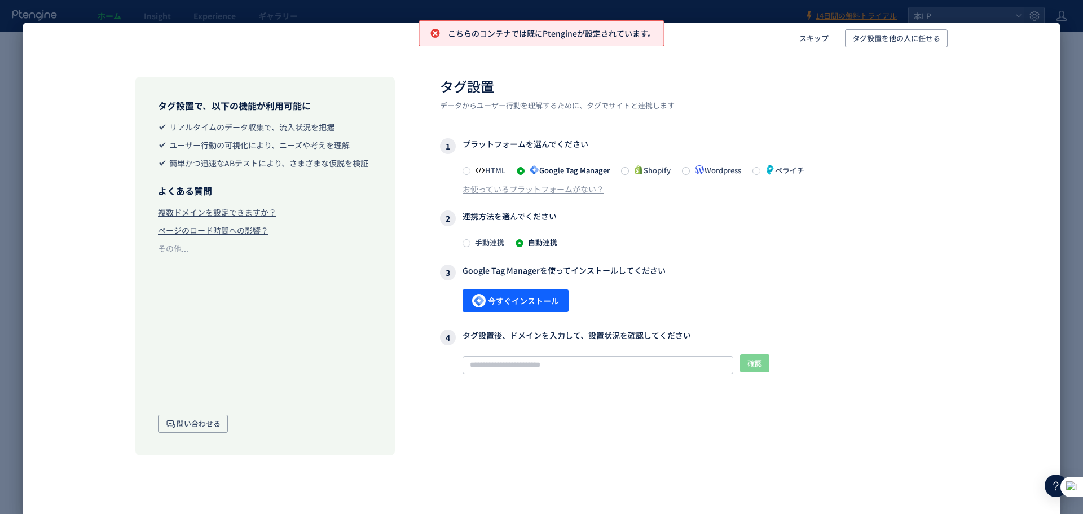
click at [680, 267] on h3 "3 Google Tag Managerを使ってインストールしてください" at bounding box center [694, 273] width 508 height 16
click at [651, 359] on input "text" at bounding box center [598, 365] width 271 height 18
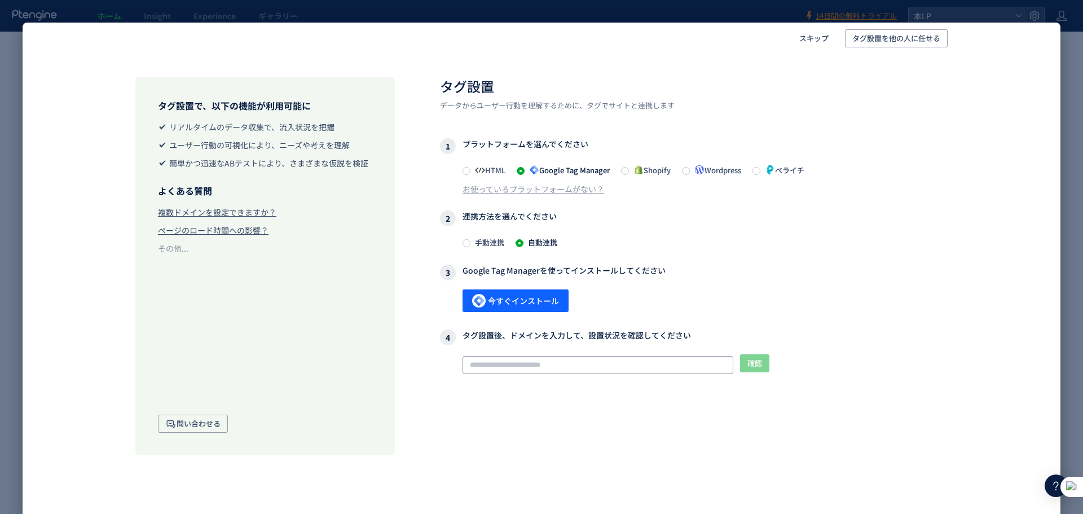
drag, startPoint x: 0, startPoint y: 262, endPoint x: 521, endPoint y: 371, distance: 532.6
click at [521, 364] on input "text" at bounding box center [598, 365] width 271 height 18
paste input "*"
type input "*"
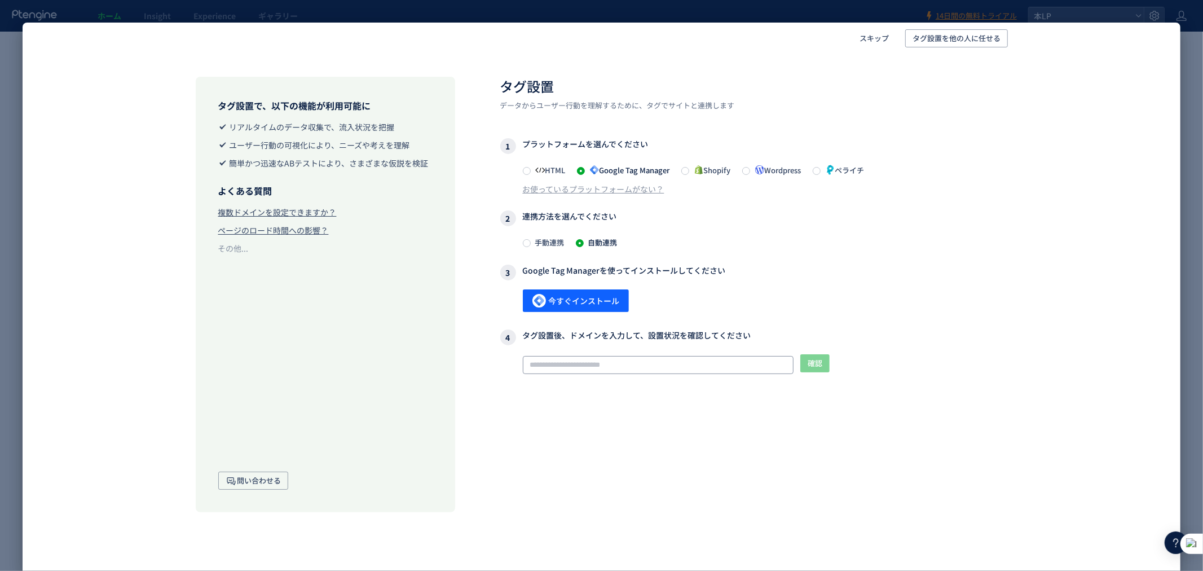
paste input "**********"
type input "**********"
click at [819, 366] on span "確認" at bounding box center [815, 363] width 15 height 18
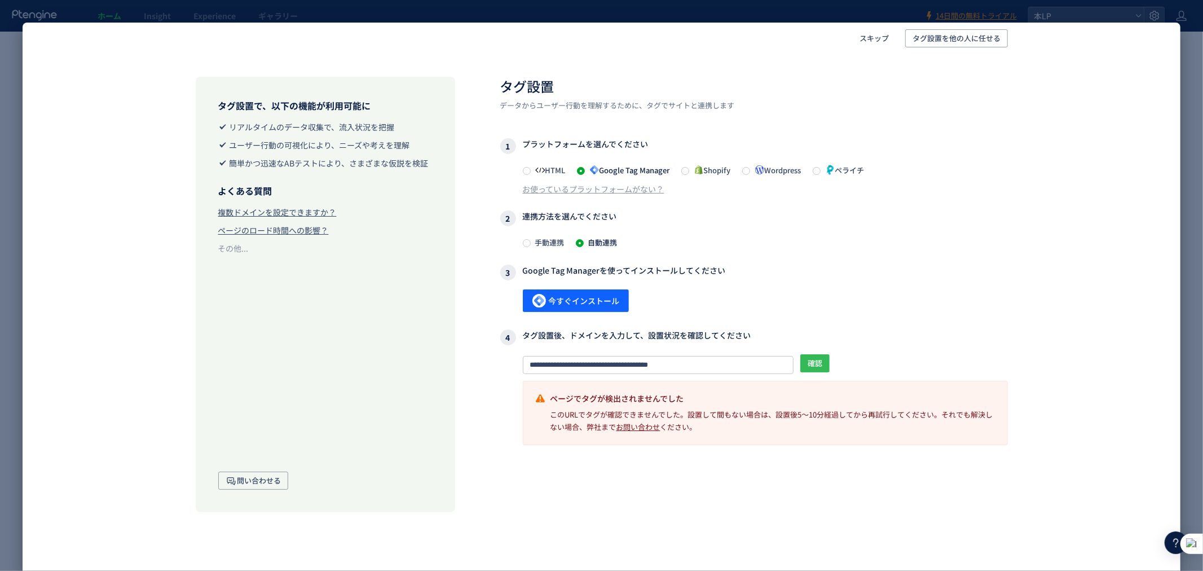
click at [818, 367] on span "確認" at bounding box center [815, 363] width 15 height 18
click at [811, 363] on span "確認" at bounding box center [815, 363] width 15 height 18
click at [818, 354] on span "確認" at bounding box center [815, 363] width 15 height 18
